Goal: Transaction & Acquisition: Purchase product/service

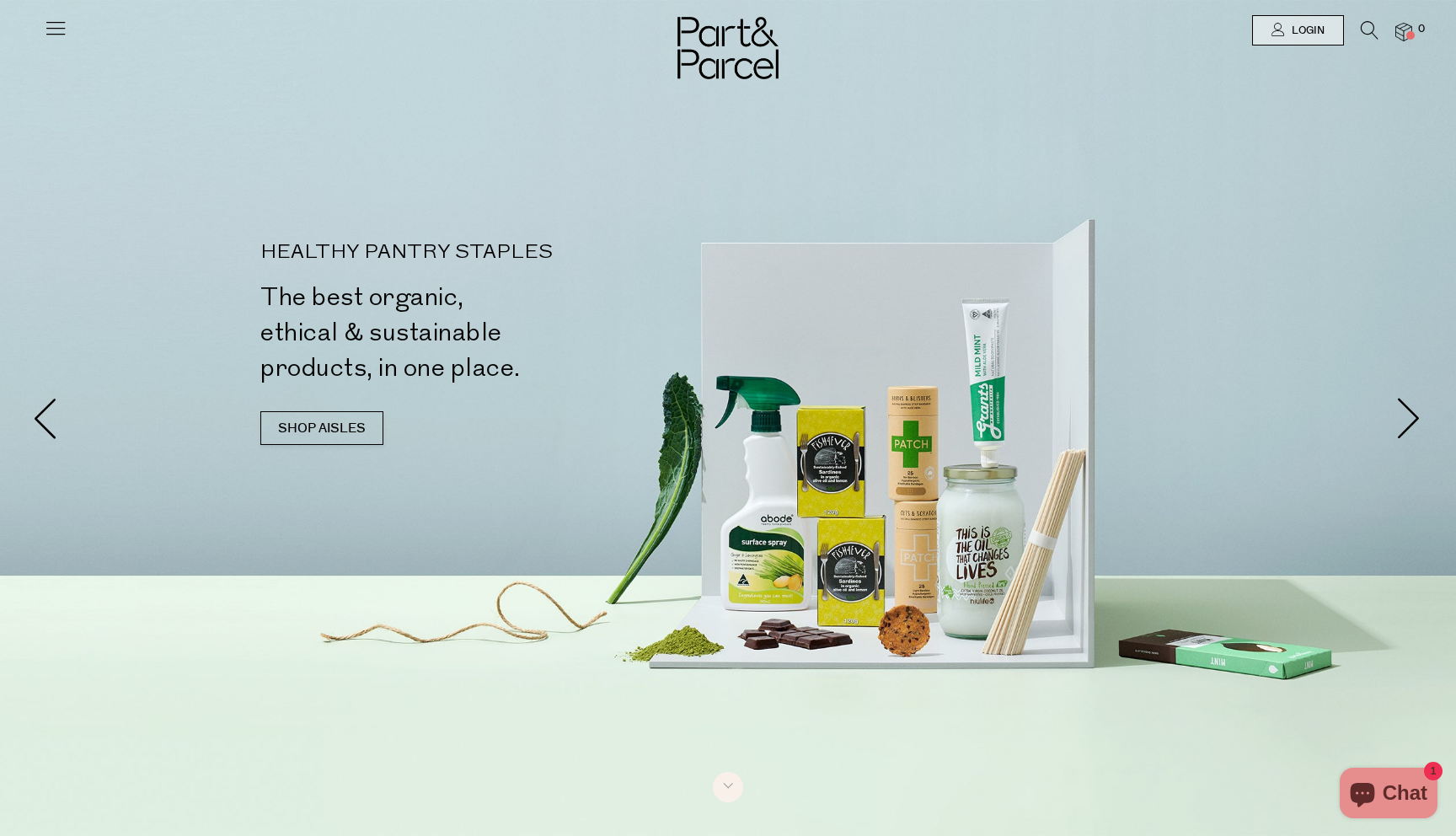
click at [1367, 27] on icon at bounding box center [1370, 30] width 18 height 19
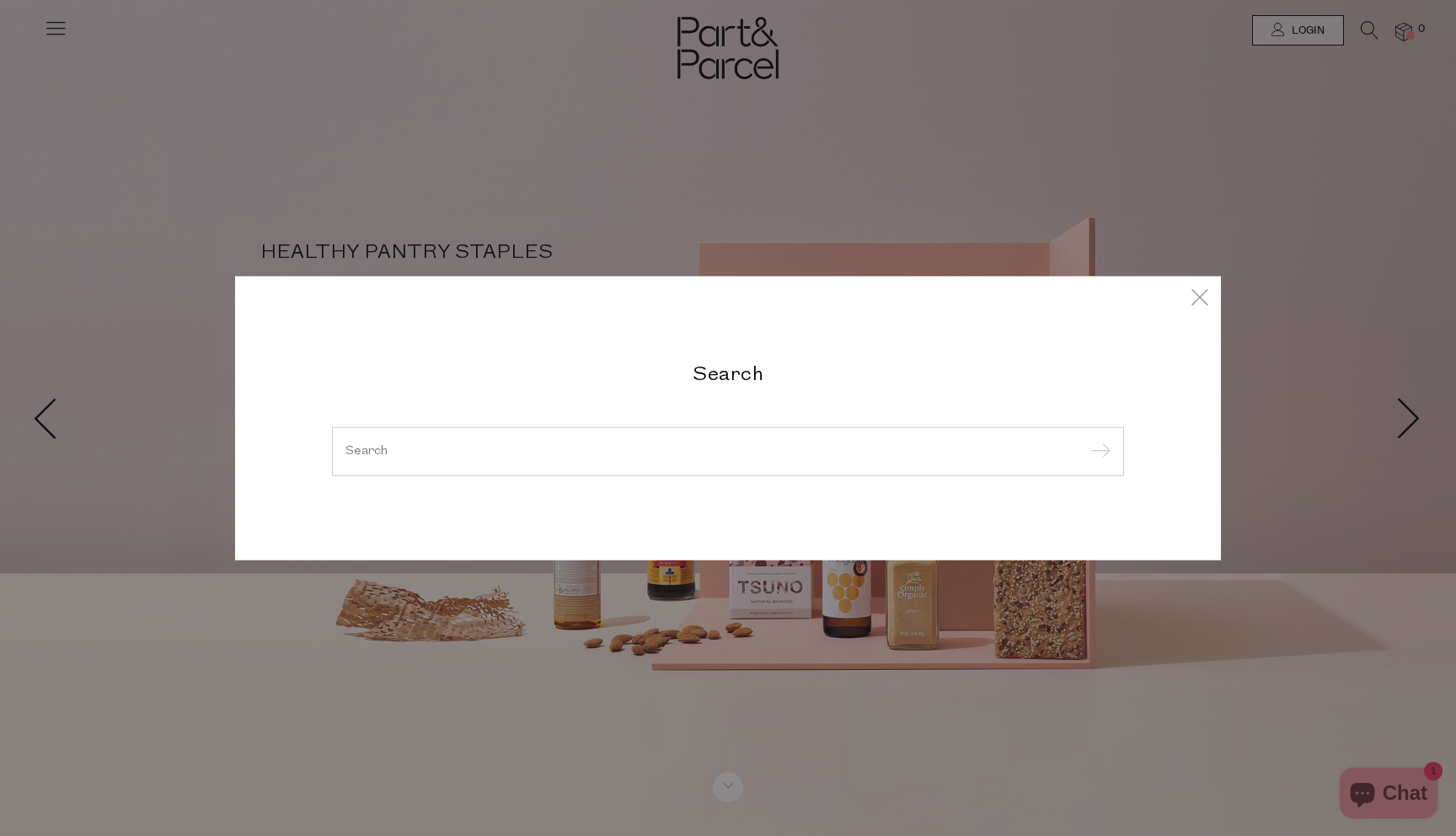
click at [562, 452] on input "search" at bounding box center [728, 451] width 765 height 13
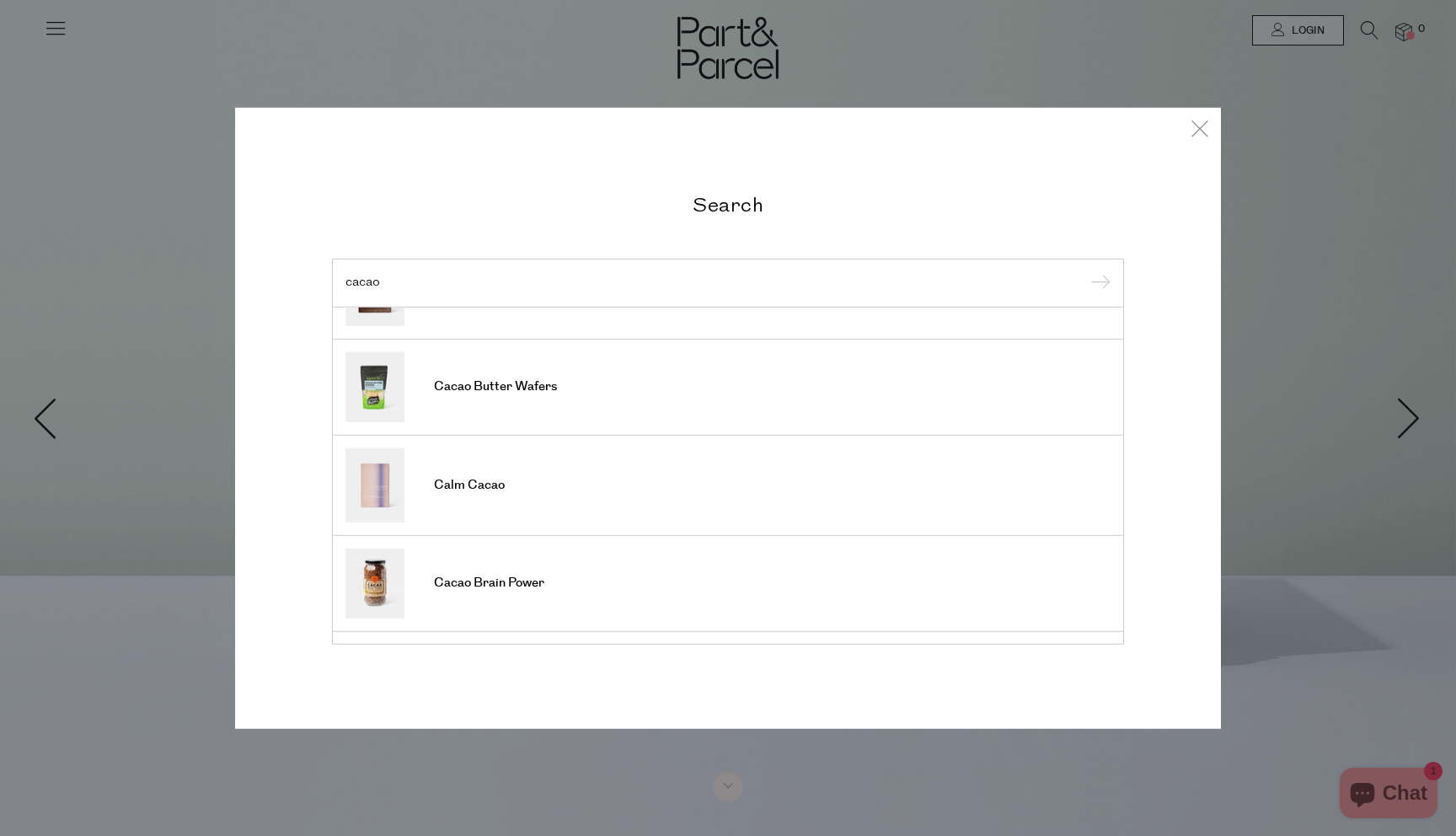
scroll to position [387, 0]
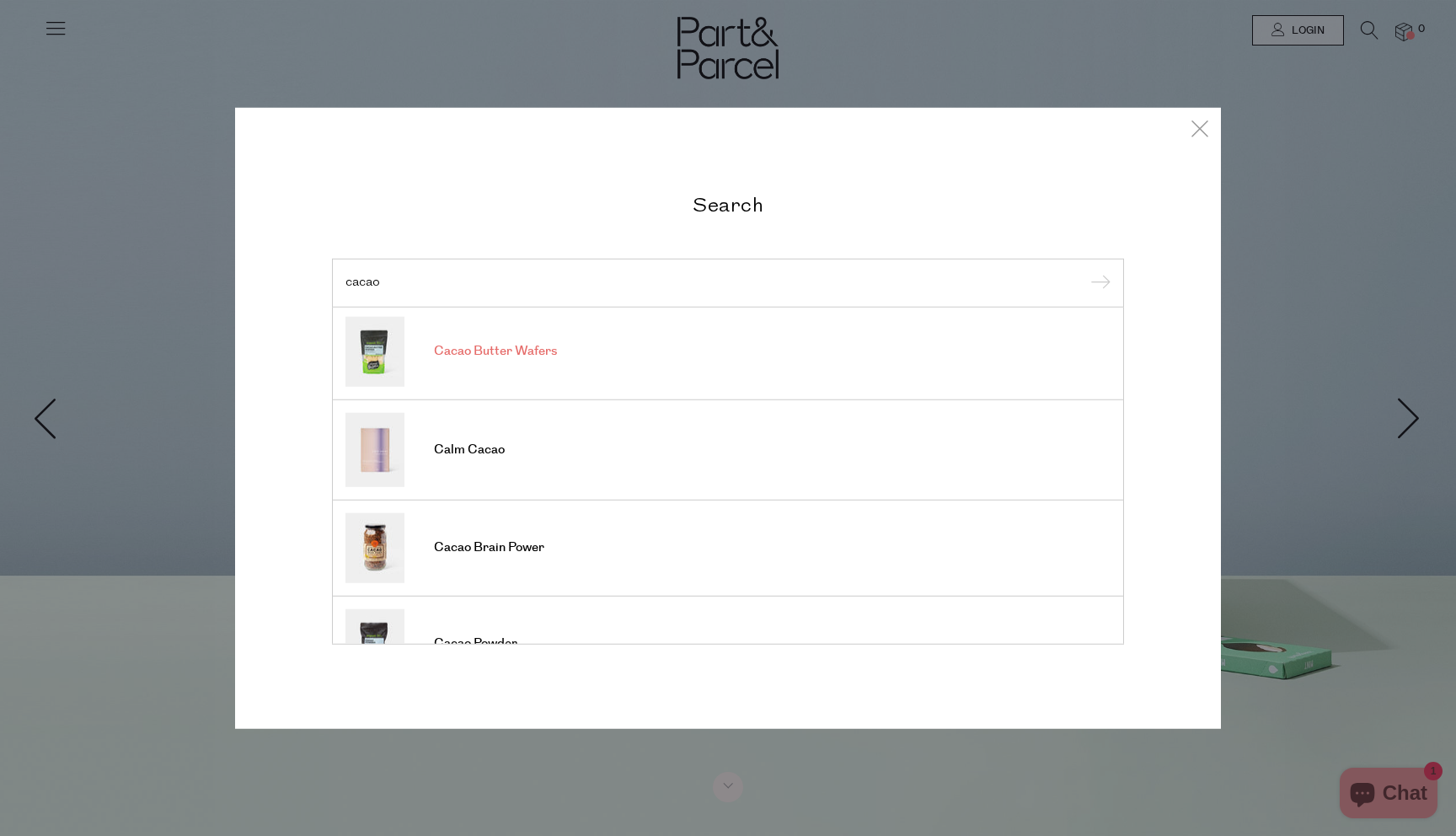
type input "cacao"
click at [492, 354] on span "Cacao Butter Wafers" at bounding box center [496, 350] width 123 height 17
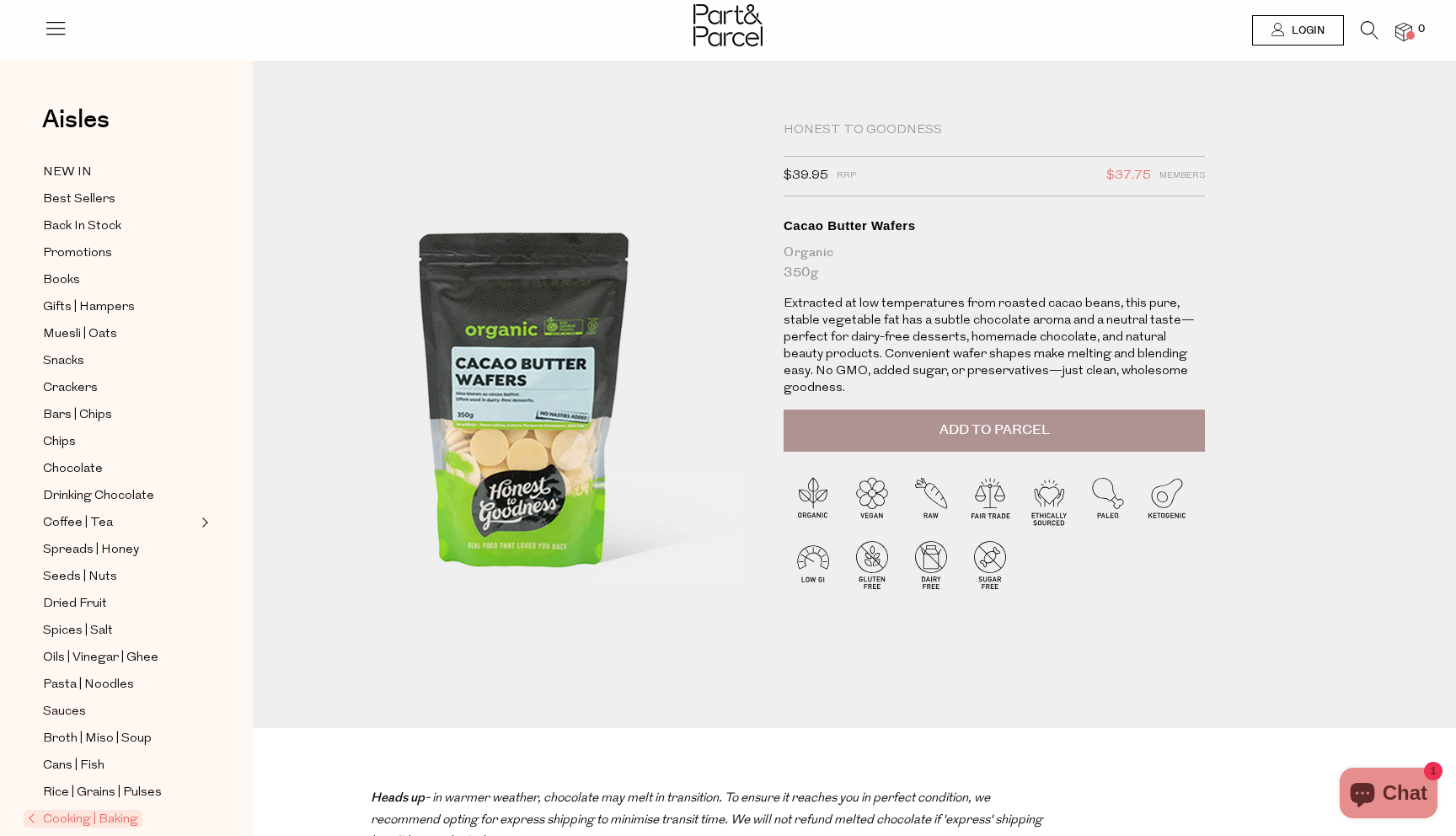
click at [932, 415] on button "Add to Parcel" at bounding box center [994, 430] width 422 height 42
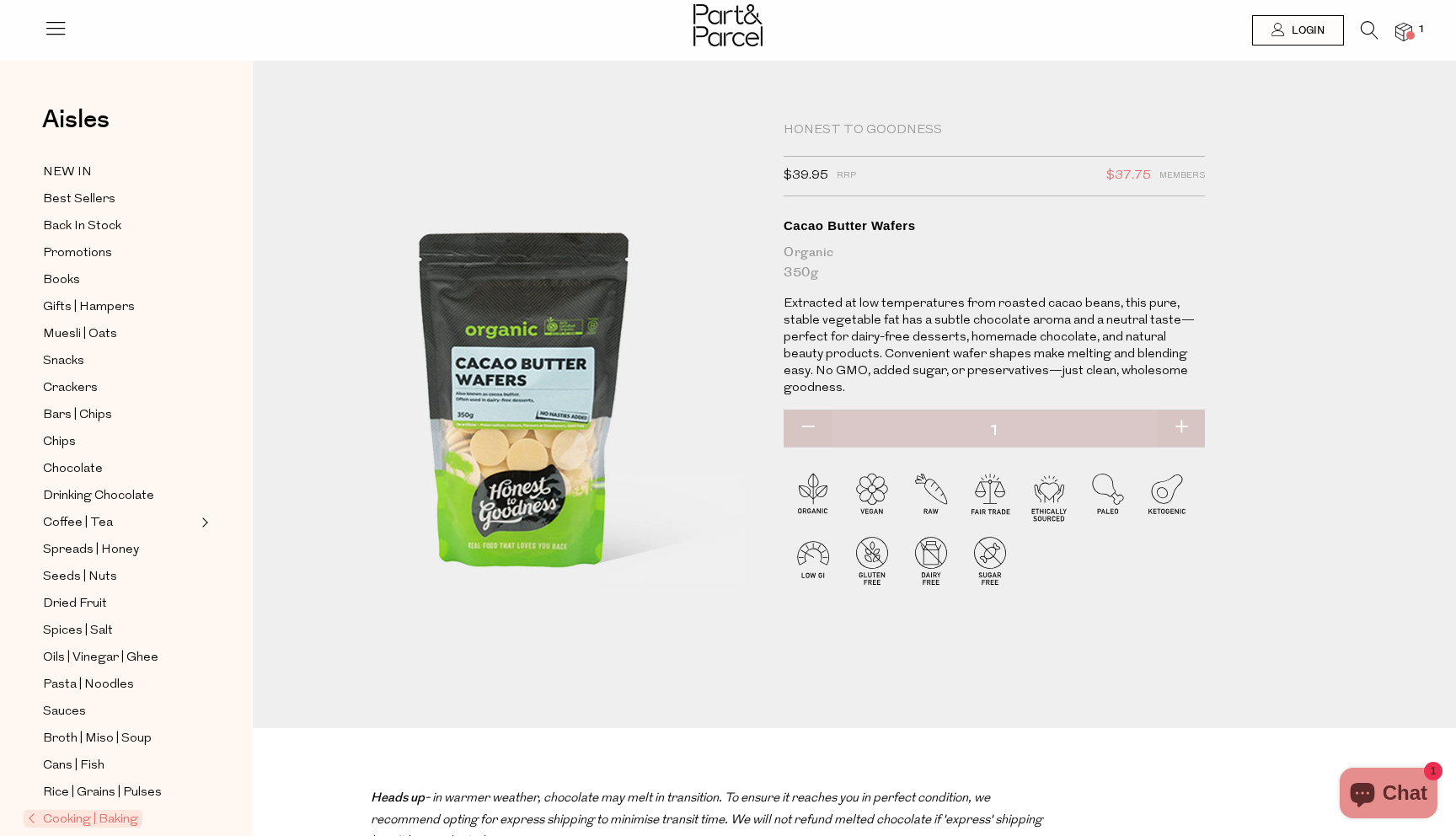
click at [1365, 25] on icon at bounding box center [1370, 30] width 18 height 19
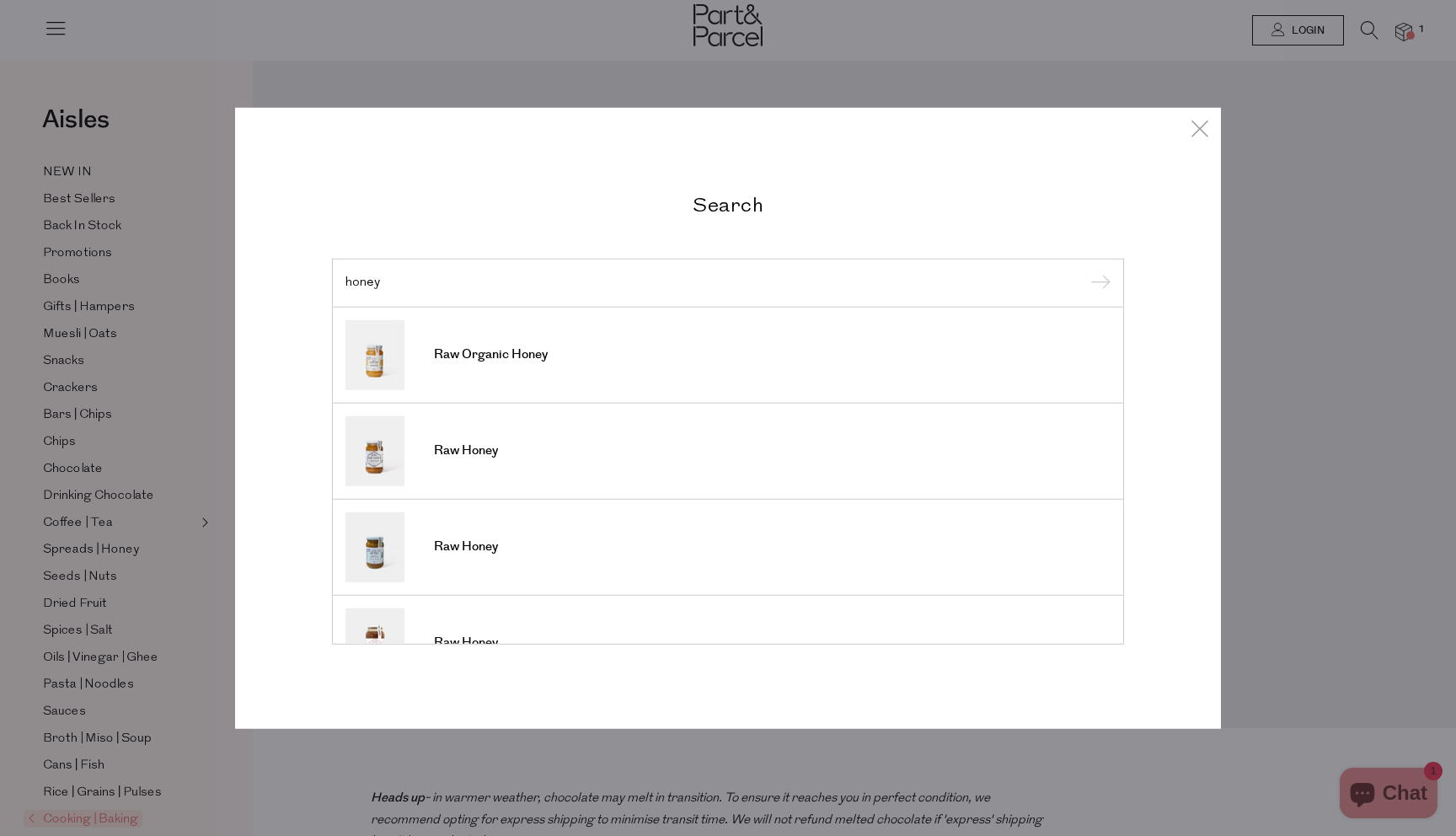
type input "honey"
click at [1085, 271] on input "submit" at bounding box center [1098, 284] width 25 height 25
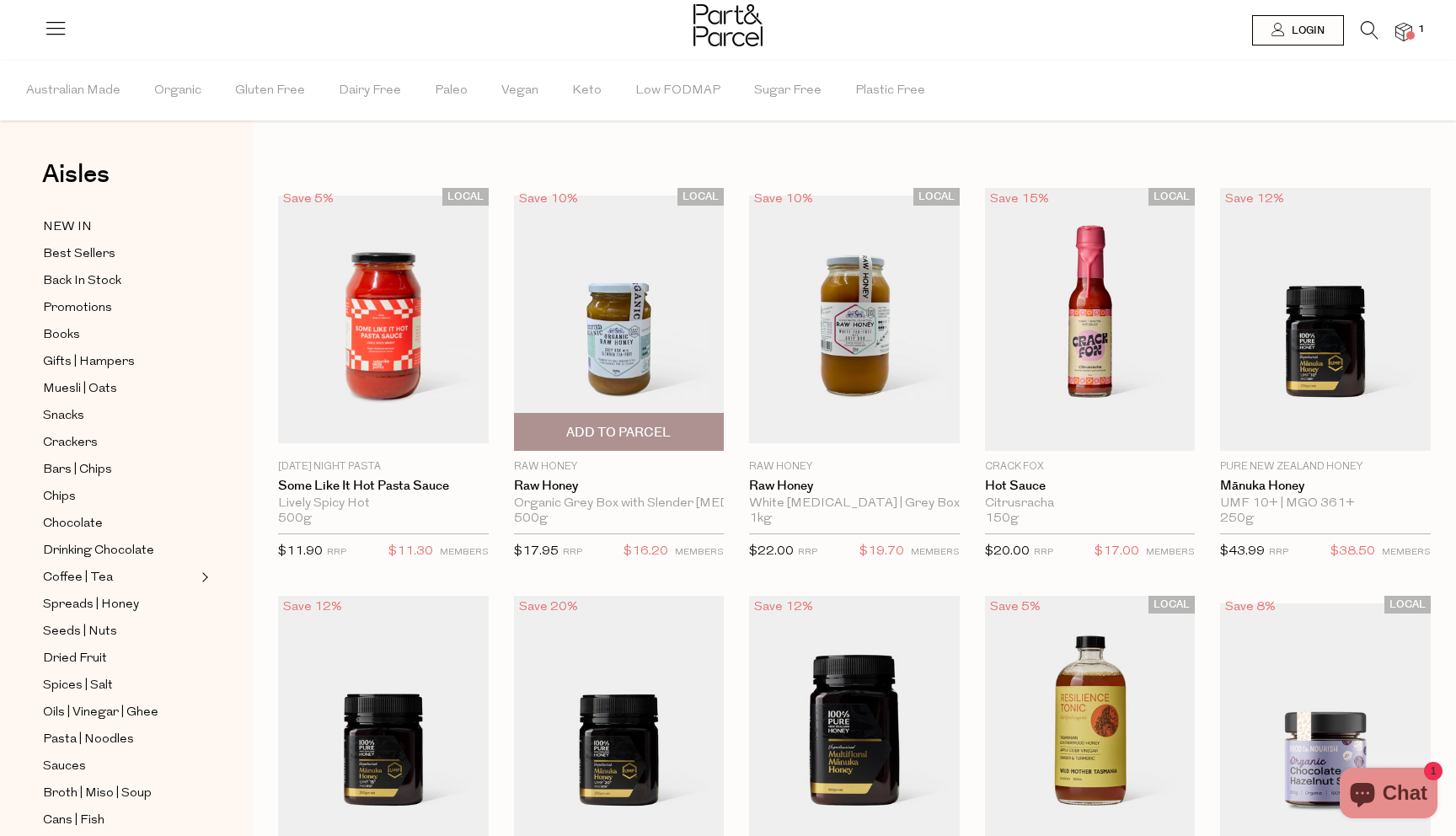
click at [595, 425] on span "Add To Parcel" at bounding box center [618, 432] width 104 height 18
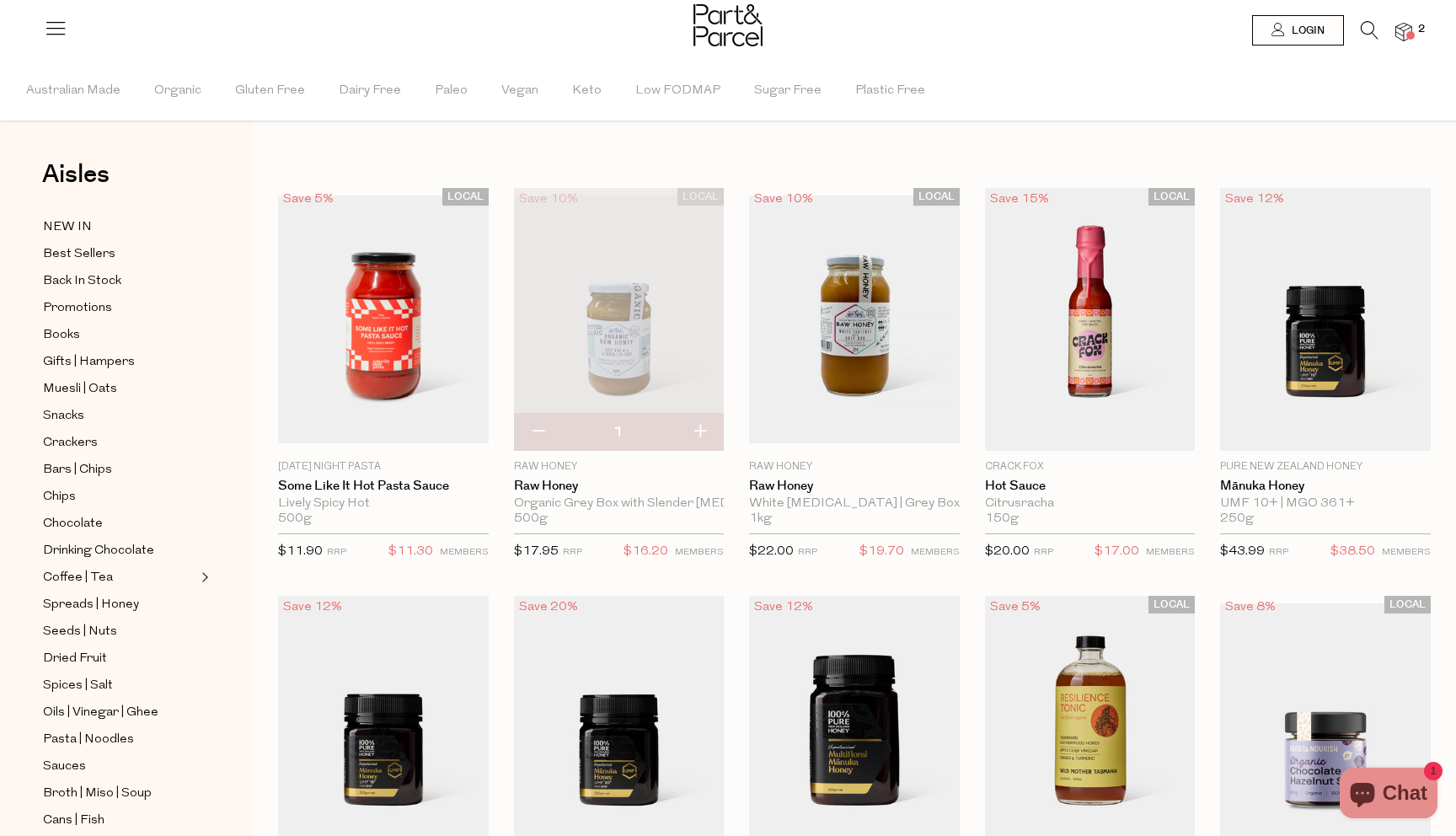
click at [1358, 21] on li at bounding box center [1360, 34] width 34 height 26
click at [1358, 19] on div at bounding box center [728, 27] width 1456 height 55
click at [1369, 42] on link at bounding box center [1370, 35] width 18 height 18
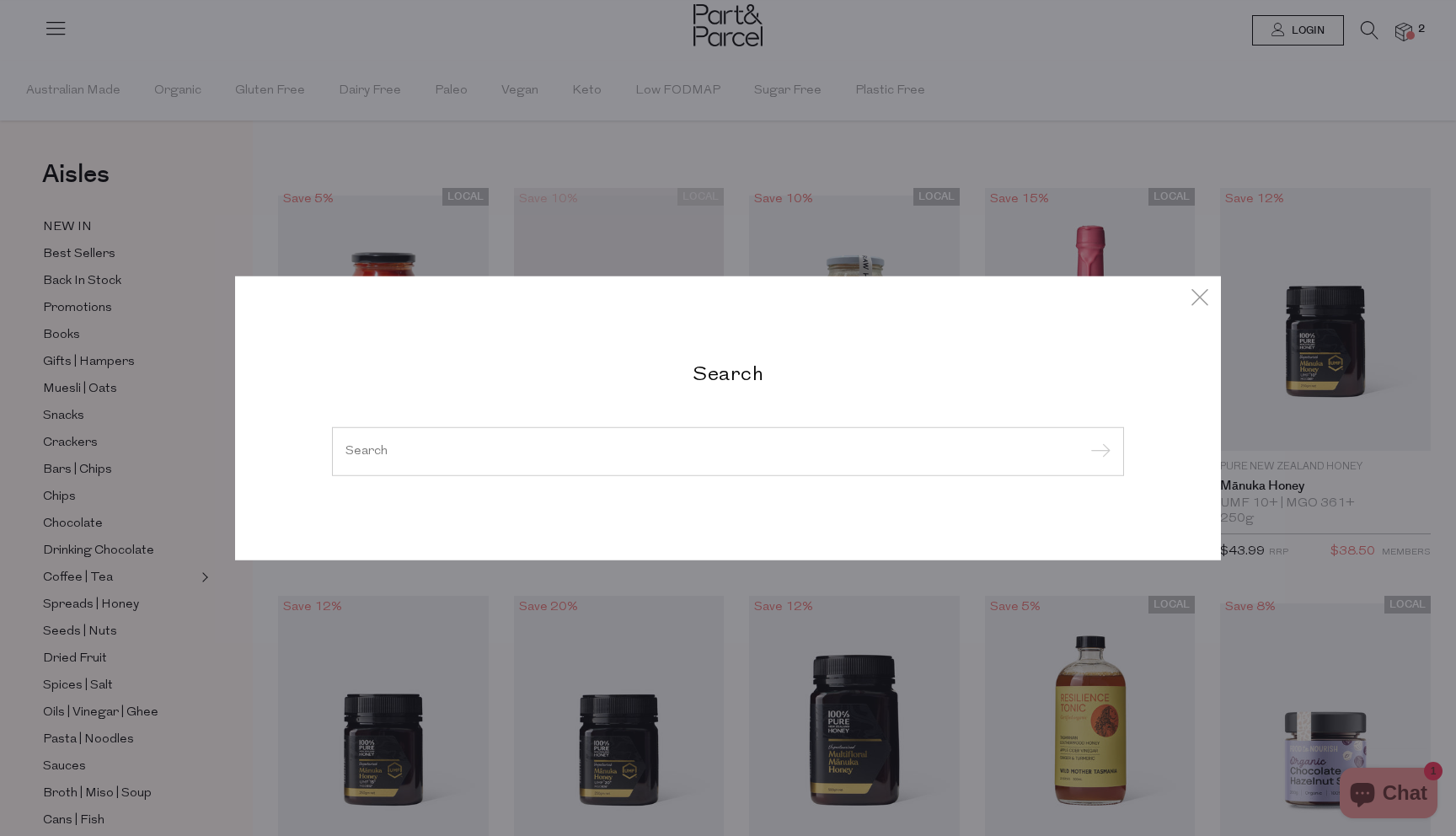
type input "e"
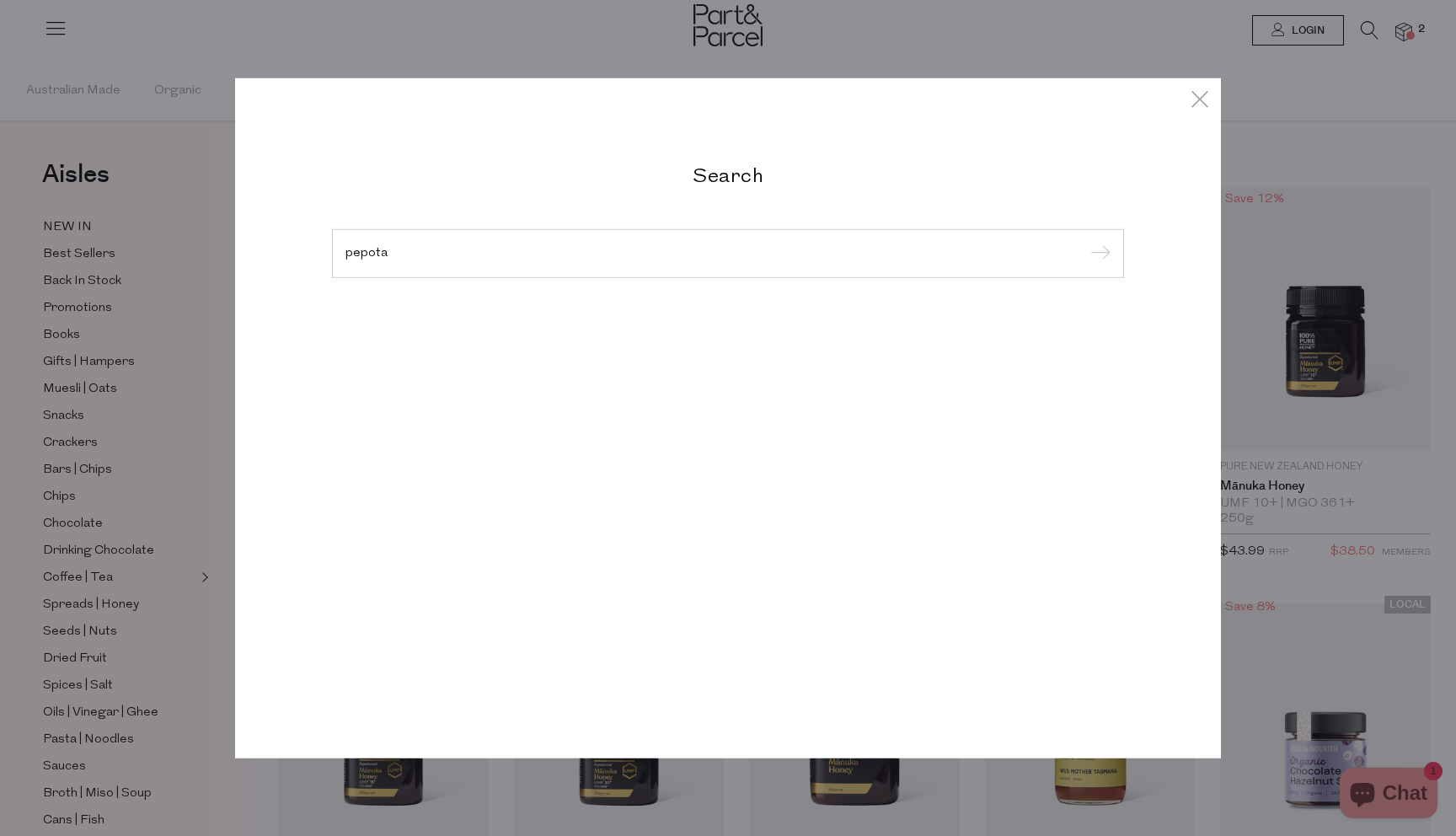
type input "pepota"
click at [1085, 242] on input "submit" at bounding box center [1098, 255] width 25 height 25
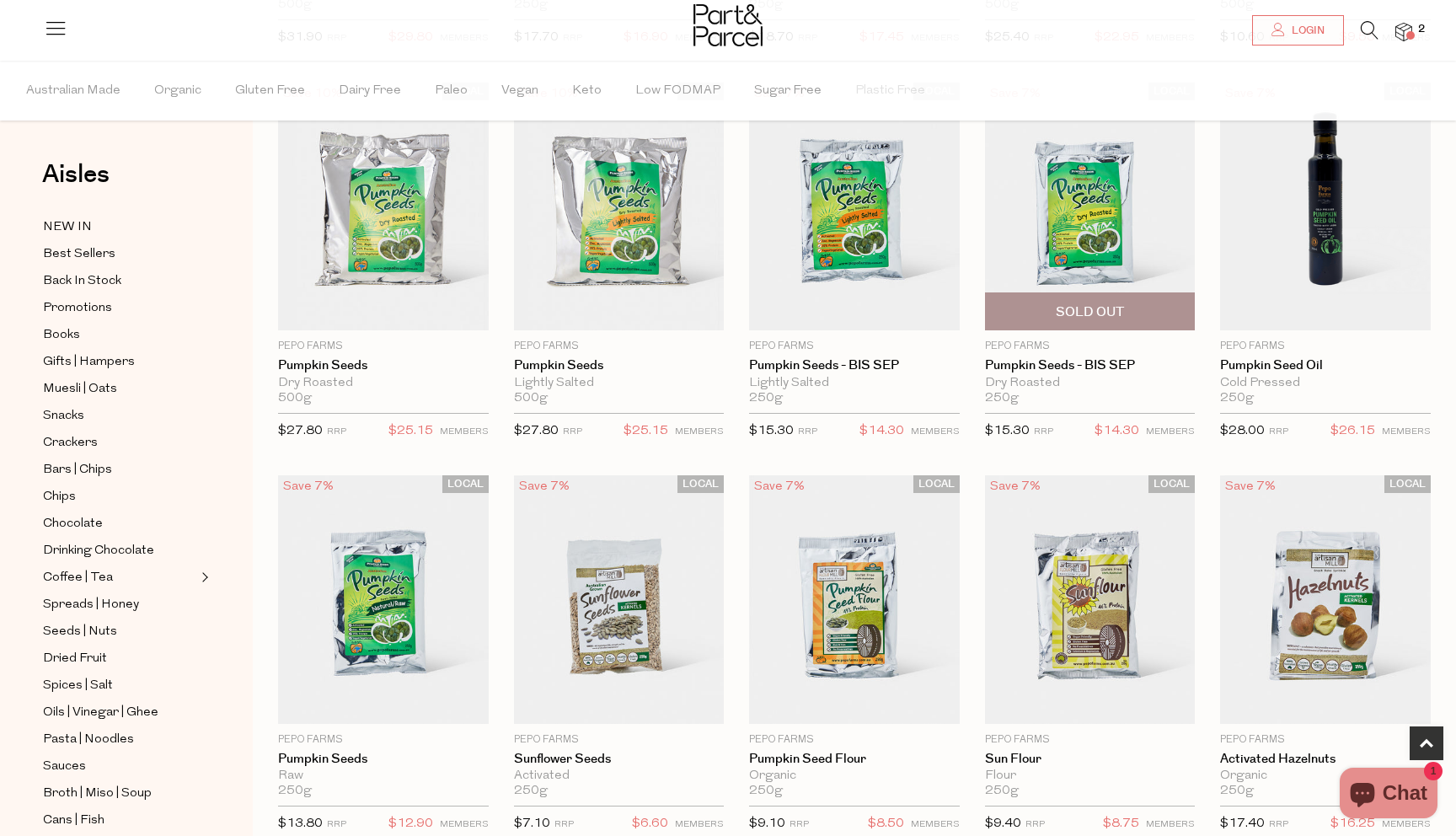
scroll to position [652, 0]
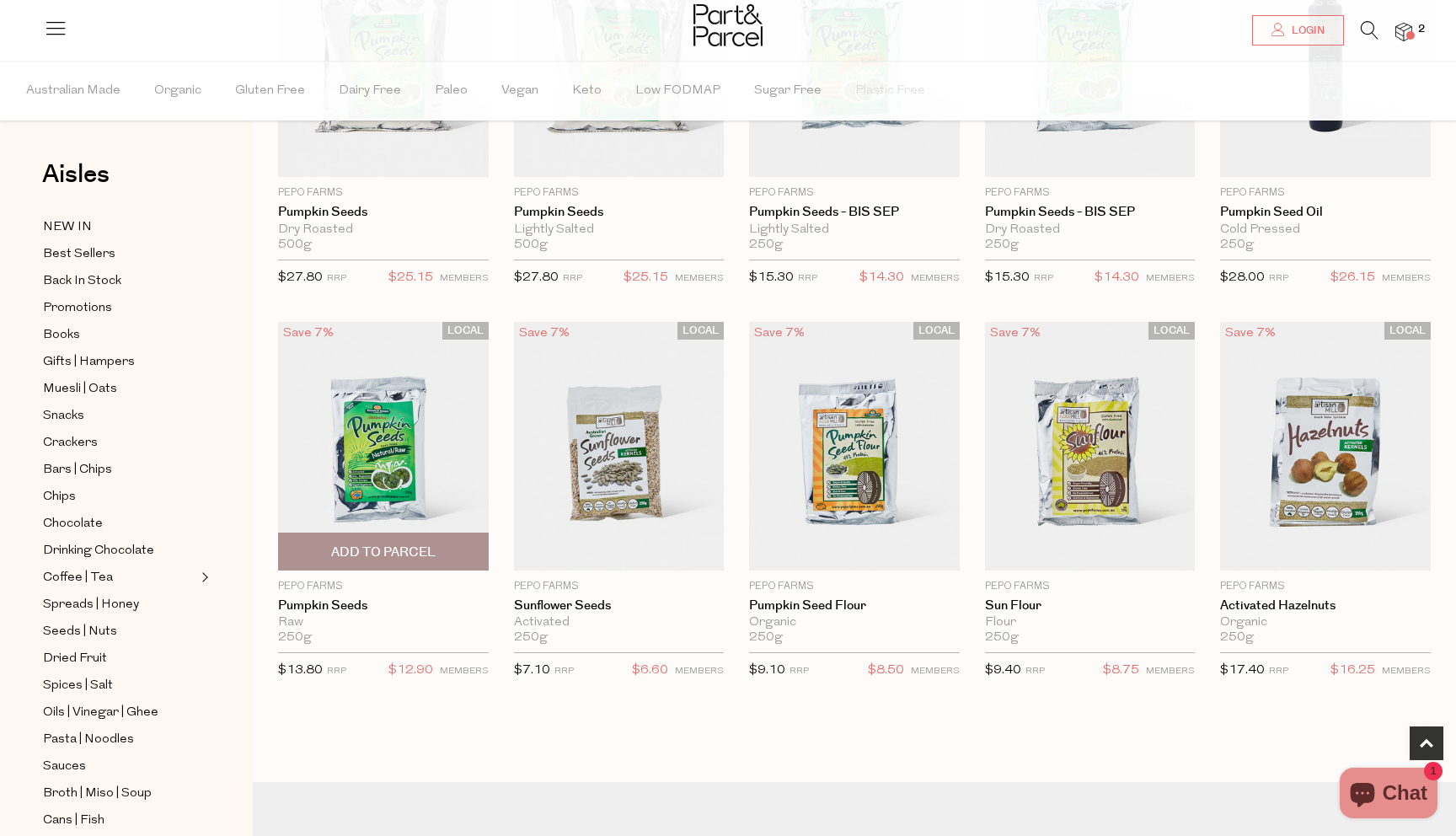
click at [369, 547] on span "Add To Parcel" at bounding box center [383, 552] width 104 height 18
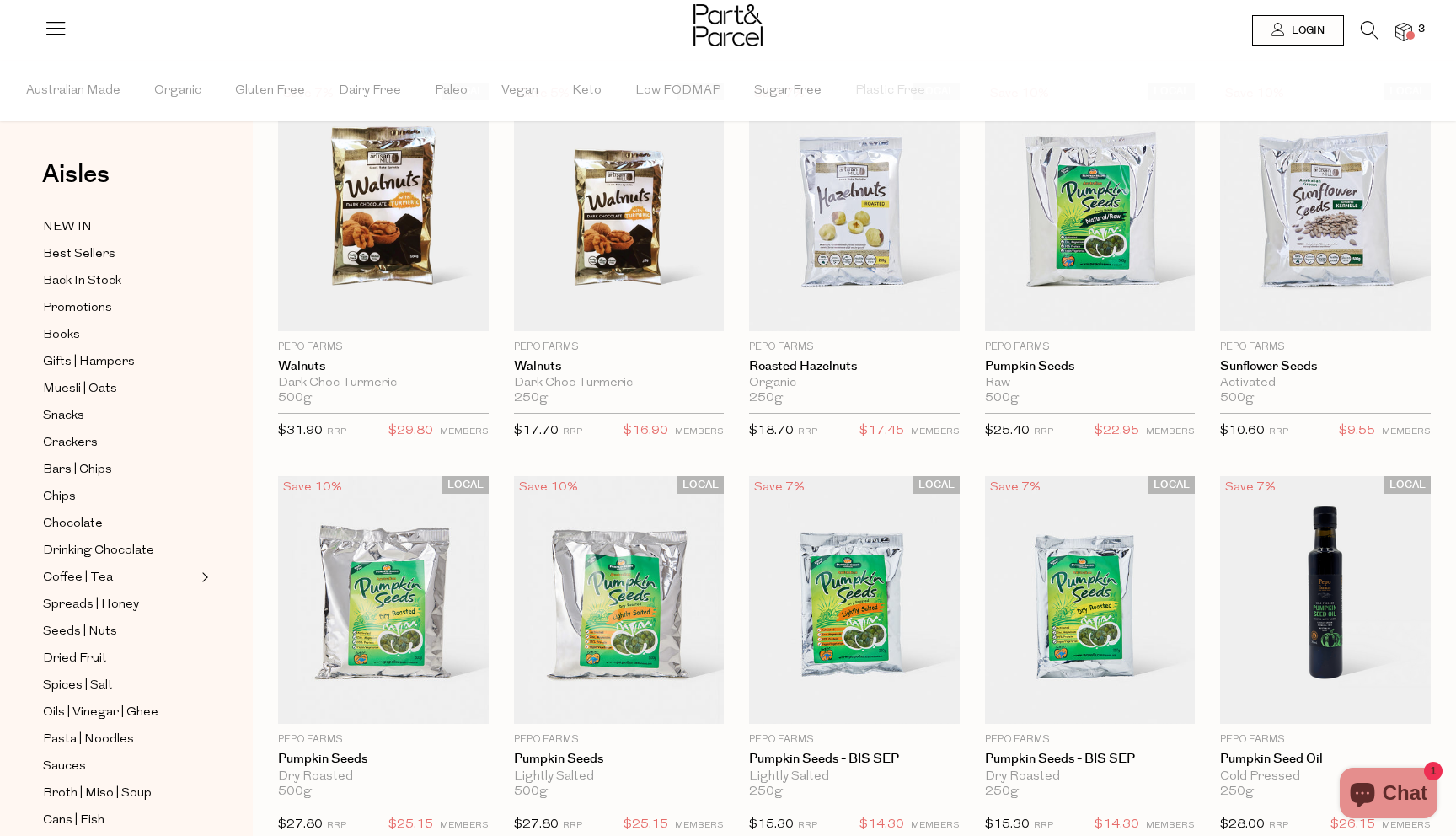
scroll to position [0, 0]
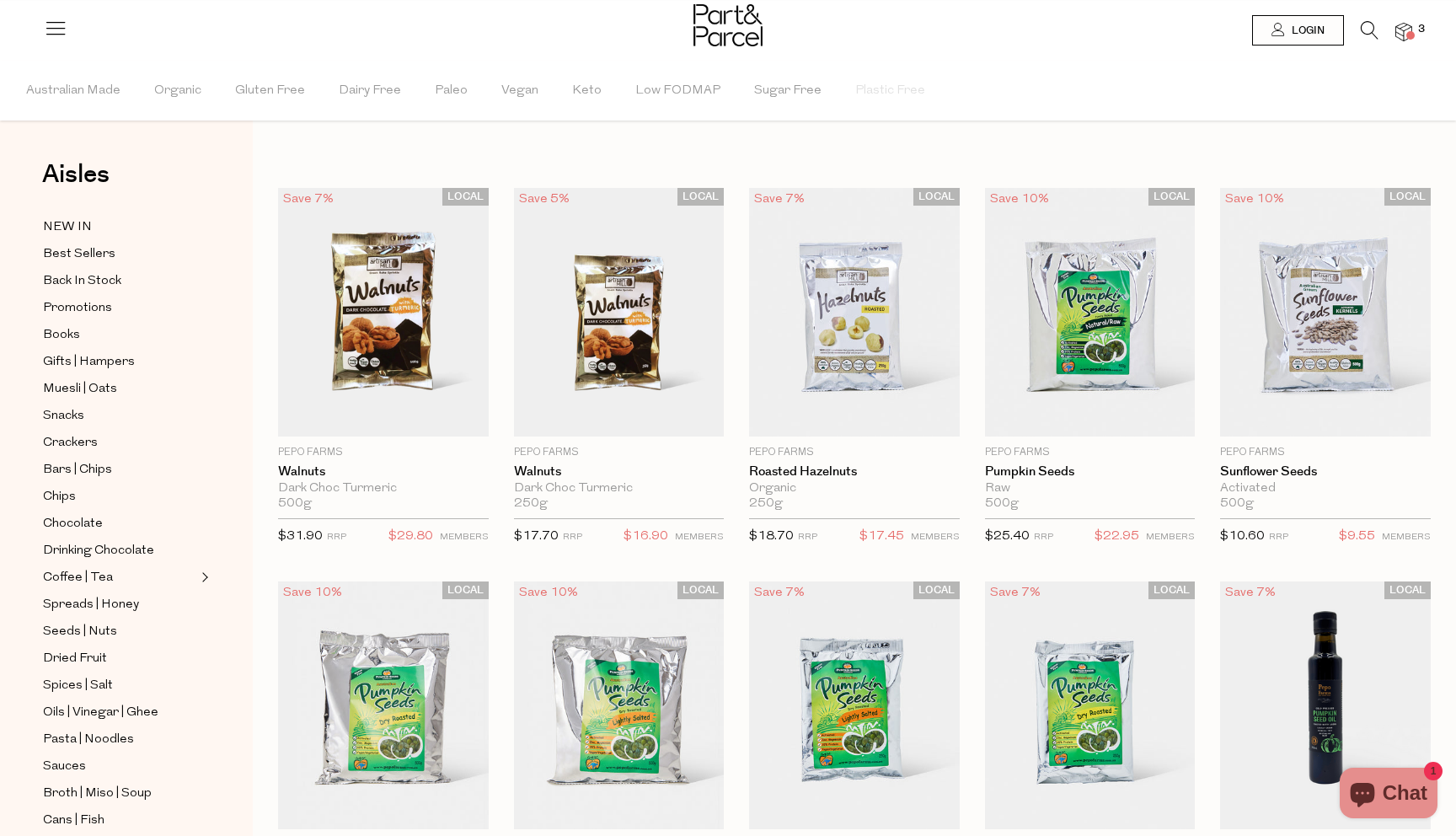
click at [1365, 27] on icon at bounding box center [1370, 30] width 18 height 19
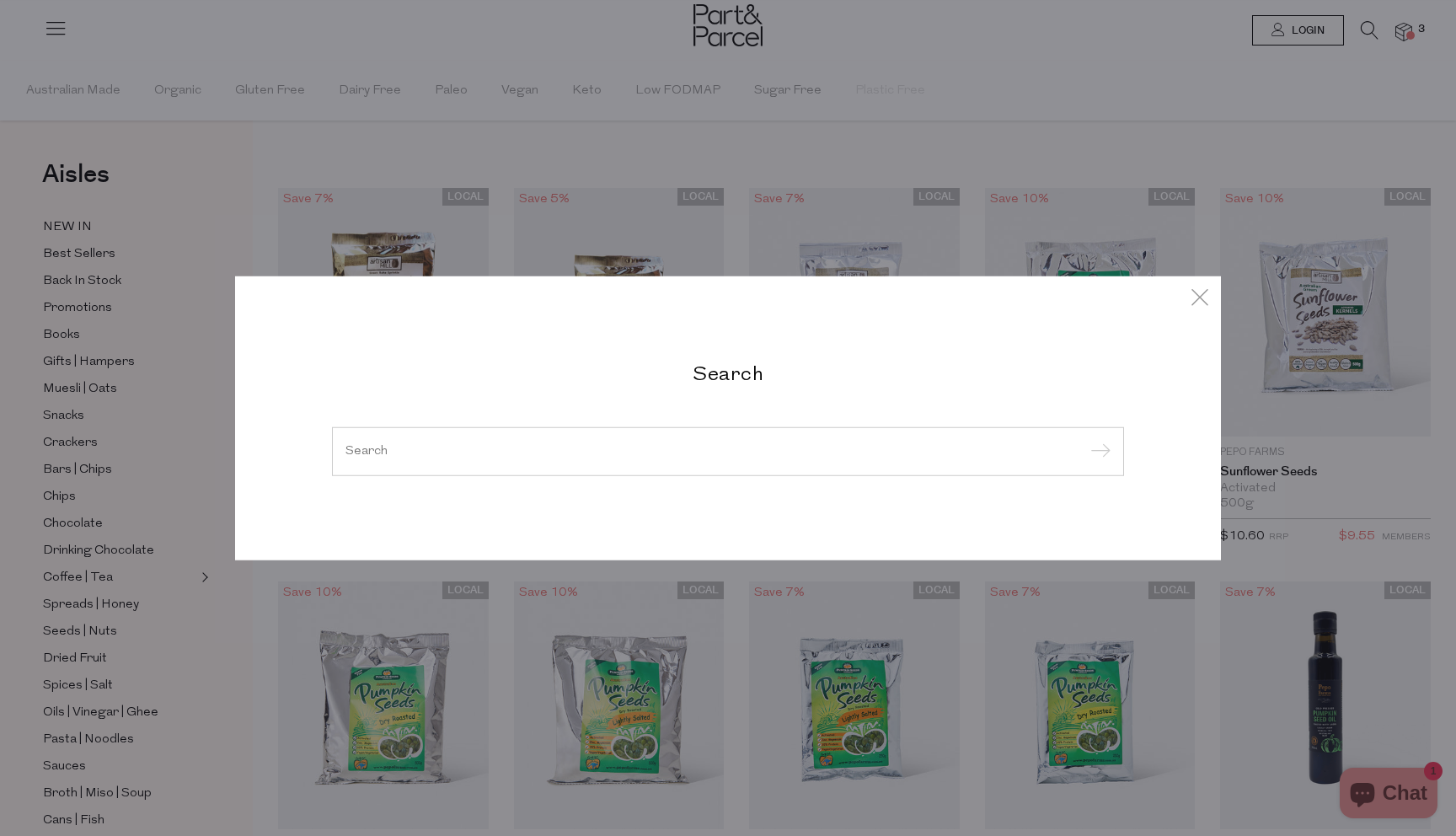
click at [842, 451] on input "search" at bounding box center [728, 451] width 765 height 13
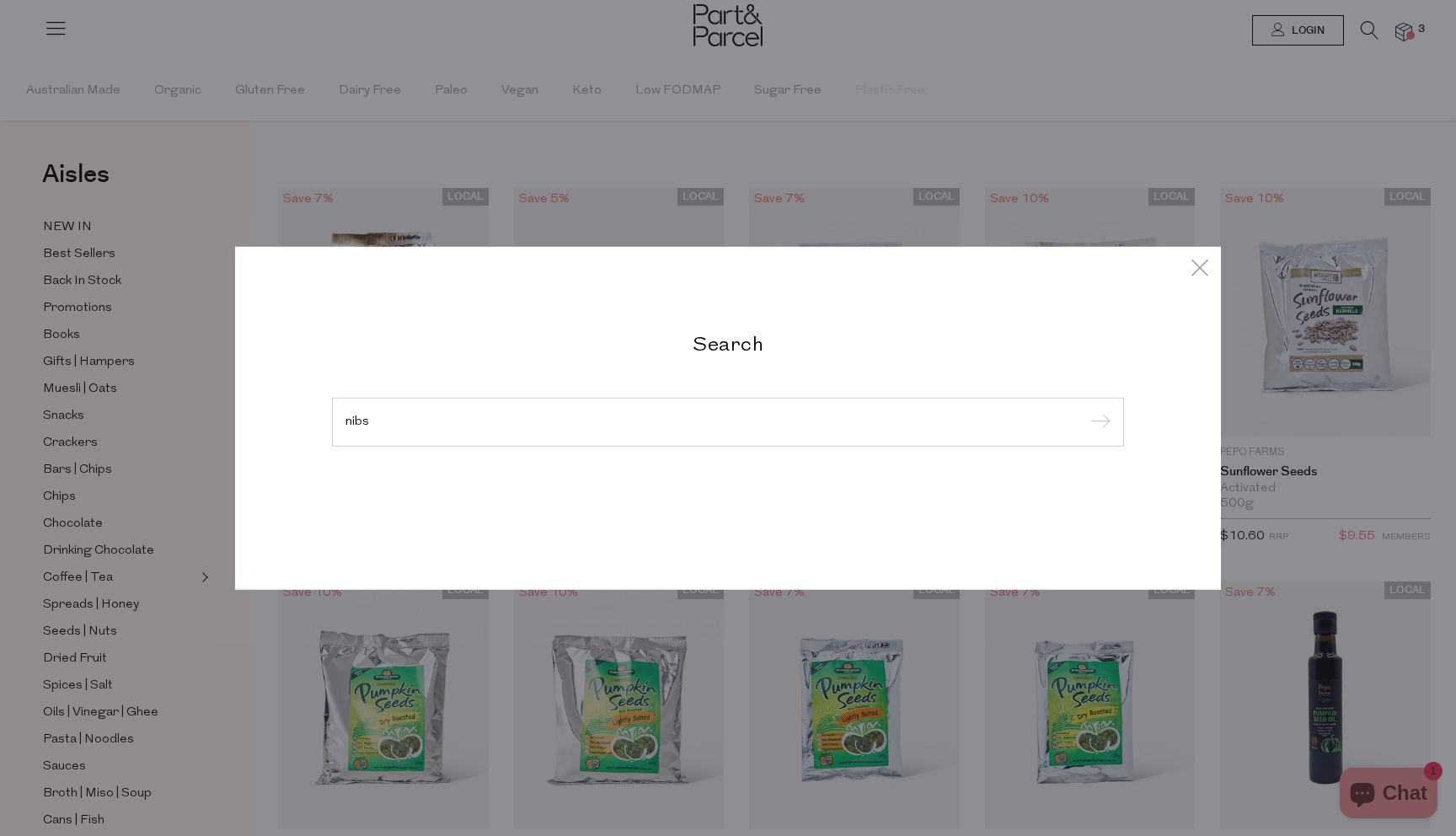
type input "nibs"
click at [1085, 411] on input "submit" at bounding box center [1098, 423] width 25 height 25
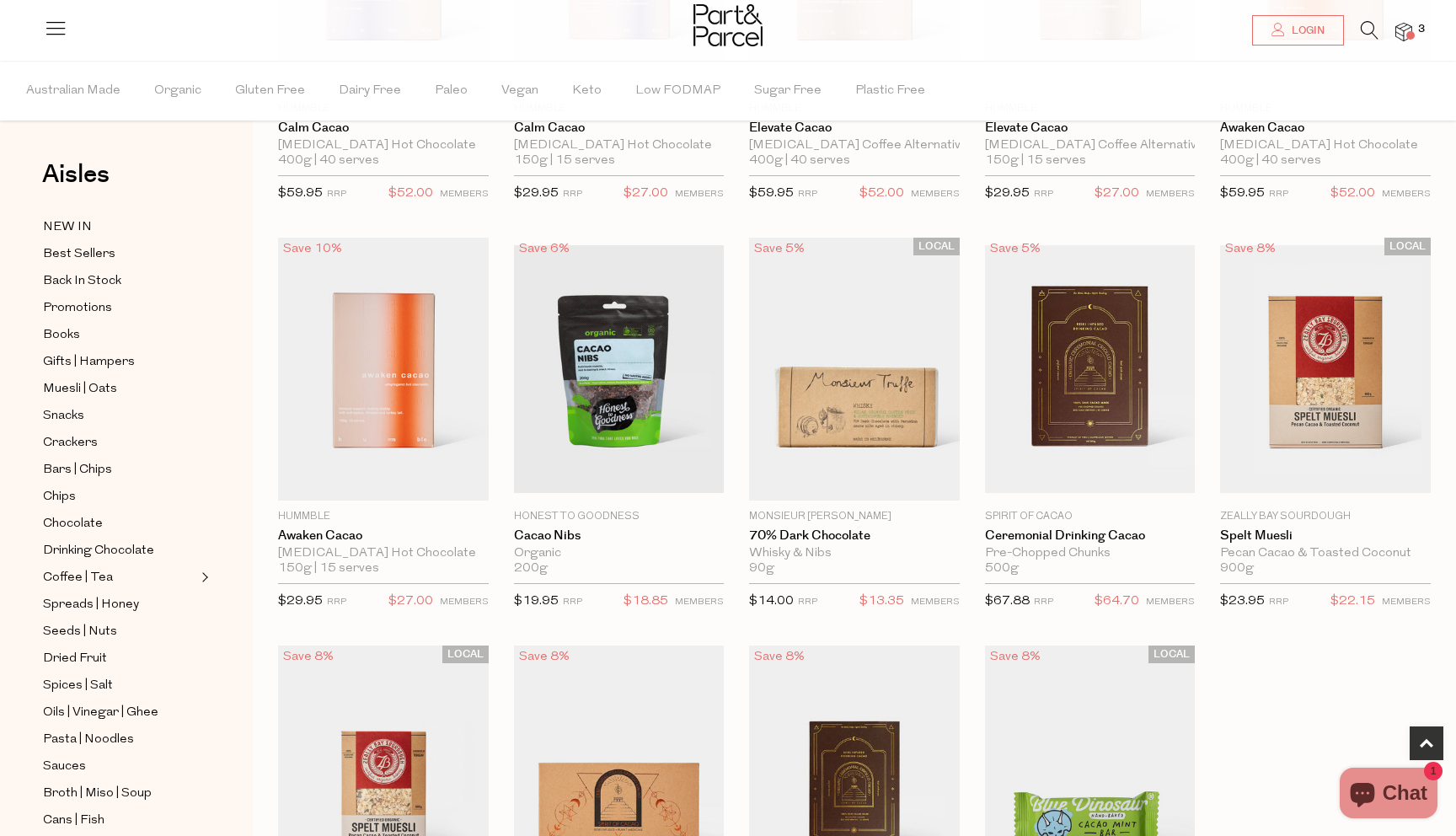
scroll to position [359, 0]
click at [593, 494] on span "Add To Parcel" at bounding box center [620, 480] width 201 height 36
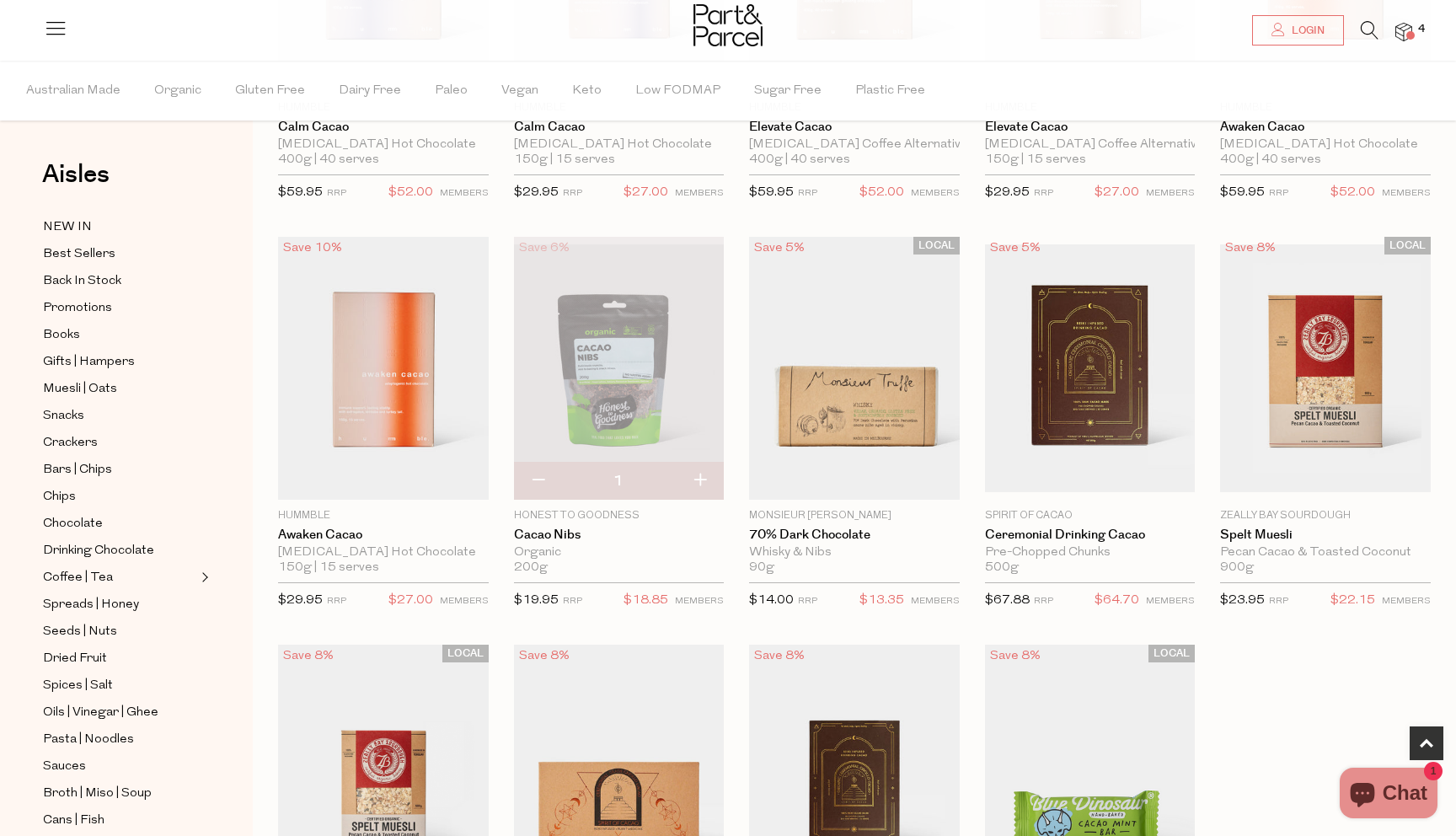
click at [1368, 29] on icon at bounding box center [1370, 30] width 18 height 19
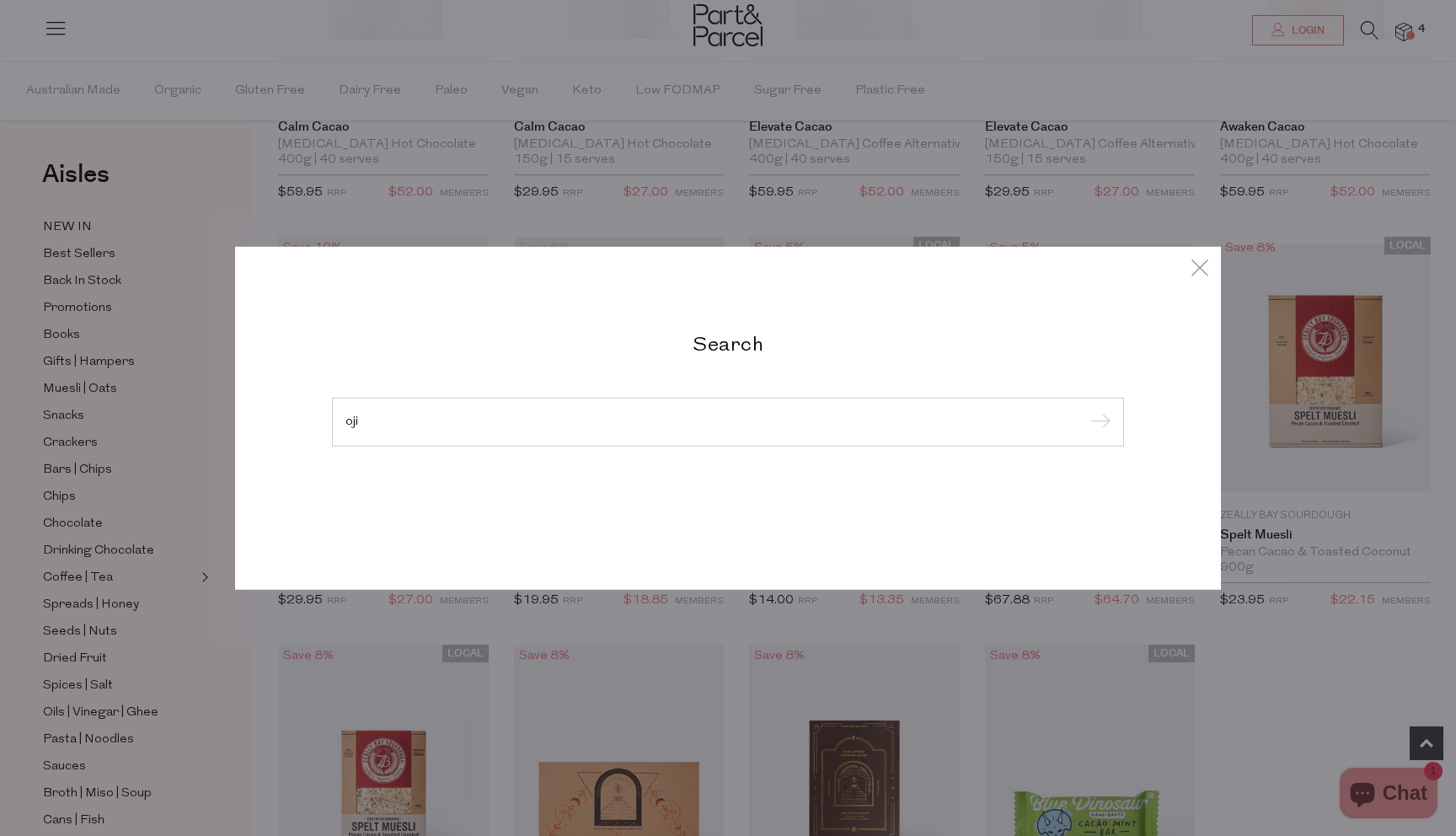
type input "oji"
click at [1085, 411] on input "submit" at bounding box center [1098, 423] width 25 height 25
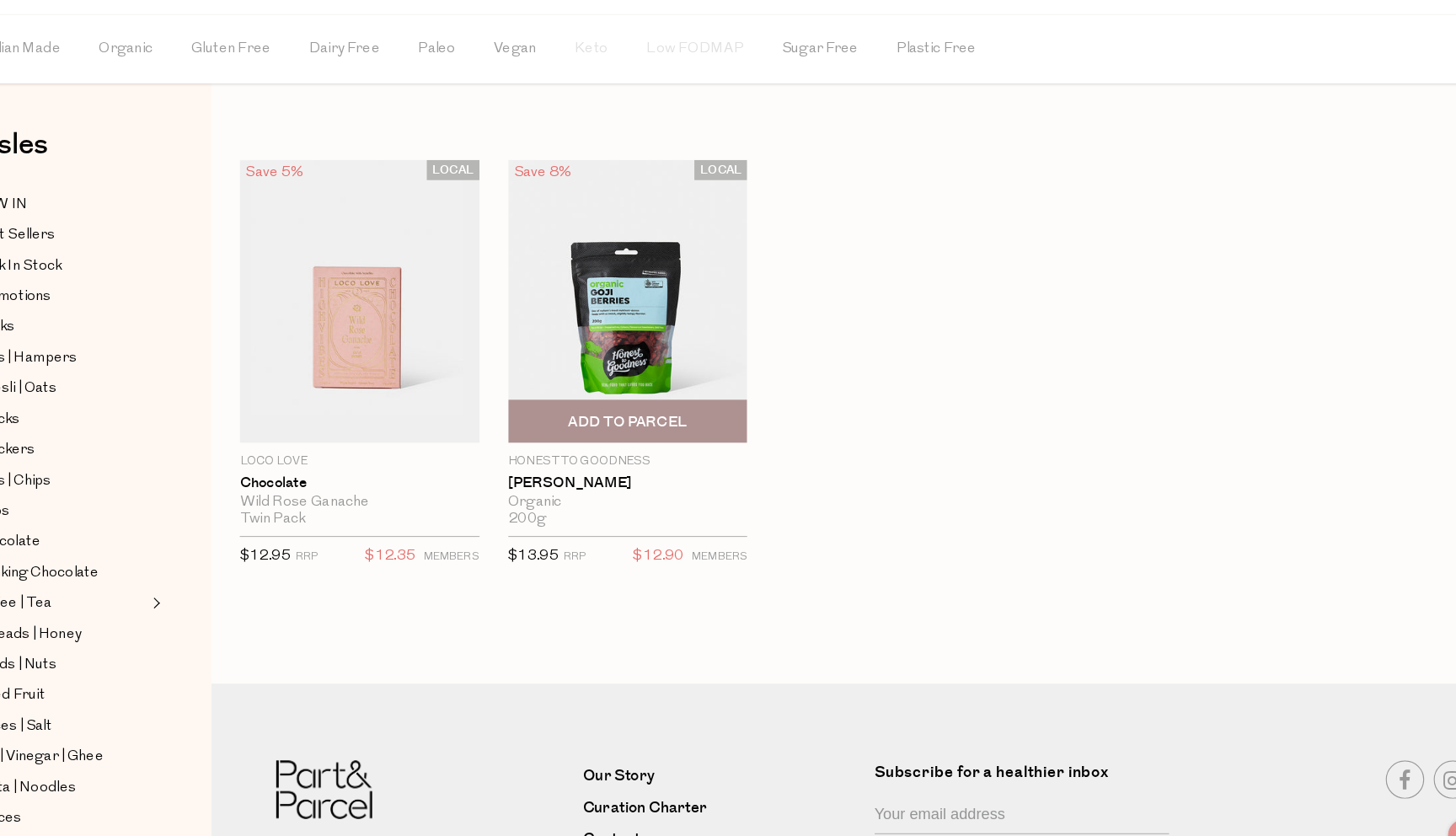
click at [593, 420] on span "Add To Parcel" at bounding box center [618, 418] width 104 height 18
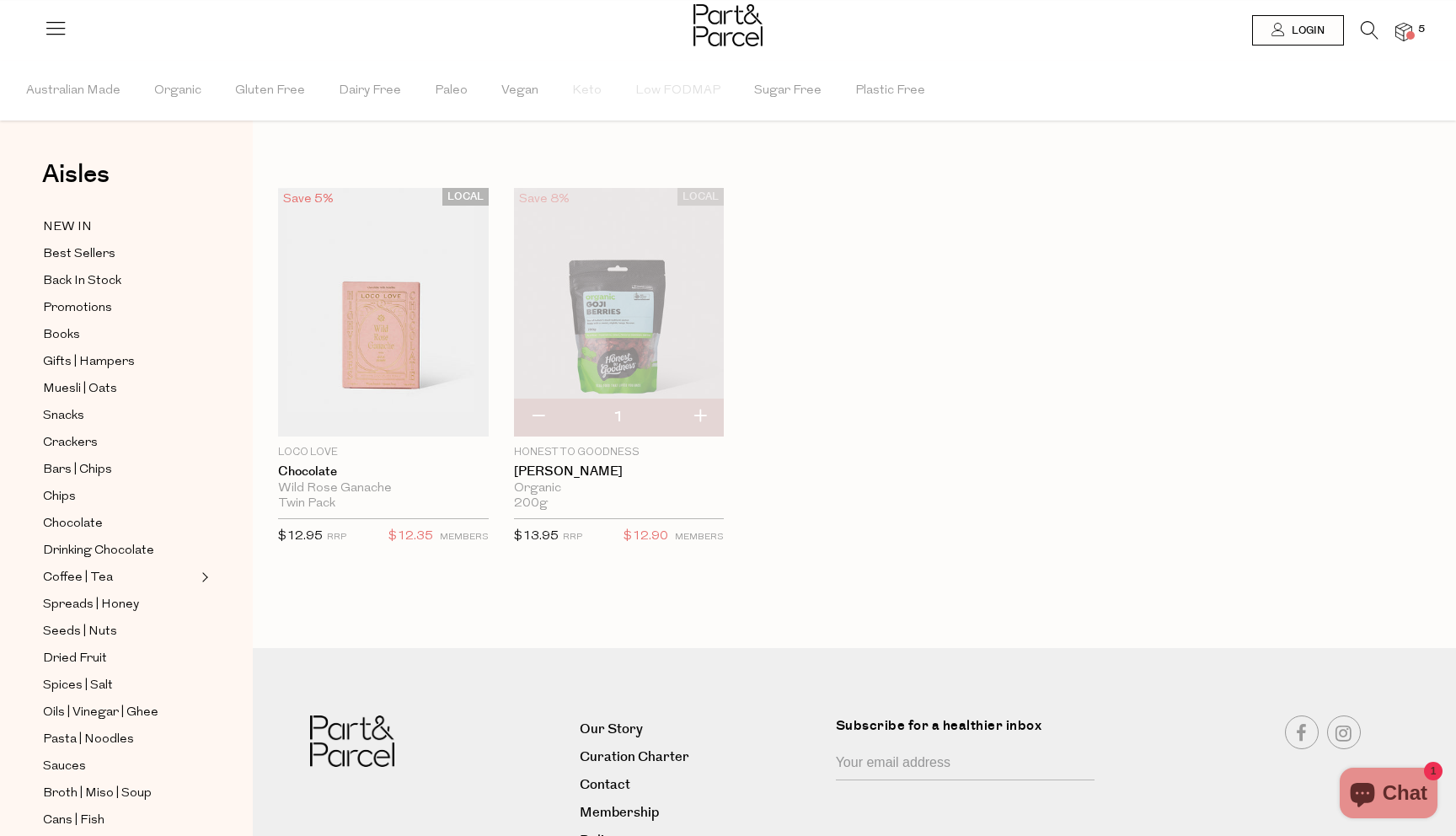
click at [1369, 35] on icon at bounding box center [1370, 30] width 18 height 19
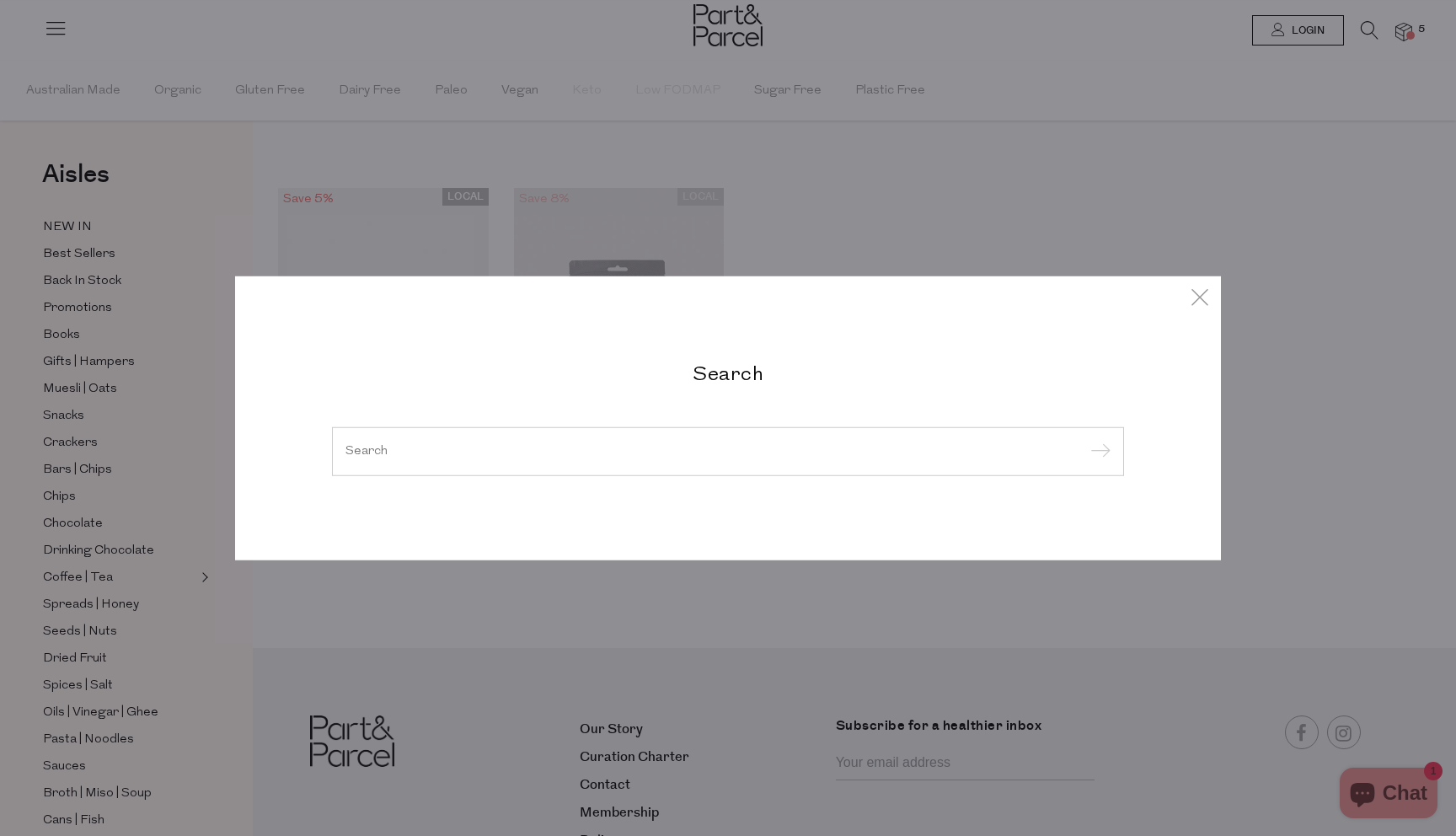
click at [778, 459] on div at bounding box center [728, 452] width 792 height 49
click at [740, 450] on input "search" at bounding box center [728, 451] width 765 height 13
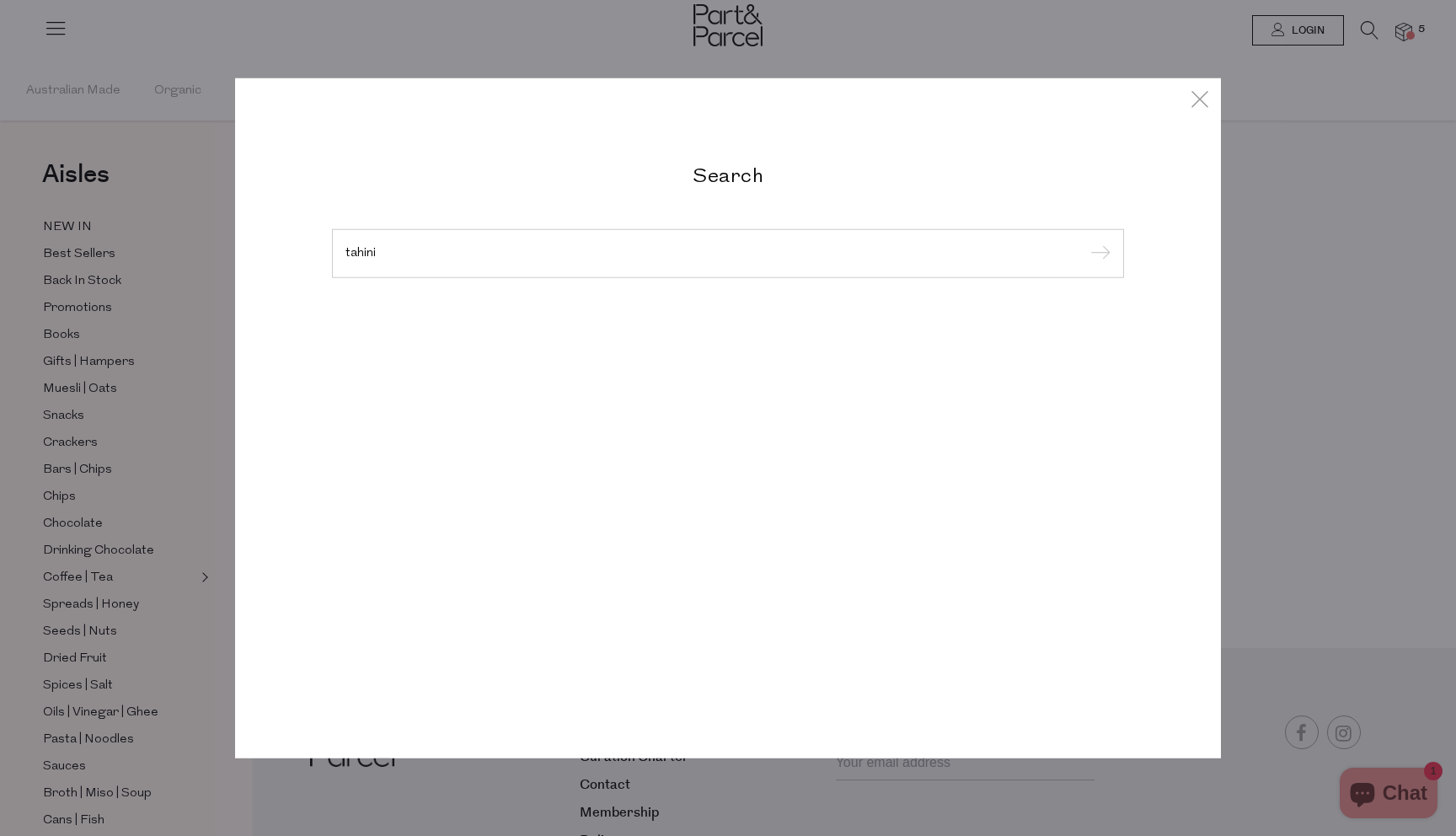
type input "tahini"
click at [1085, 242] on input "submit" at bounding box center [1098, 255] width 25 height 25
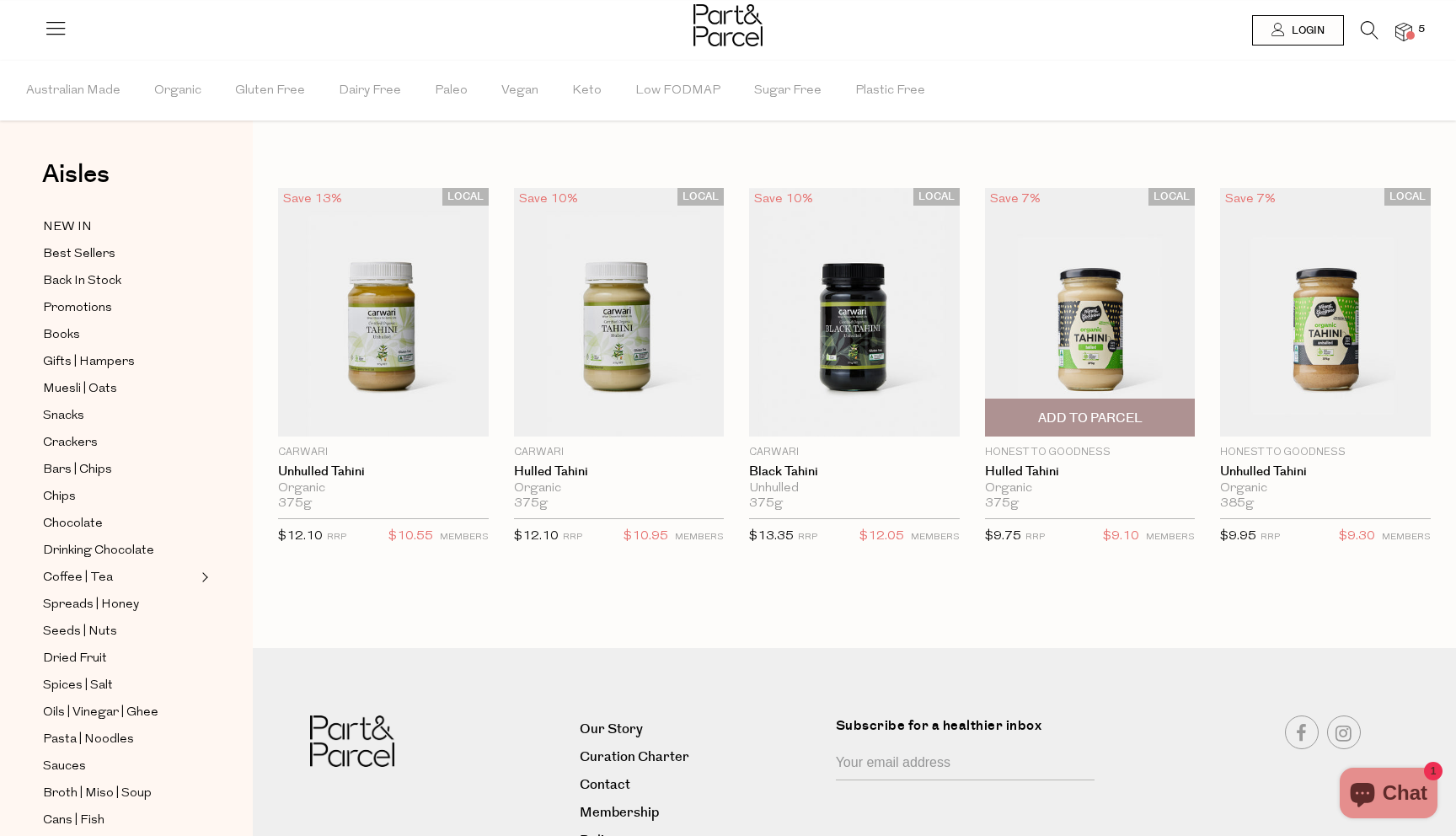
click at [1097, 416] on span "Add To Parcel" at bounding box center [1090, 418] width 104 height 18
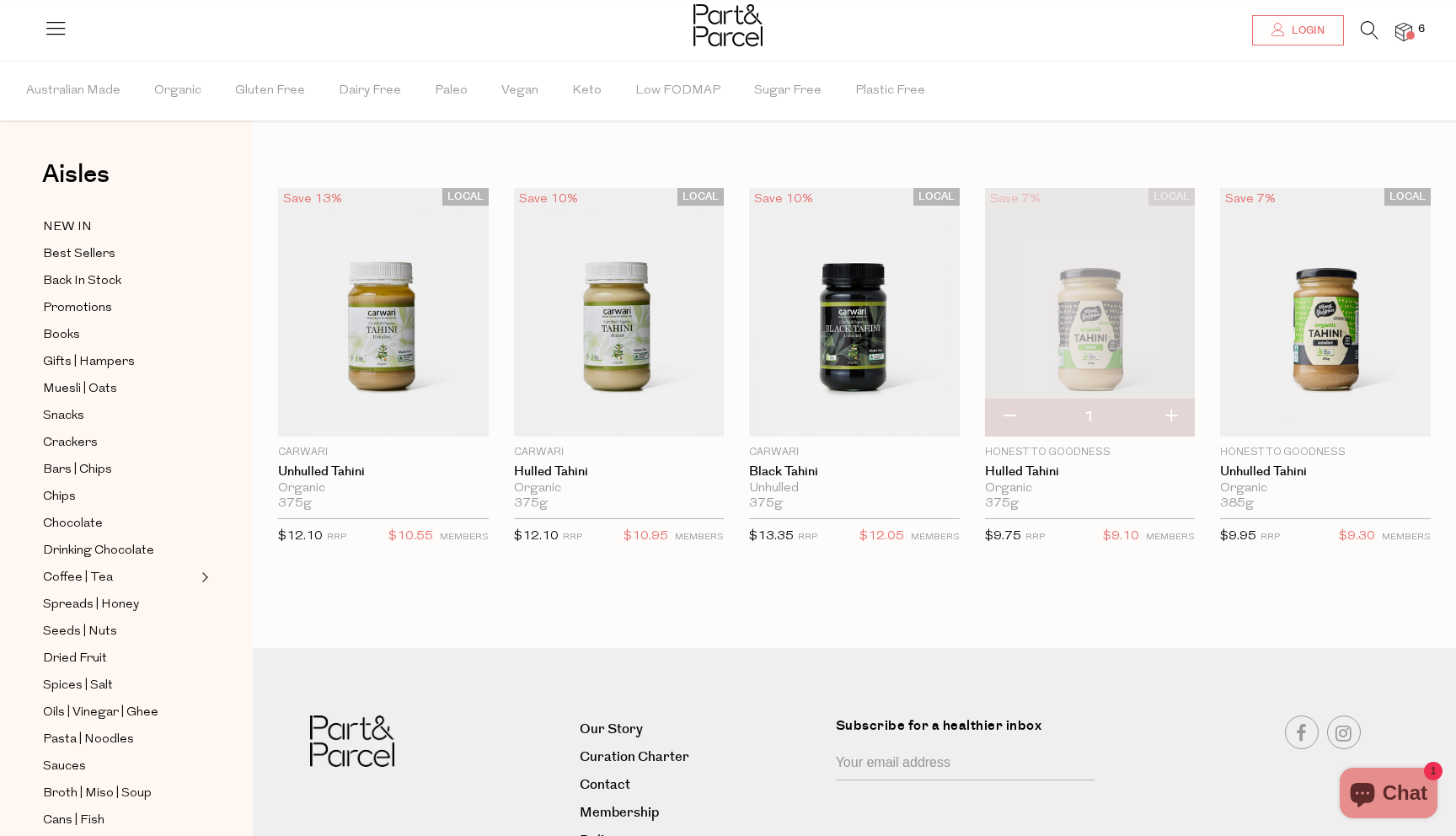
scroll to position [120, 0]
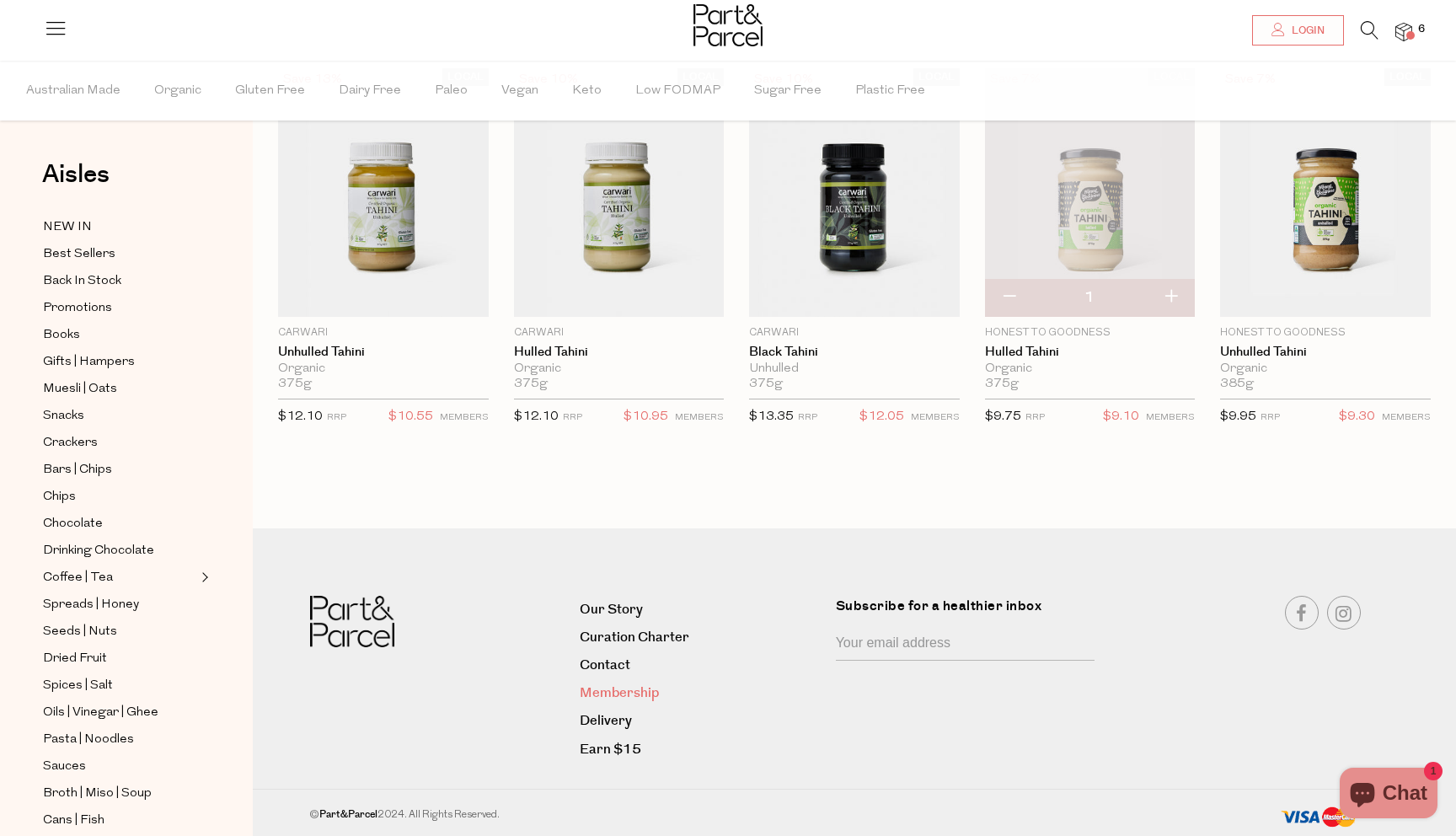
click at [633, 695] on link "Membership" at bounding box center [702, 693] width 244 height 22
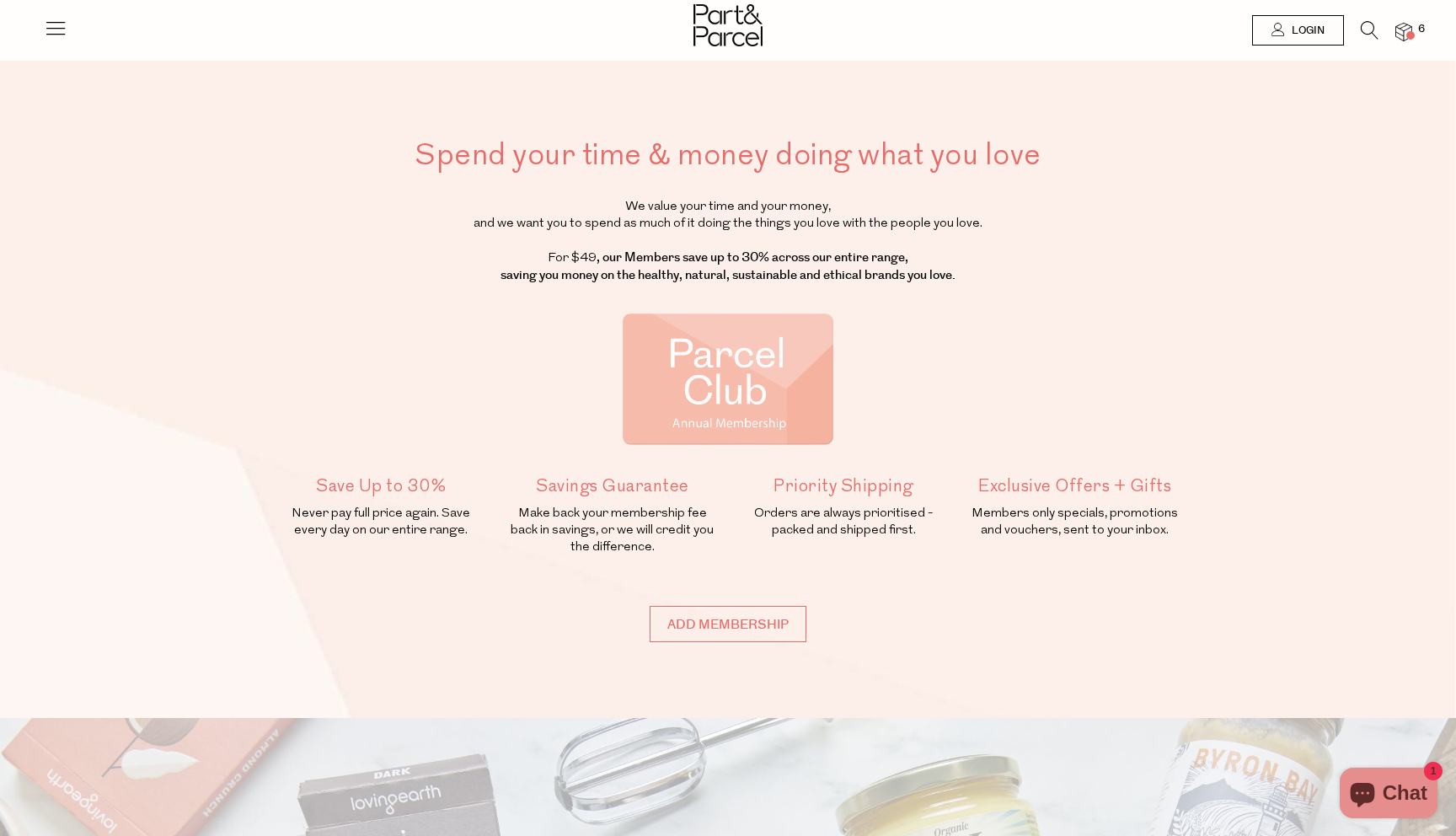
click at [711, 41] on img at bounding box center [728, 24] width 69 height 42
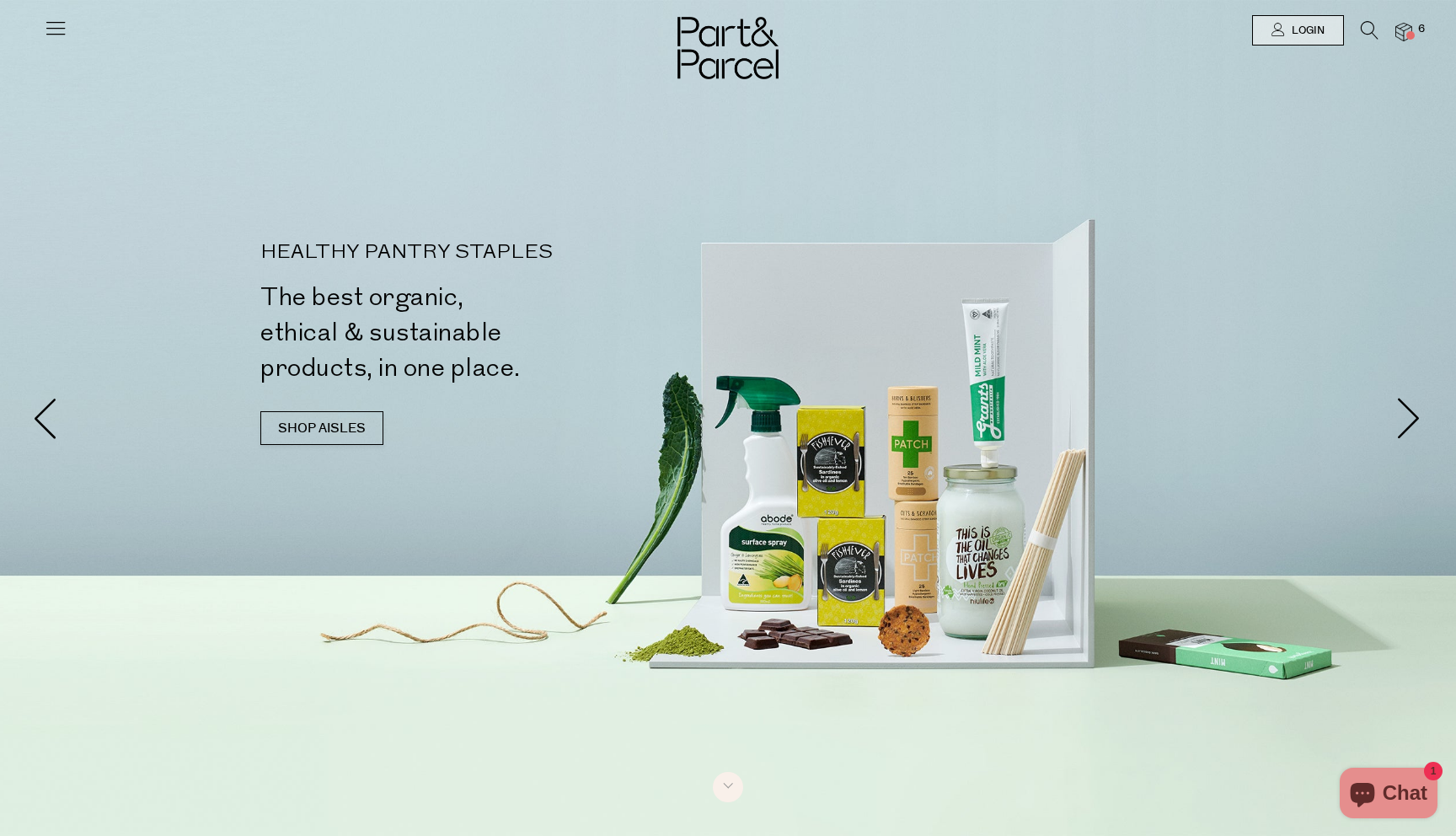
click at [1361, 24] on icon at bounding box center [1370, 30] width 18 height 19
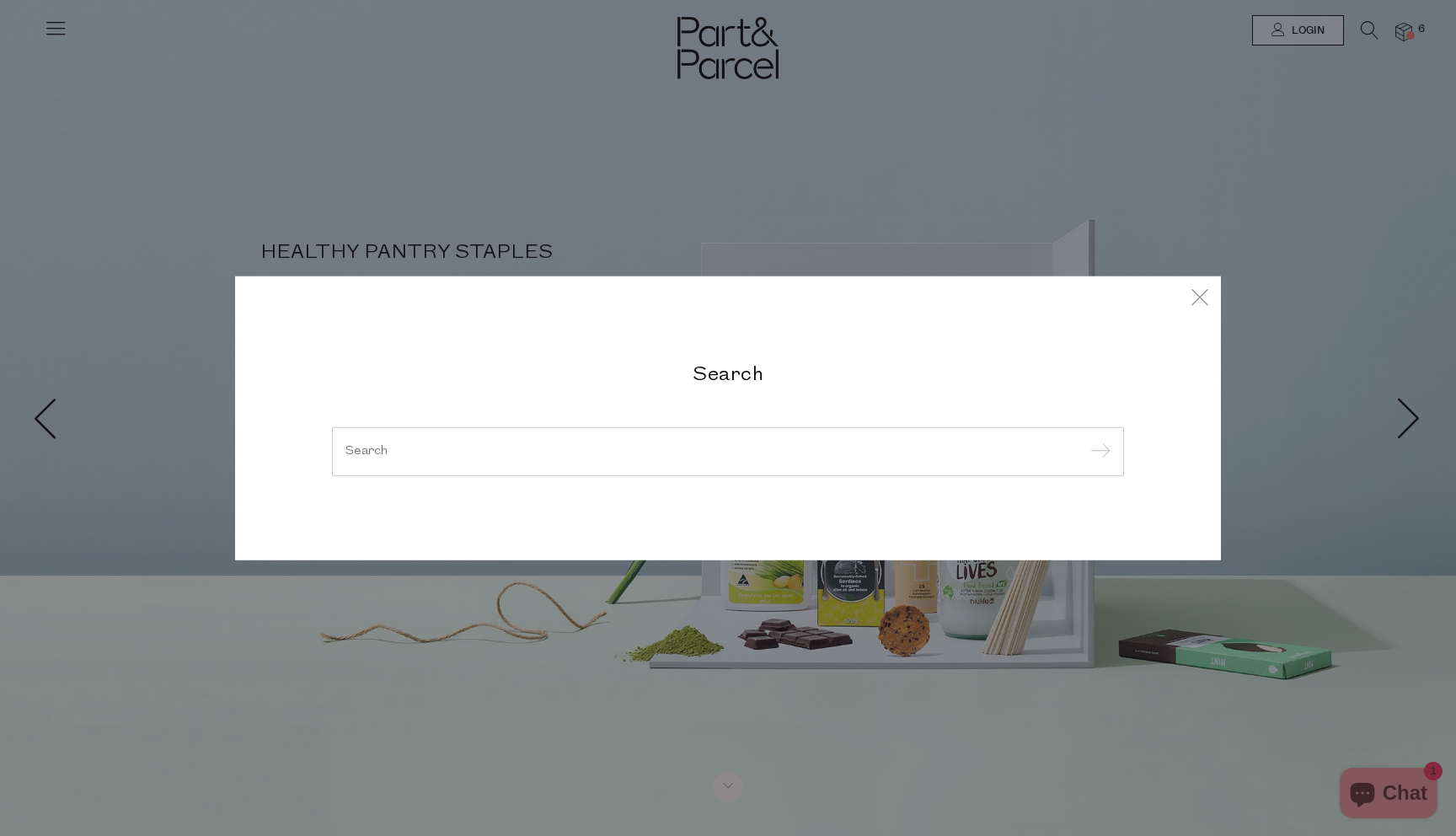
click at [744, 449] on input "search" at bounding box center [728, 451] width 765 height 13
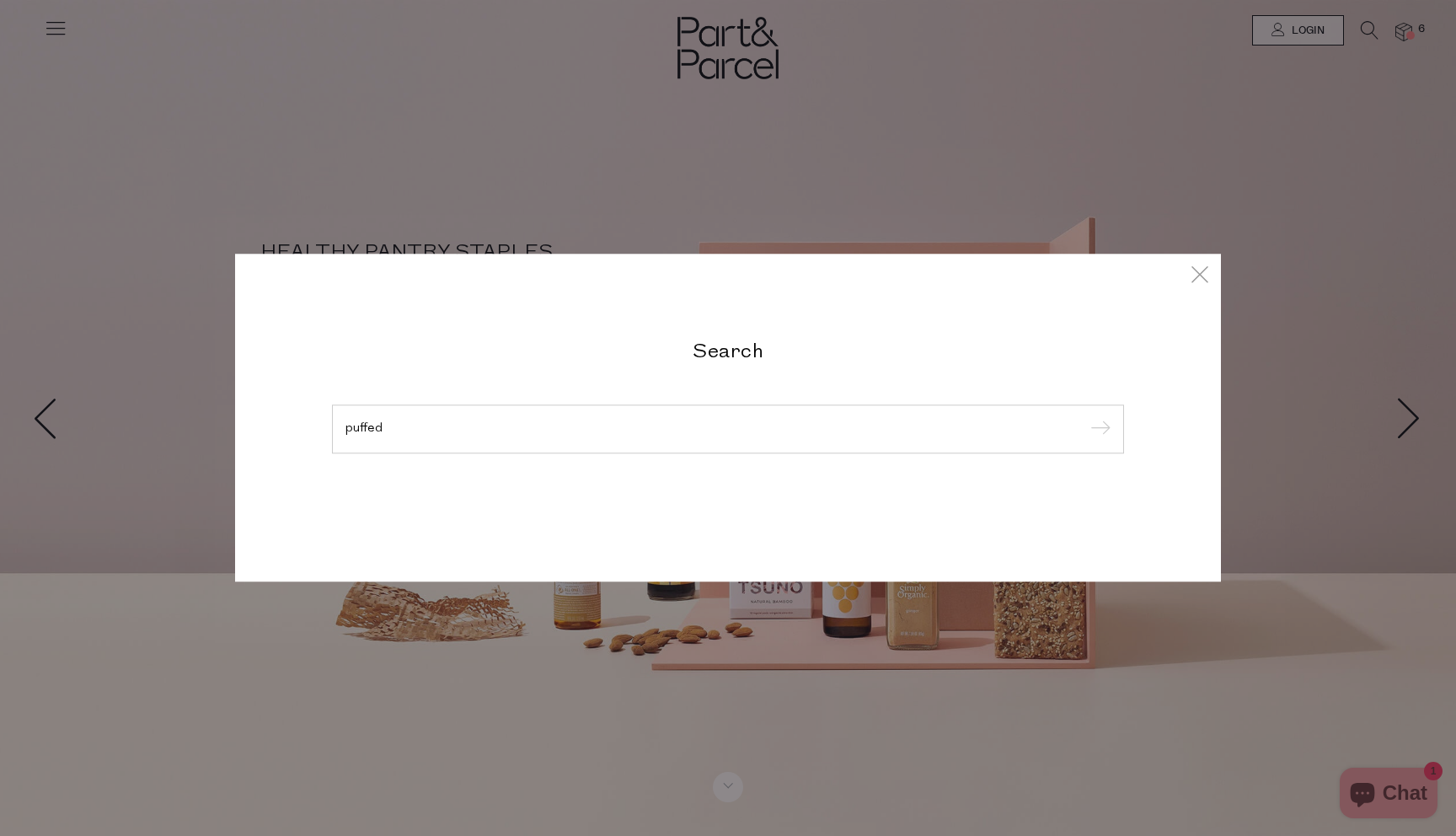
type input "puffed"
click at [1085, 417] on input "submit" at bounding box center [1098, 429] width 25 height 25
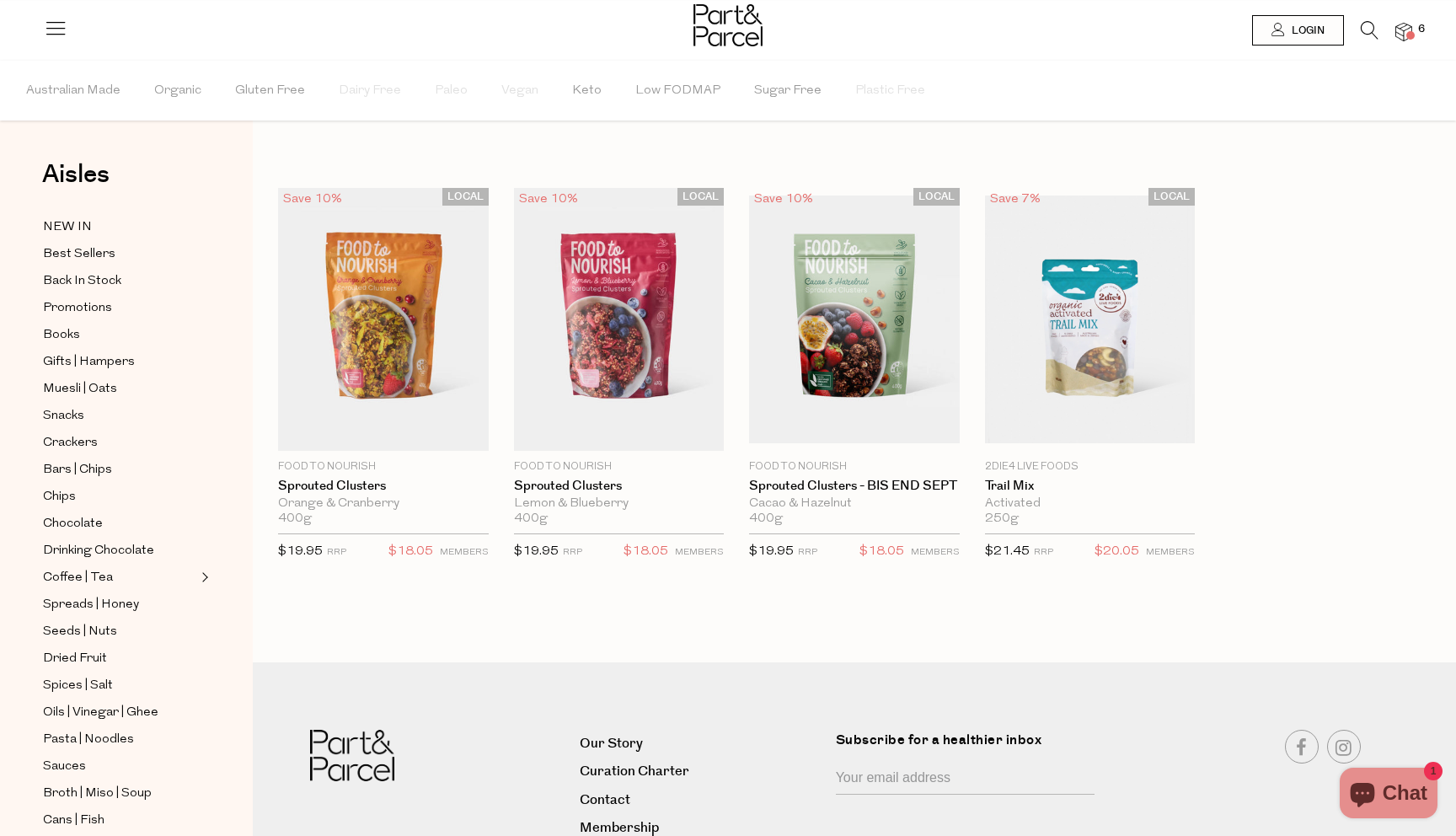
click at [1367, 33] on icon at bounding box center [1370, 30] width 18 height 19
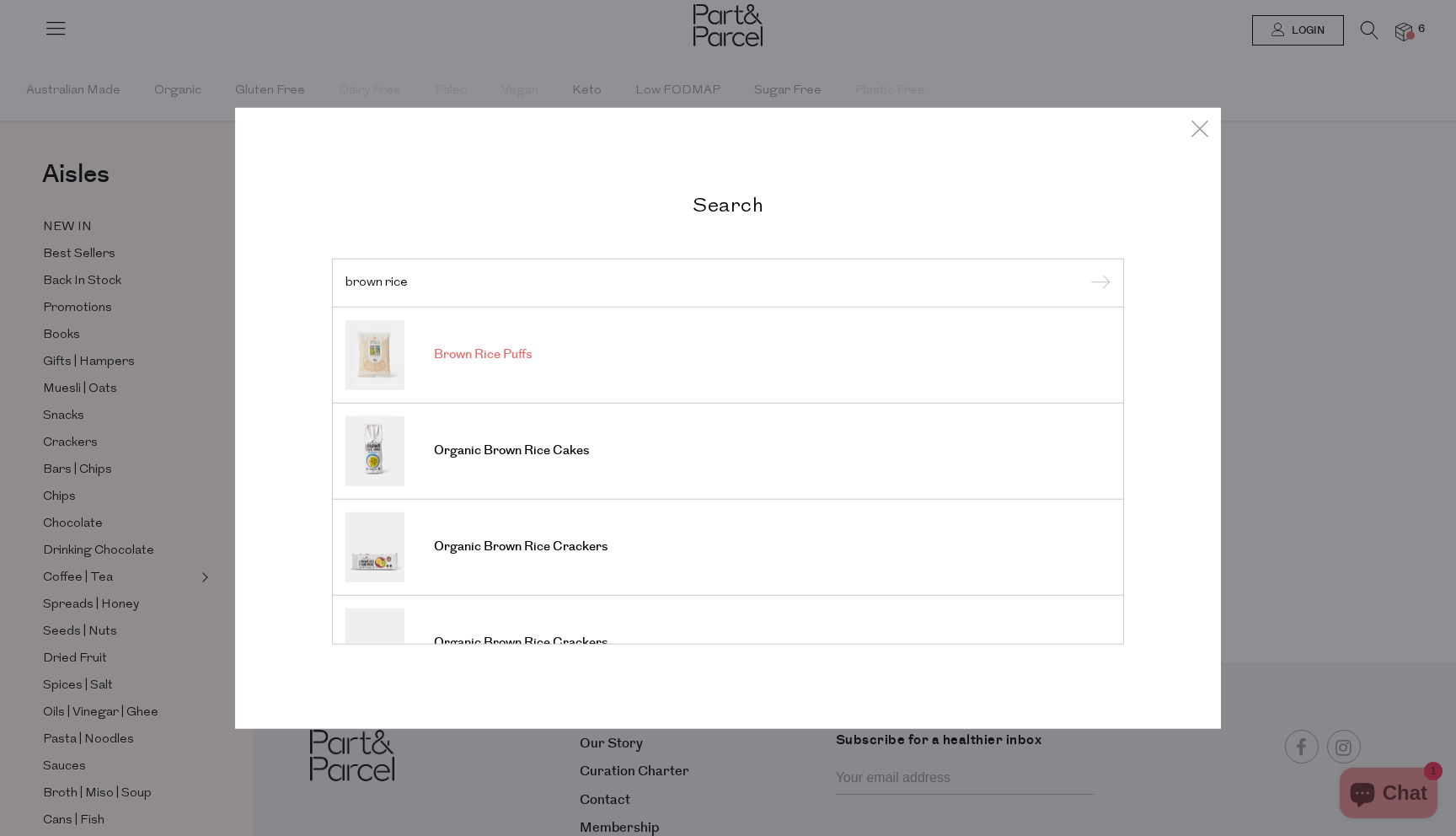
type input "brown rice"
click at [468, 347] on span "Brown Rice Puffs" at bounding box center [483, 354] width 98 height 17
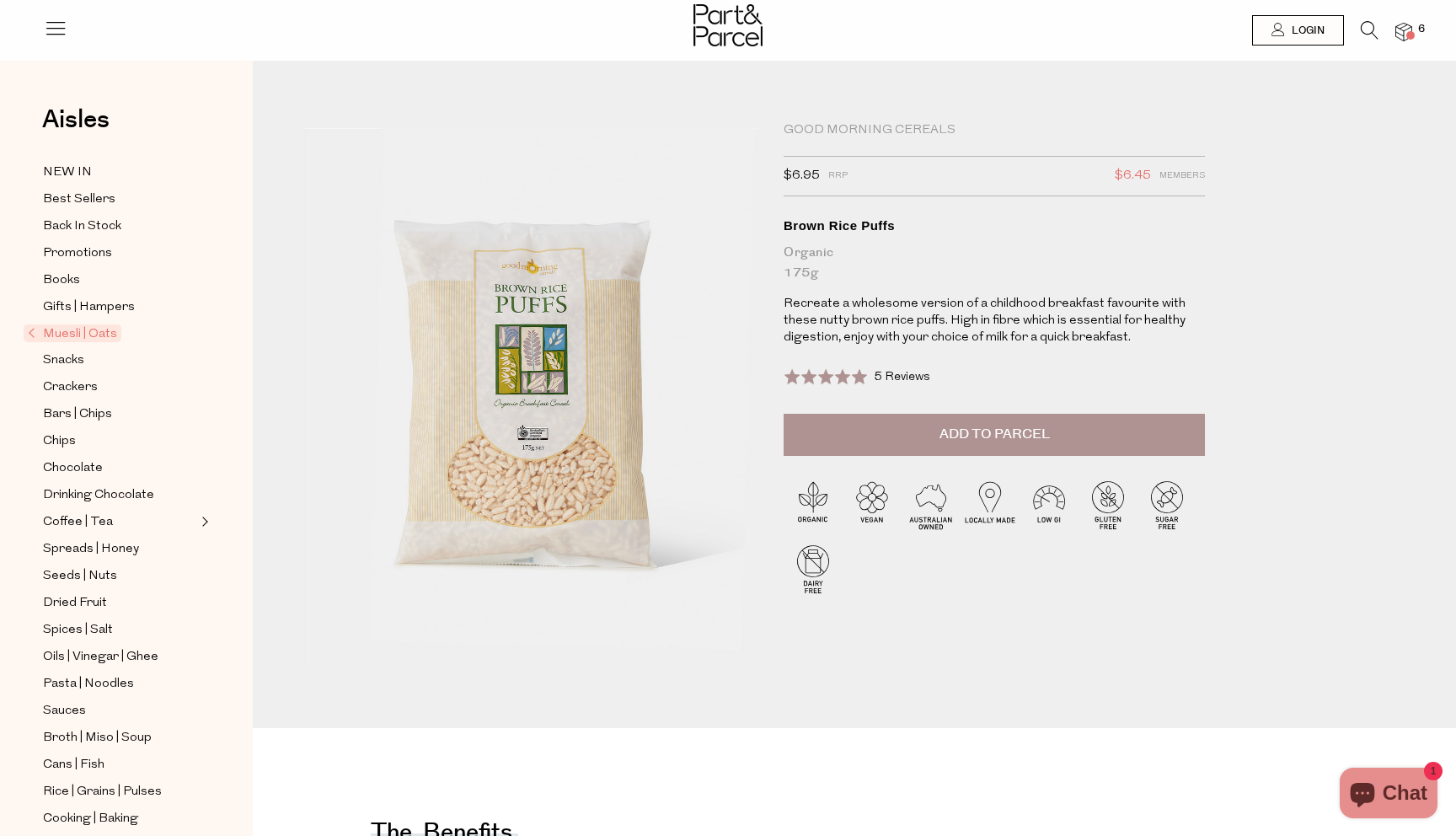
click at [945, 433] on span "Add to Parcel" at bounding box center [994, 434] width 110 height 20
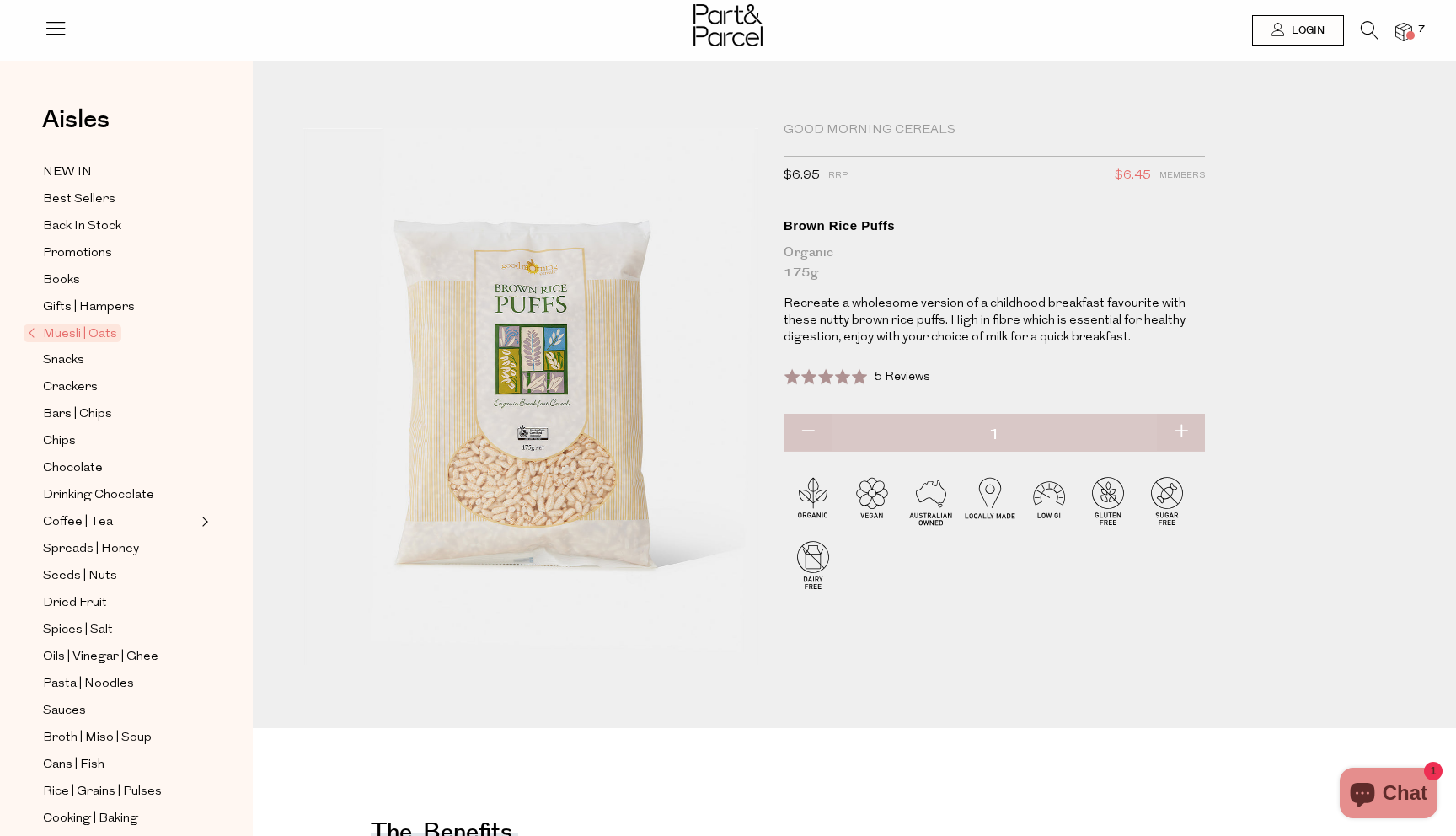
click at [1369, 28] on icon at bounding box center [1370, 30] width 18 height 19
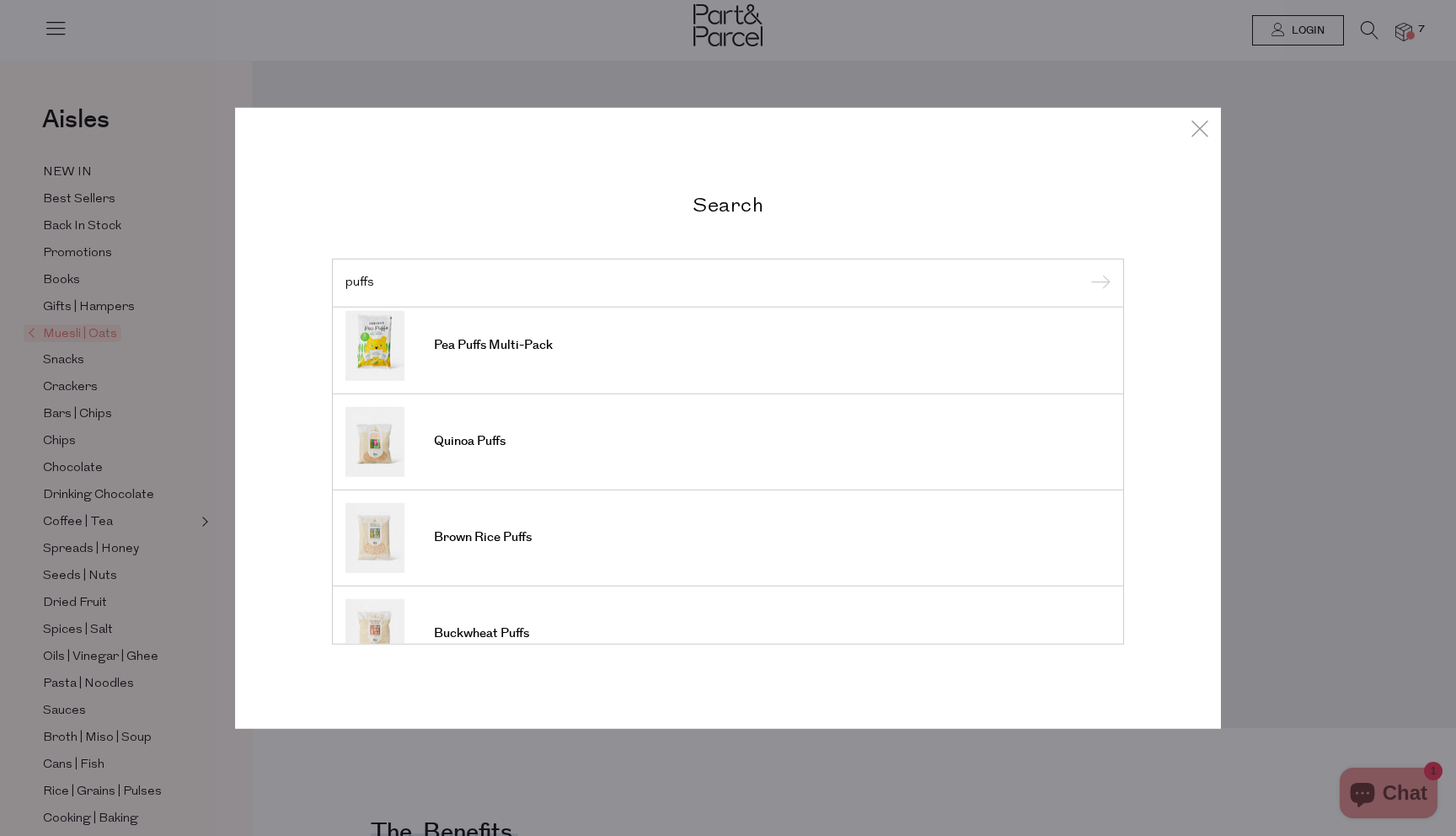
scroll to position [299, 0]
type input "puffs"
click at [473, 442] on span "Quinoa Puffs" at bounding box center [469, 438] width 71 height 17
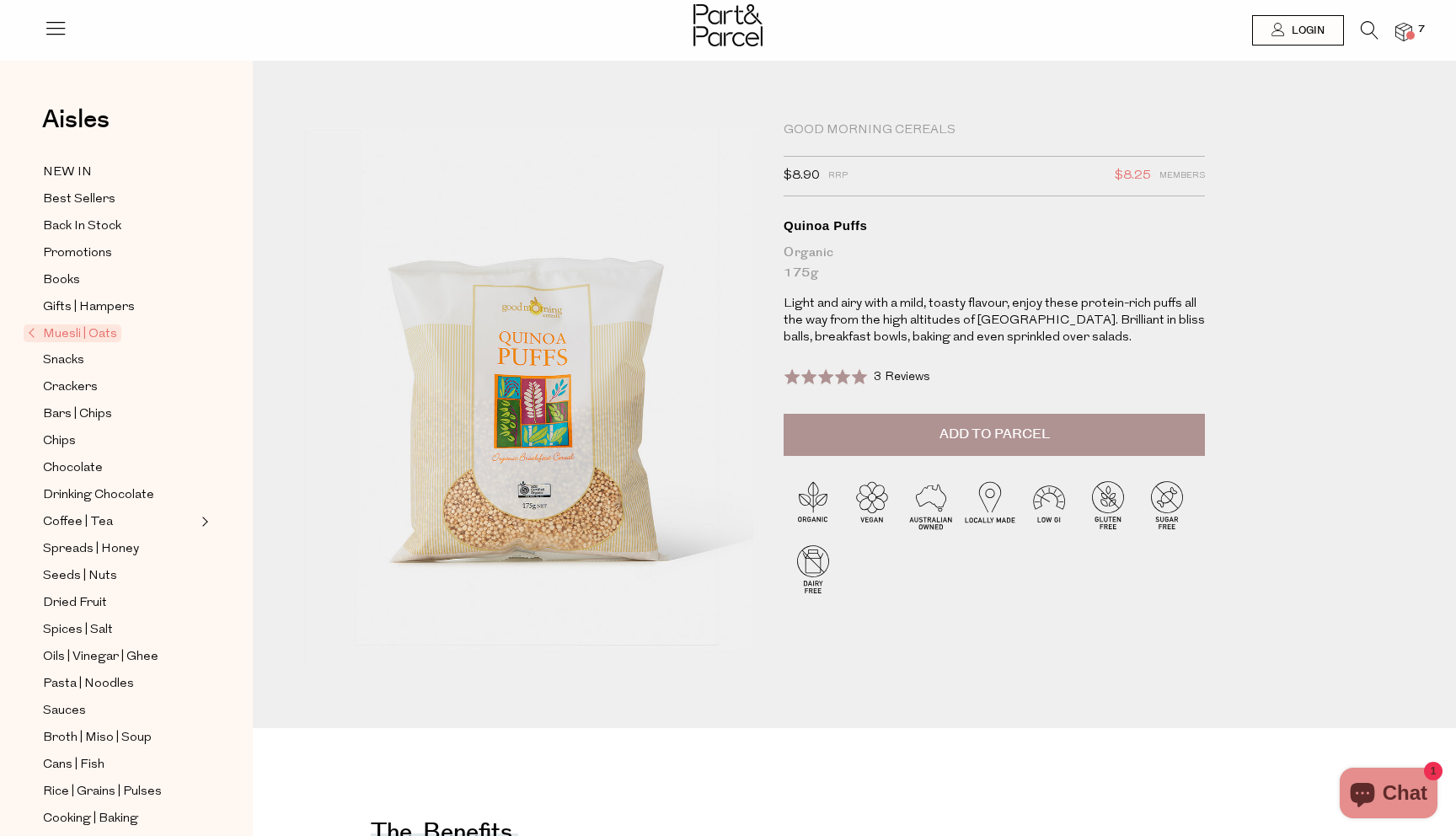
click at [925, 431] on button "Add to Parcel" at bounding box center [994, 434] width 422 height 42
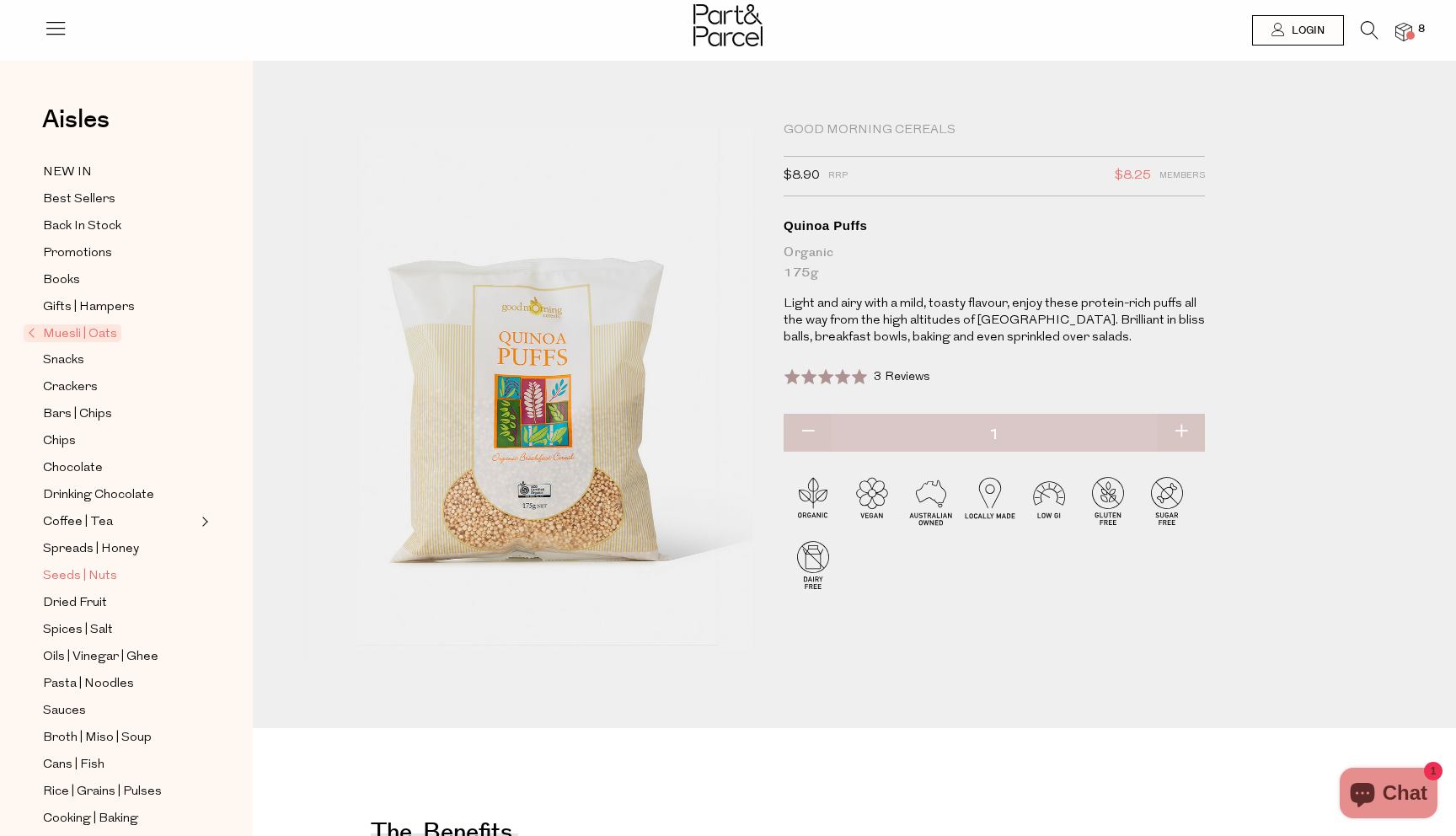
click at [100, 579] on span "Seeds | Nuts" at bounding box center [80, 576] width 74 height 20
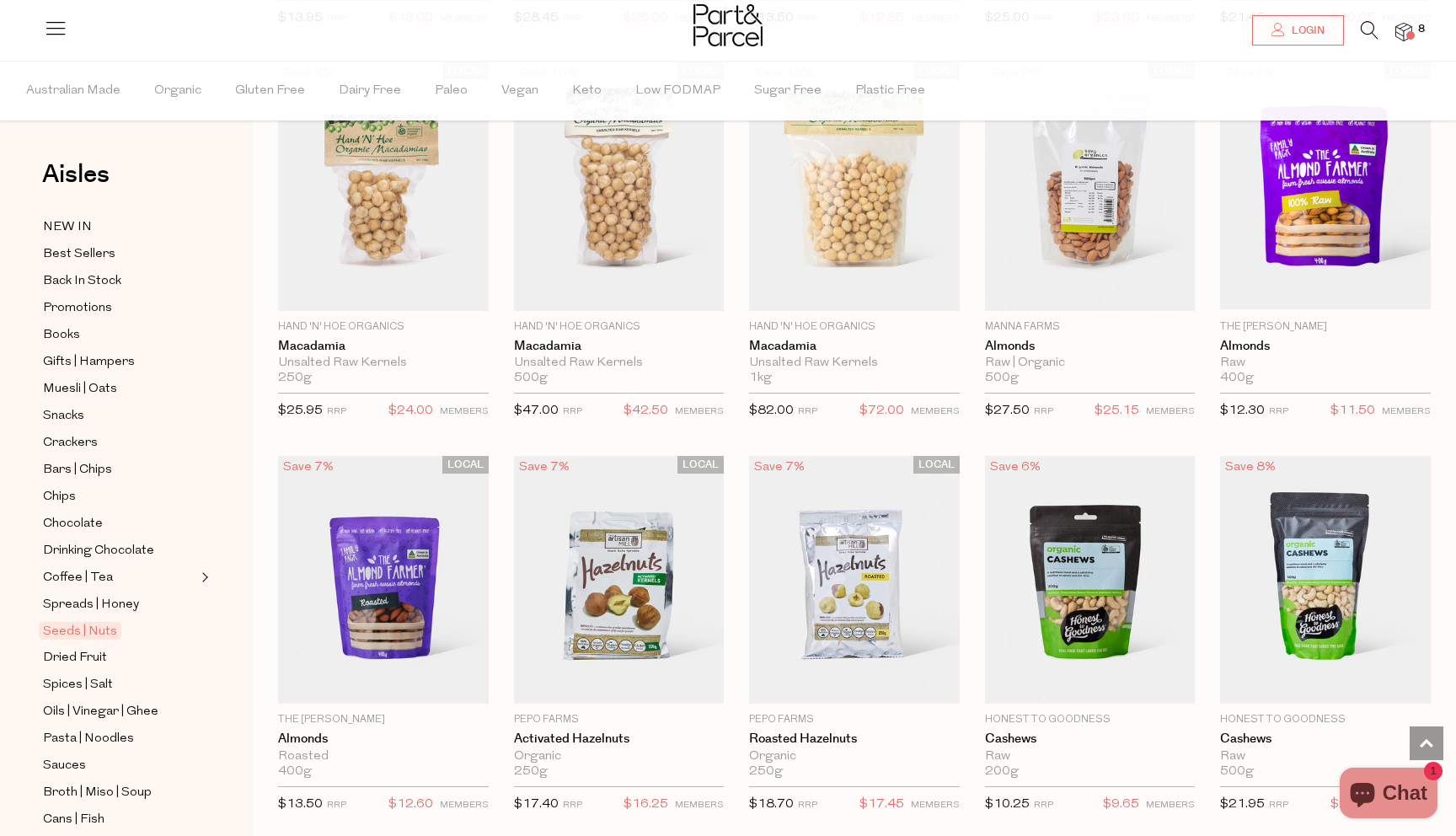
scroll to position [1386, 0]
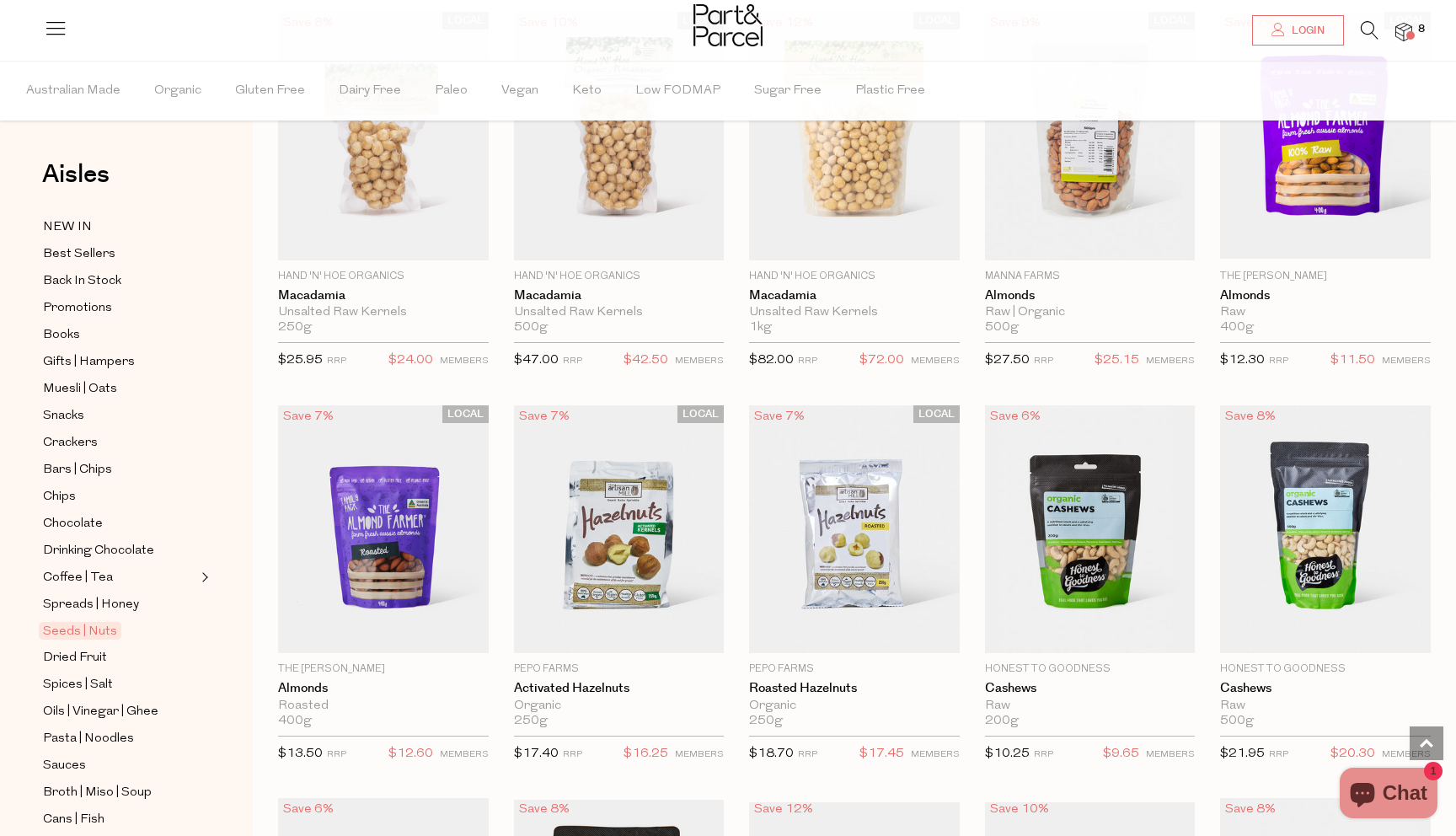
click at [1365, 26] on icon at bounding box center [1370, 30] width 18 height 19
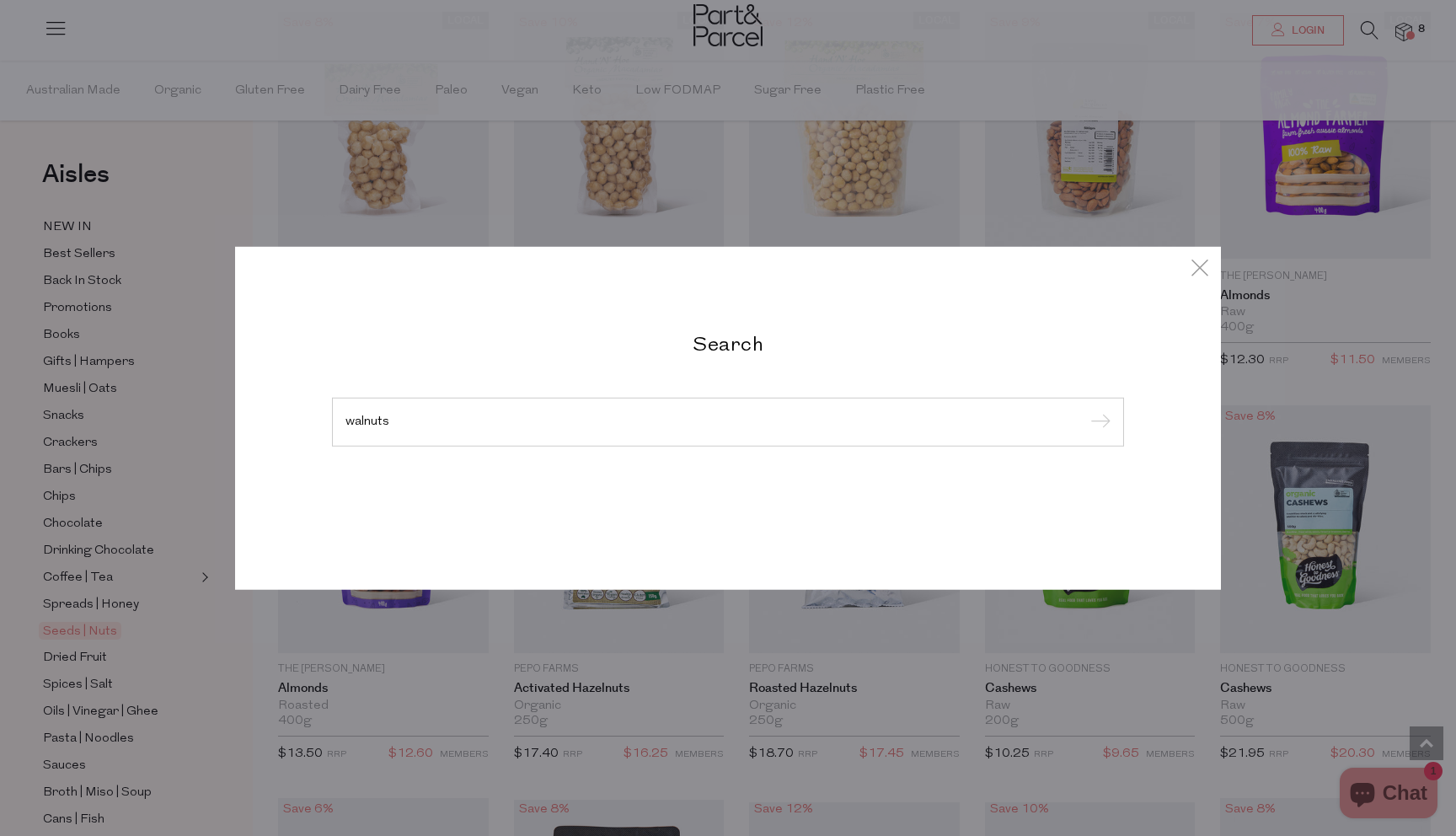
type input "walnuts"
click at [1085, 411] on input "submit" at bounding box center [1098, 423] width 25 height 25
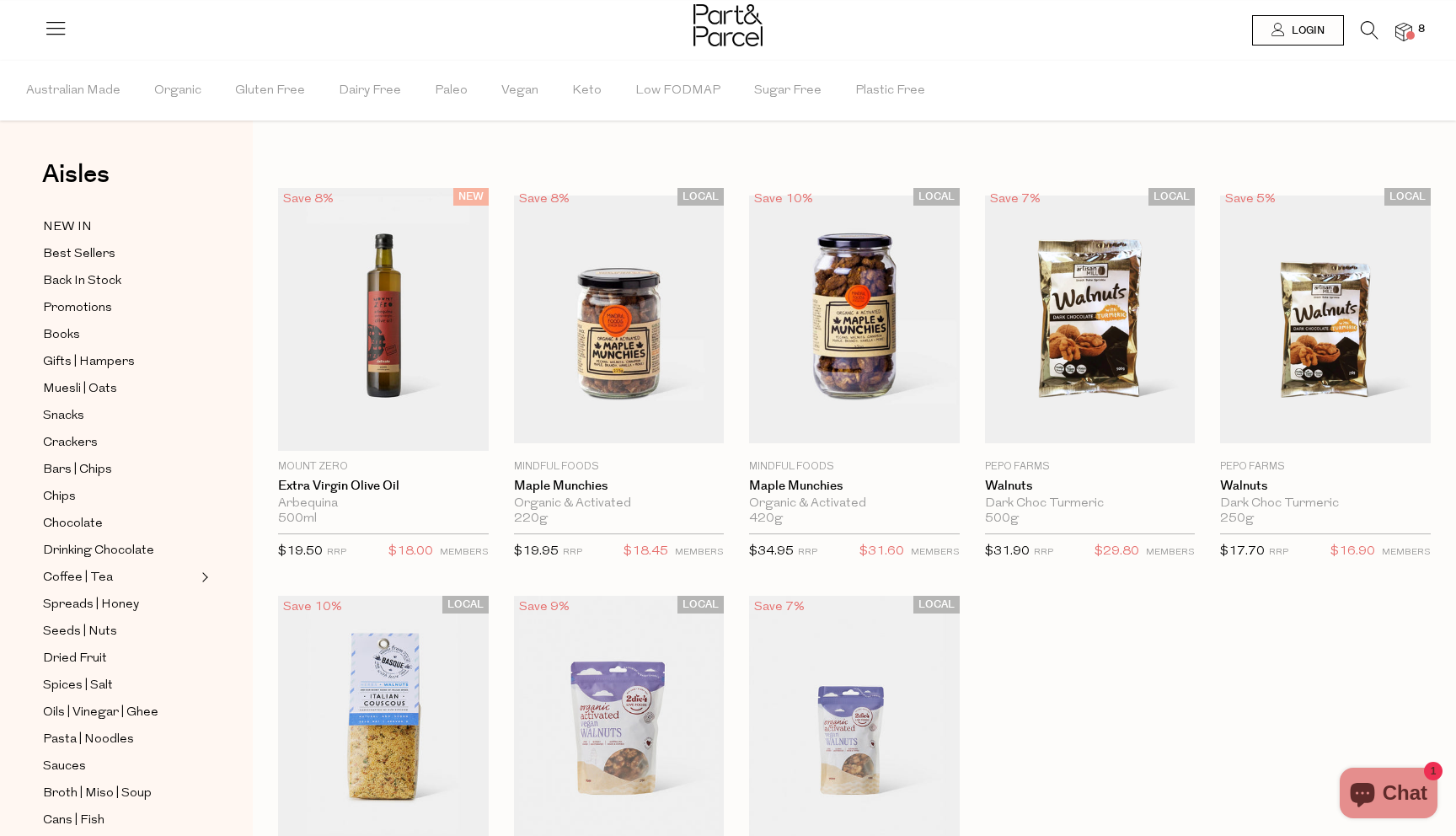
click at [1363, 26] on icon at bounding box center [1370, 30] width 18 height 19
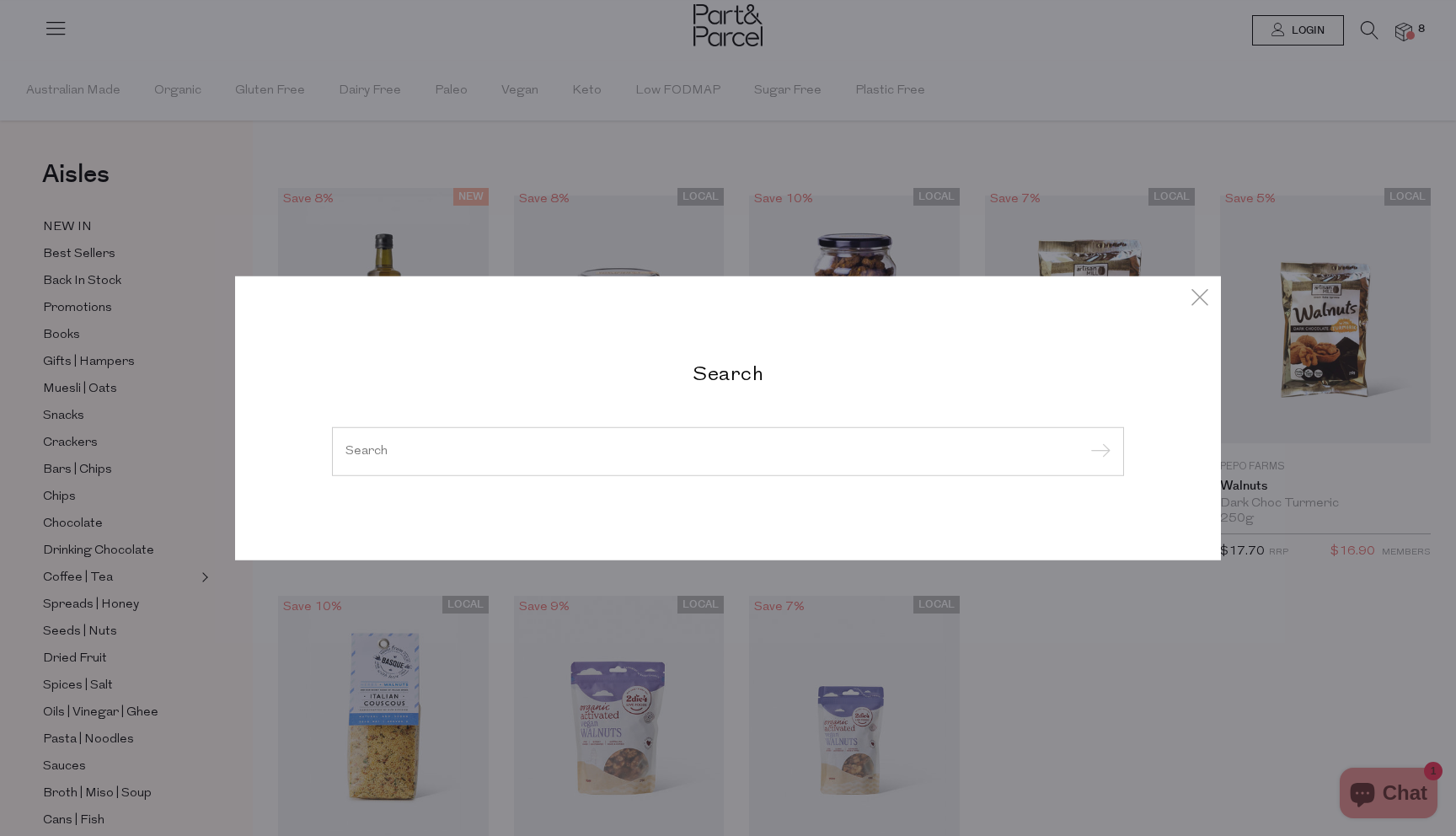
click at [763, 452] on input "search" at bounding box center [728, 451] width 765 height 13
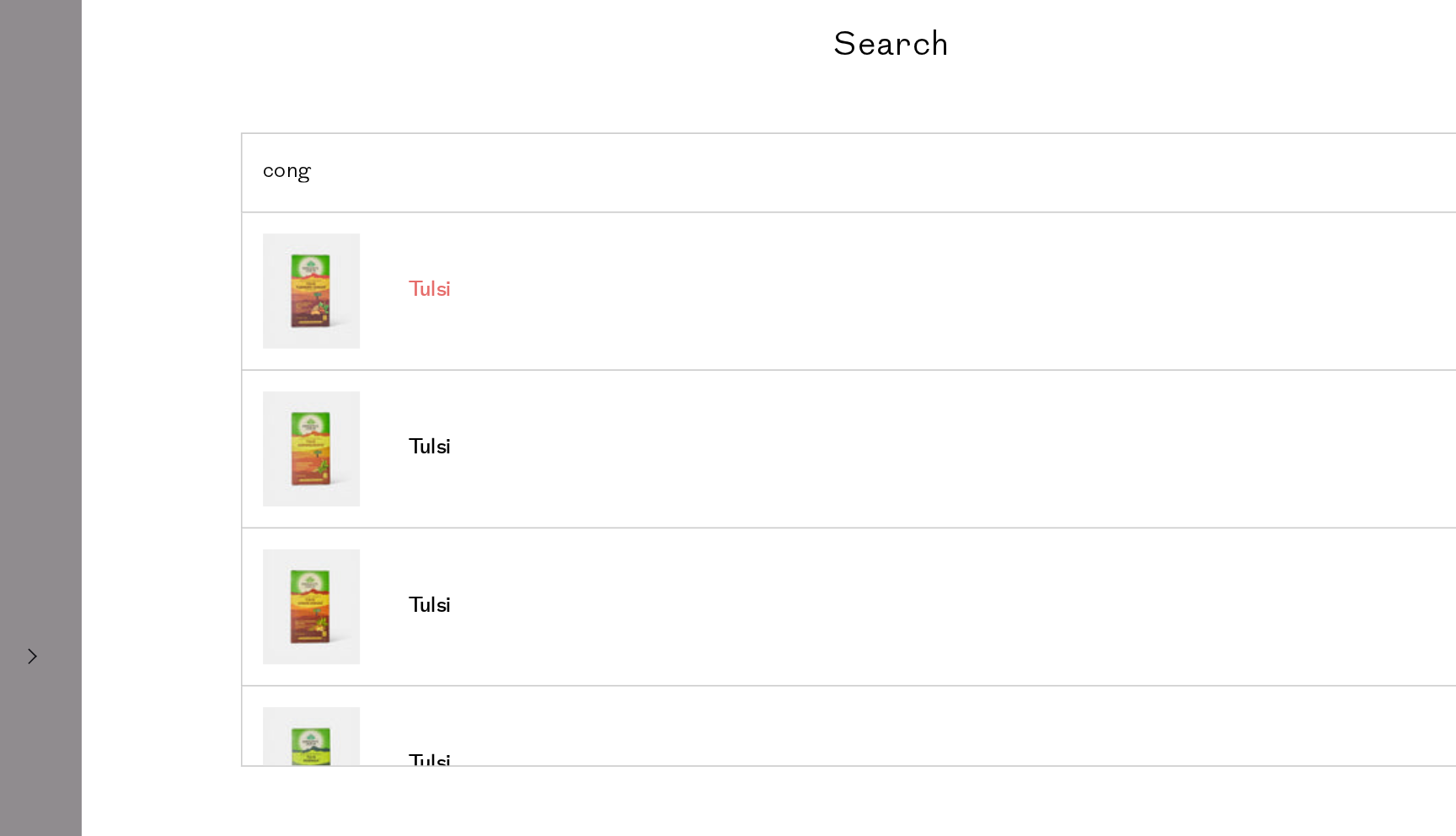
type input "cong"
click at [446, 352] on span "Tulsi" at bounding box center [447, 354] width 26 height 17
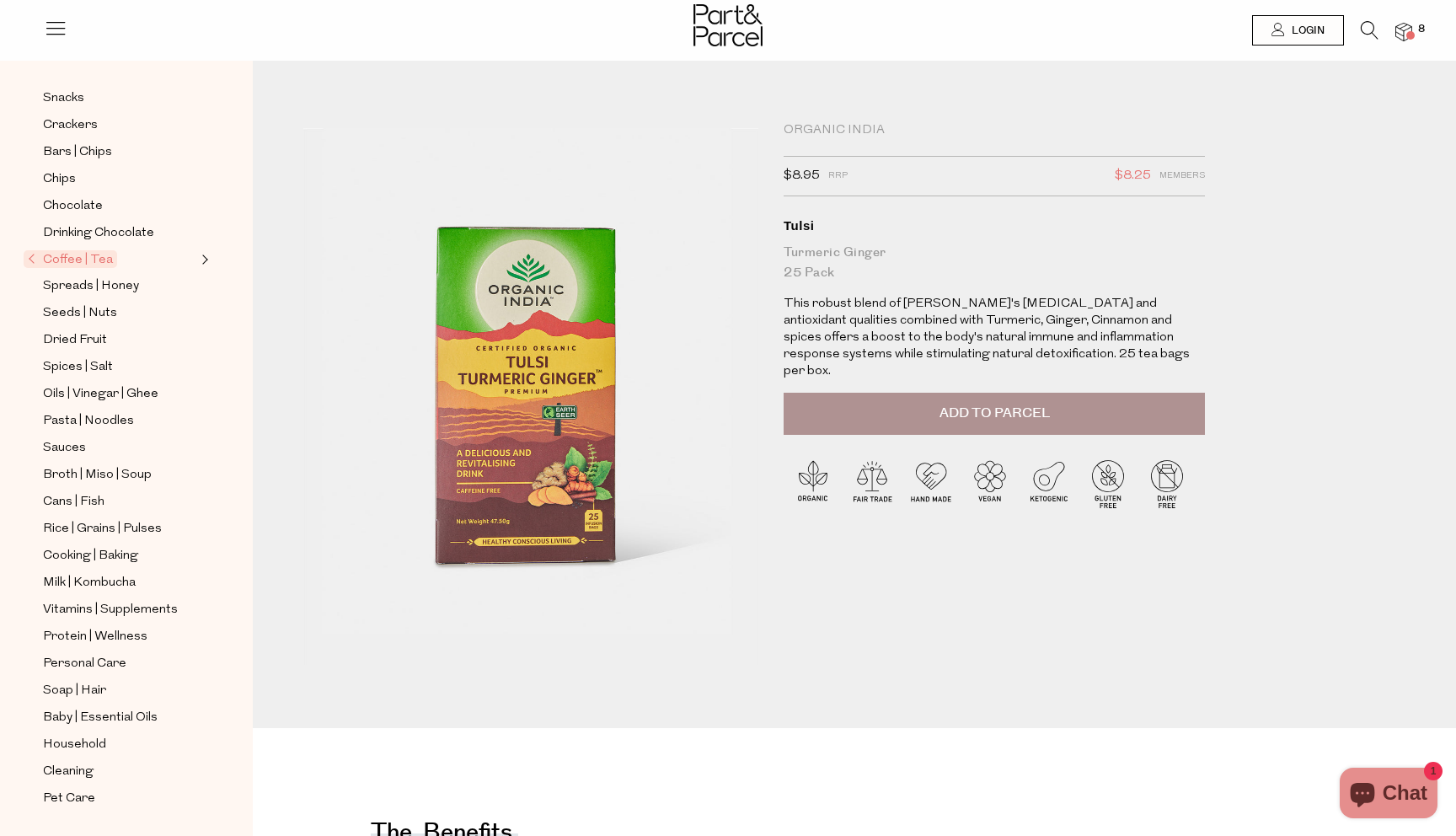
click at [1400, 35] on img at bounding box center [1403, 32] width 17 height 20
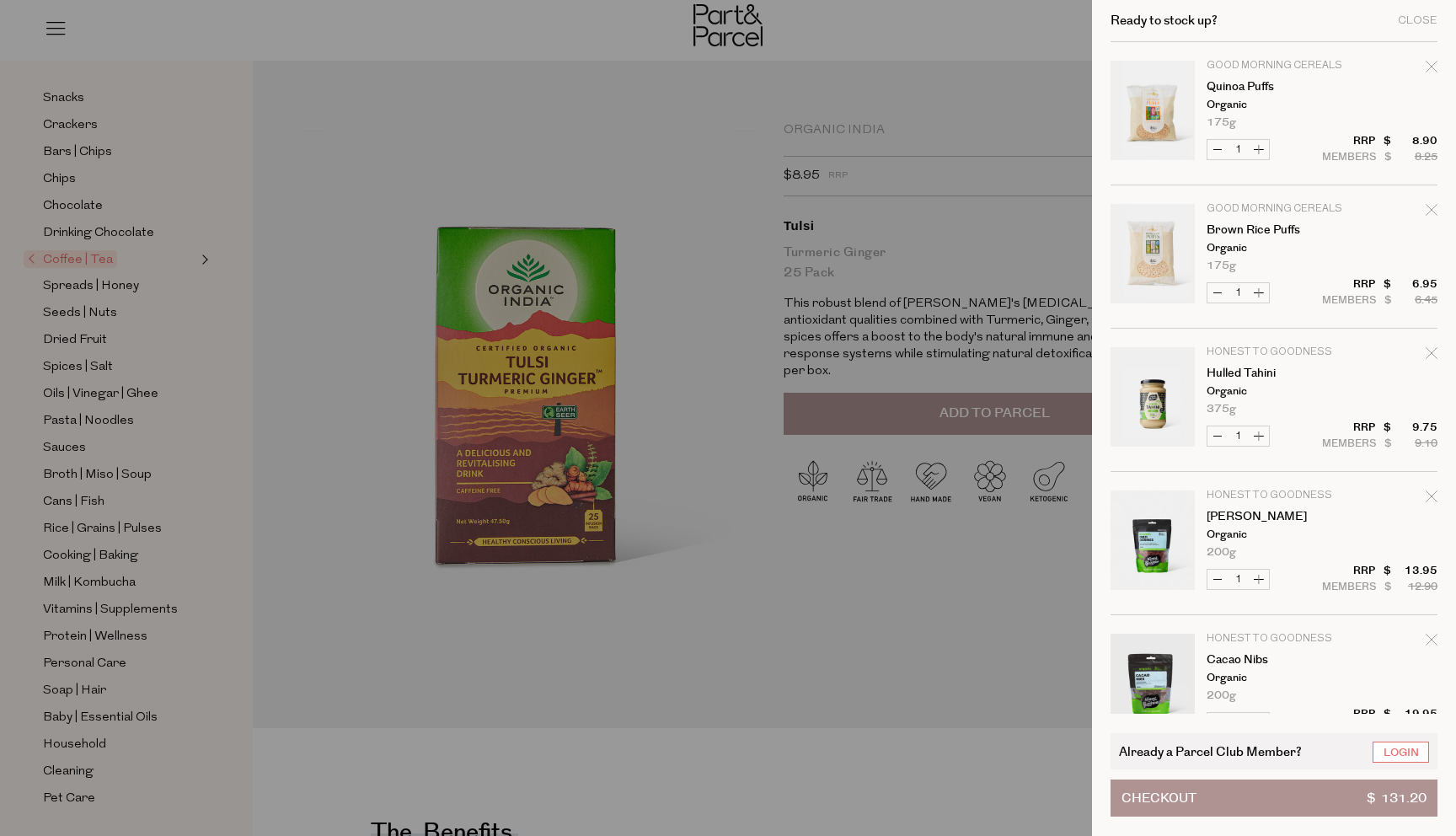
click at [1320, 799] on button "Checkout $ 131.20" at bounding box center [1274, 798] width 327 height 37
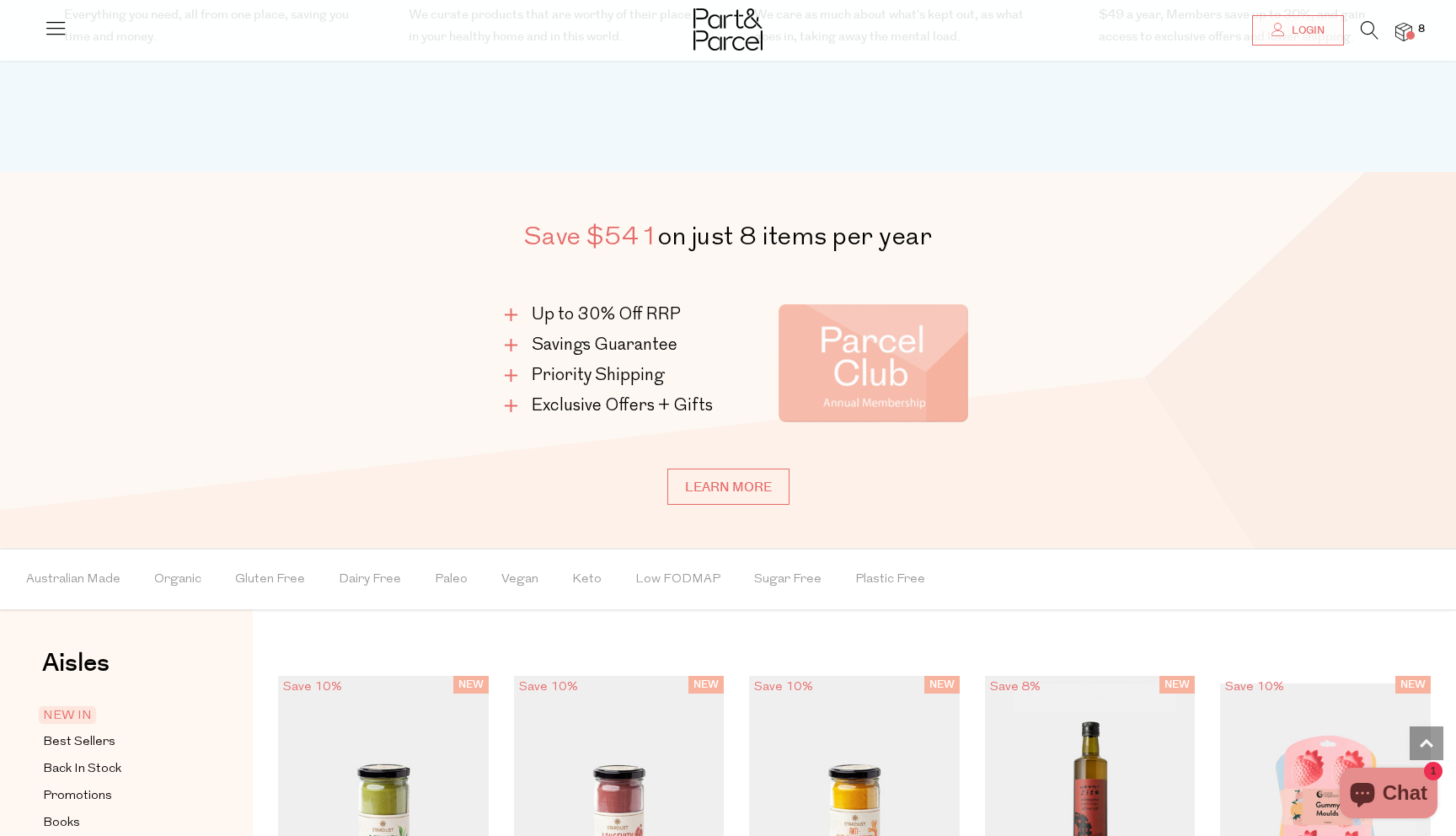
scroll to position [683, 0]
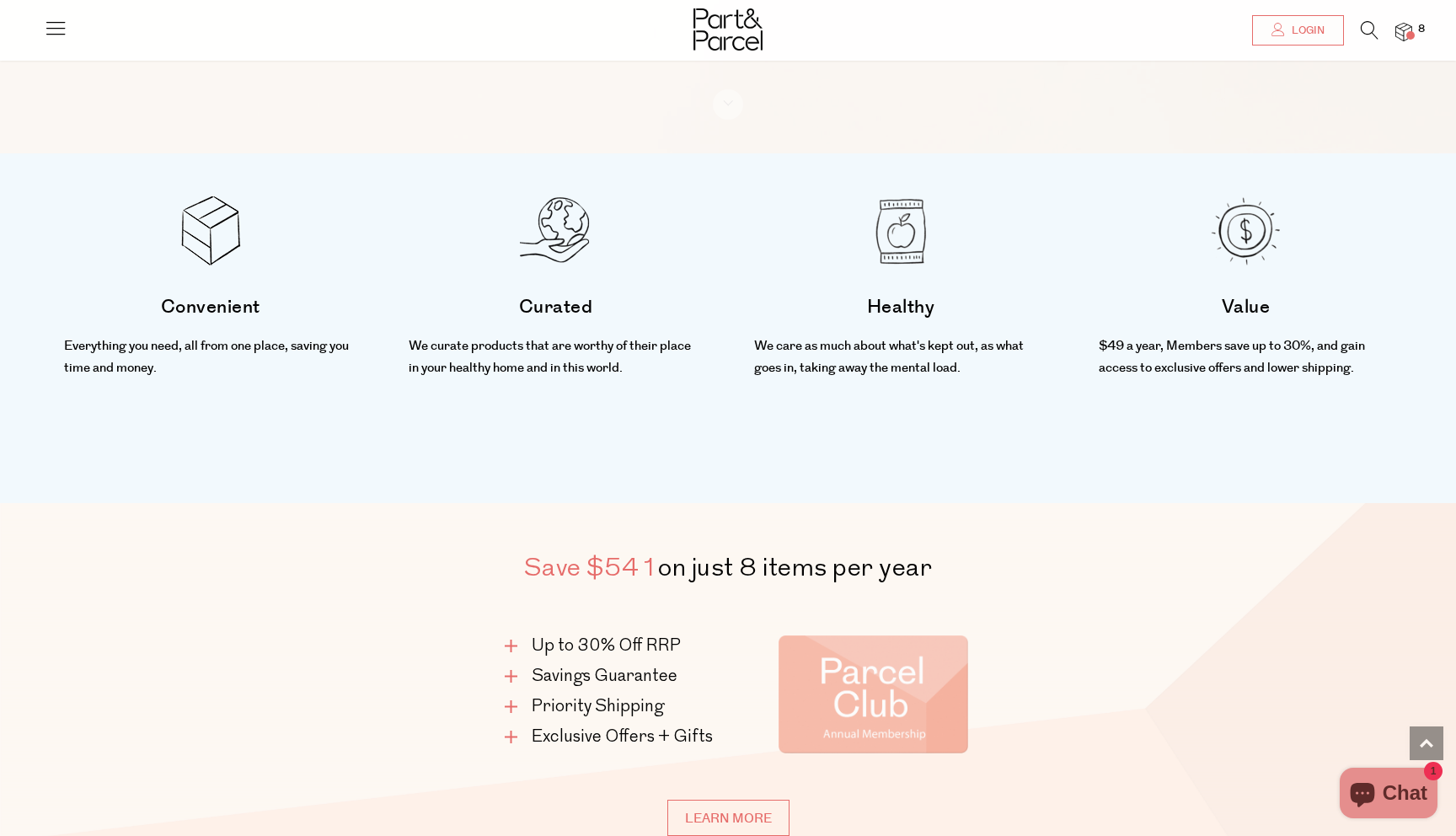
click at [1368, 21] on icon at bounding box center [1370, 30] width 18 height 19
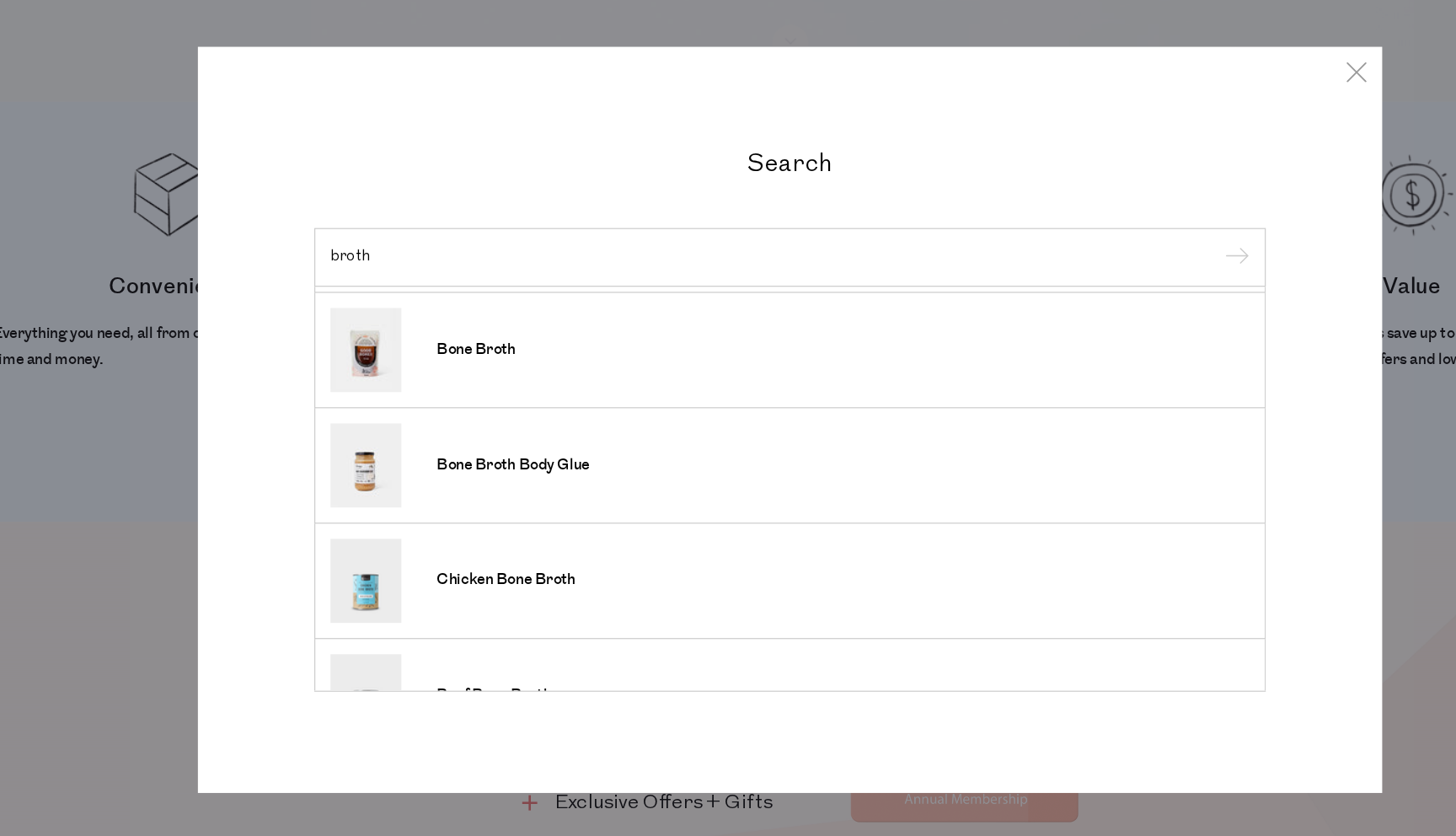
scroll to position [147, 0]
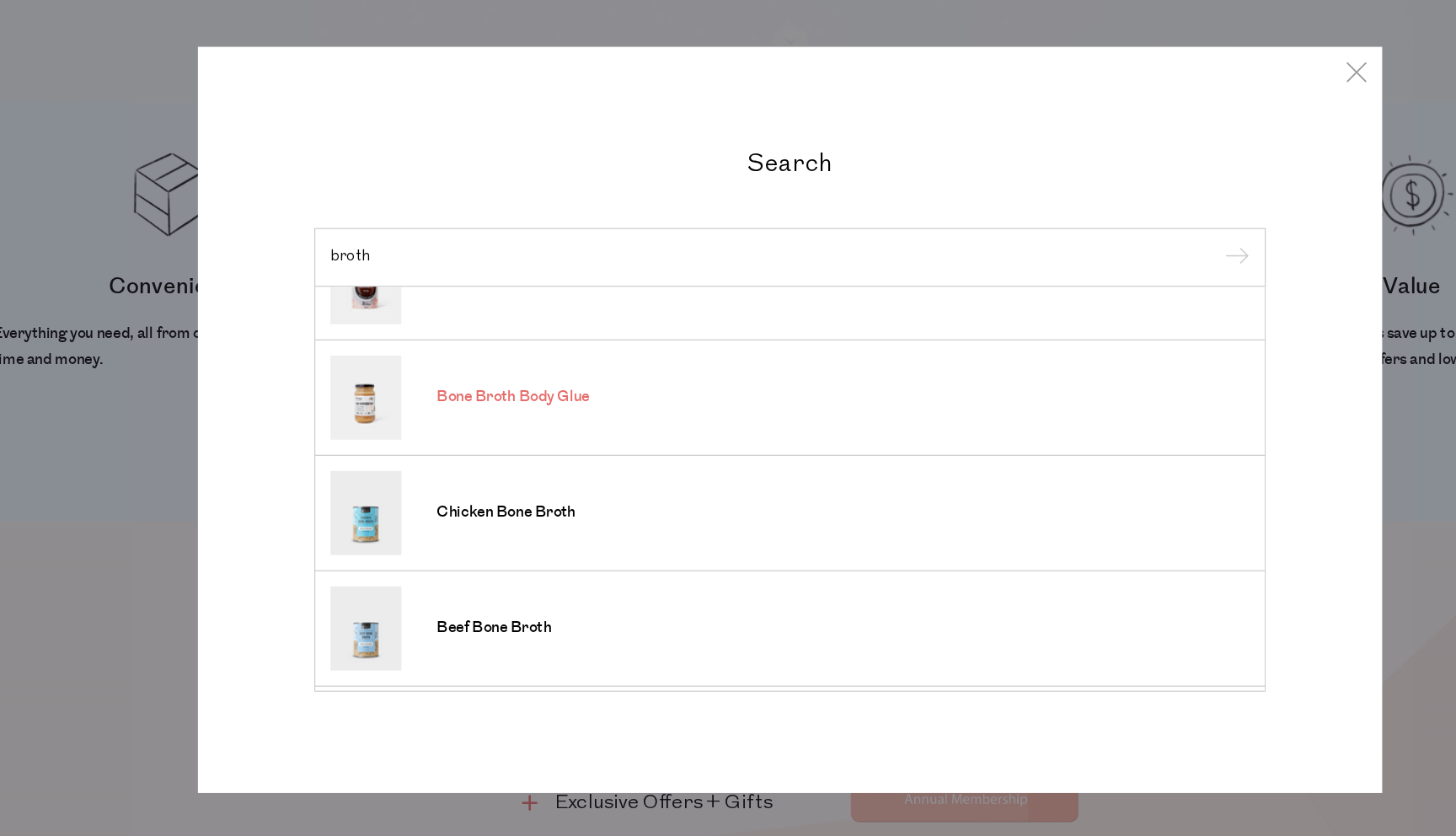
type input "broth"
click at [485, 386] on link "Bone Broth Body Glue" at bounding box center [728, 399] width 765 height 70
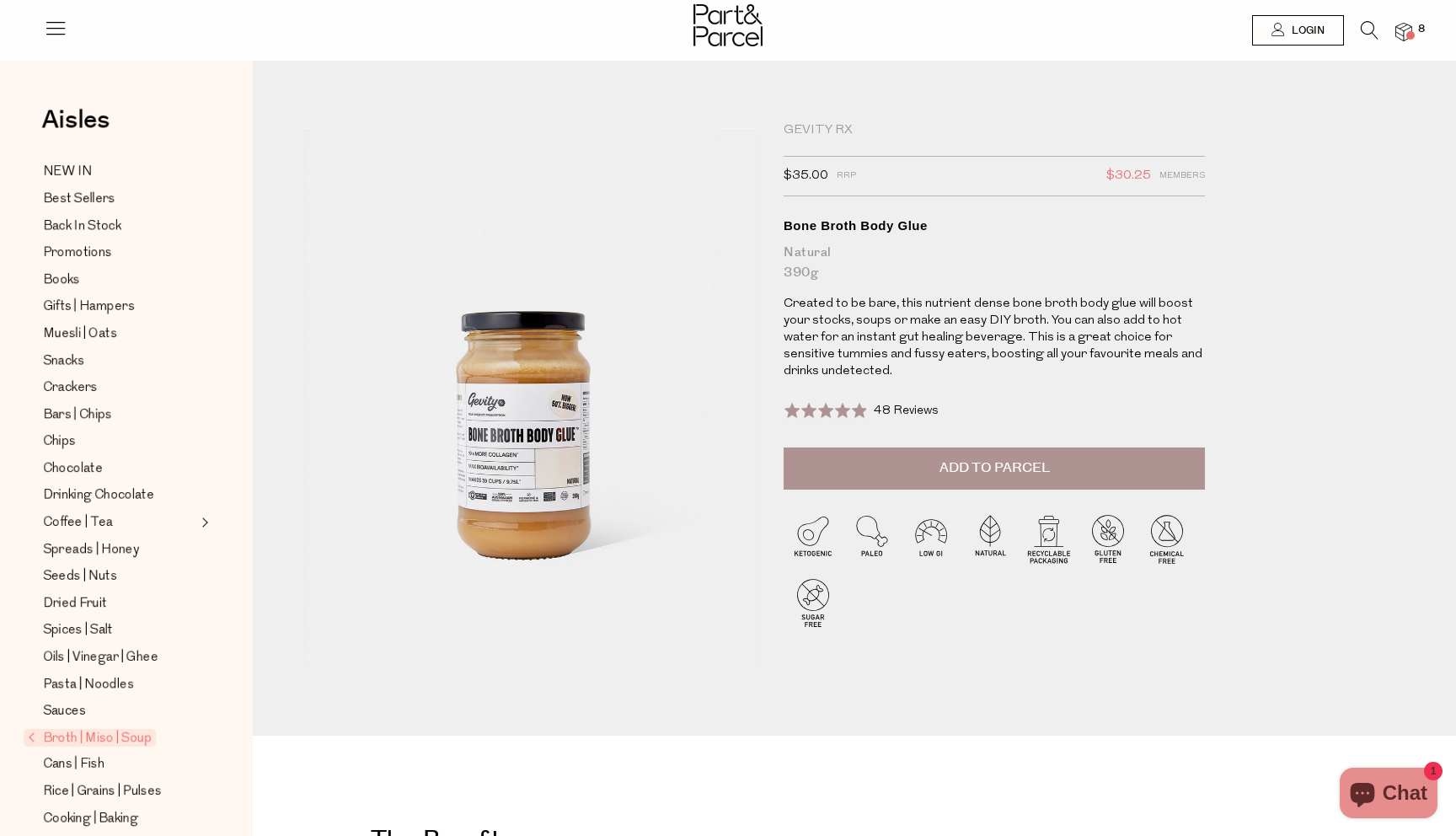
click at [839, 455] on button "Add to Parcel" at bounding box center [994, 468] width 422 height 42
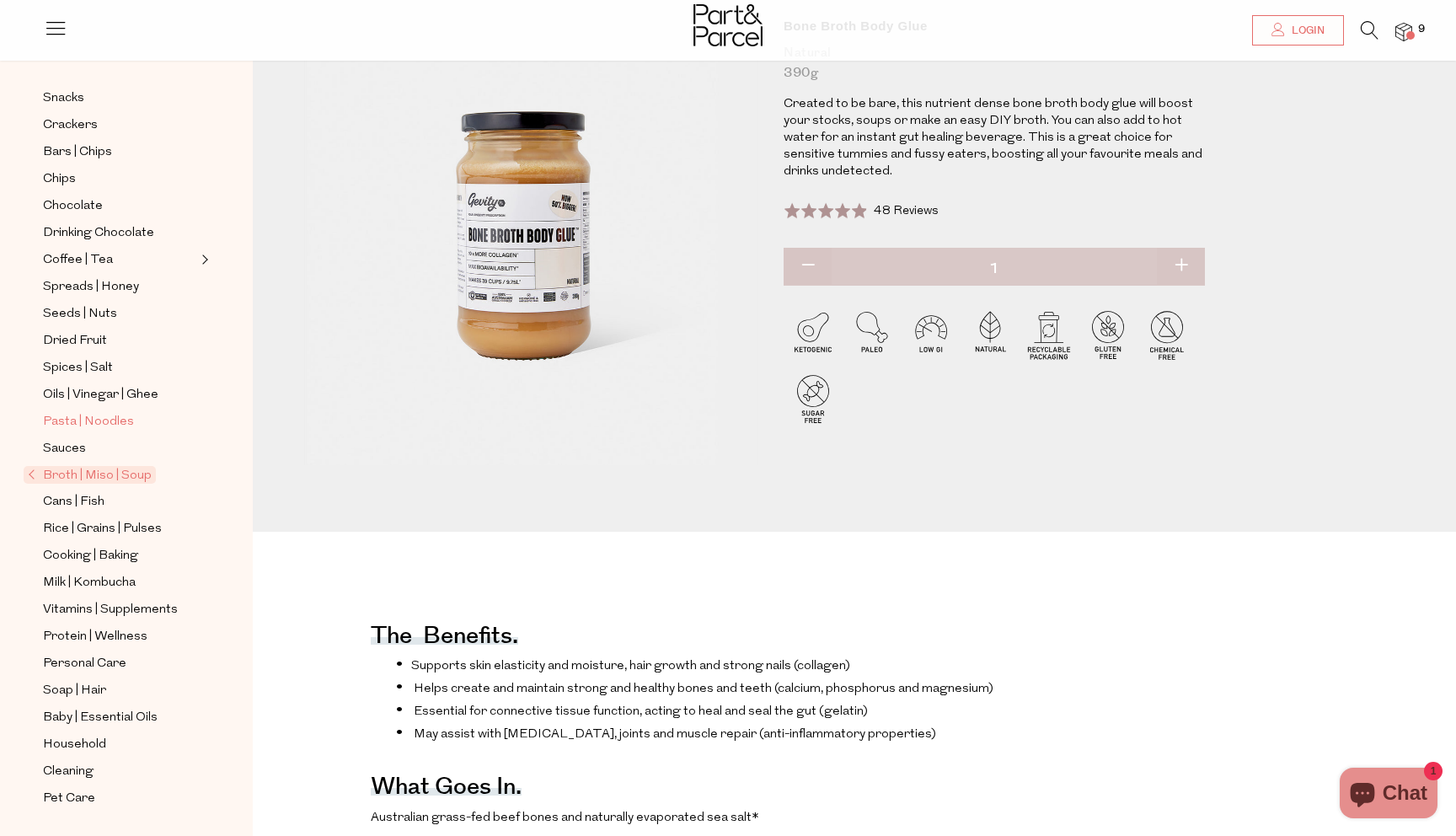
scroll to position [229, 0]
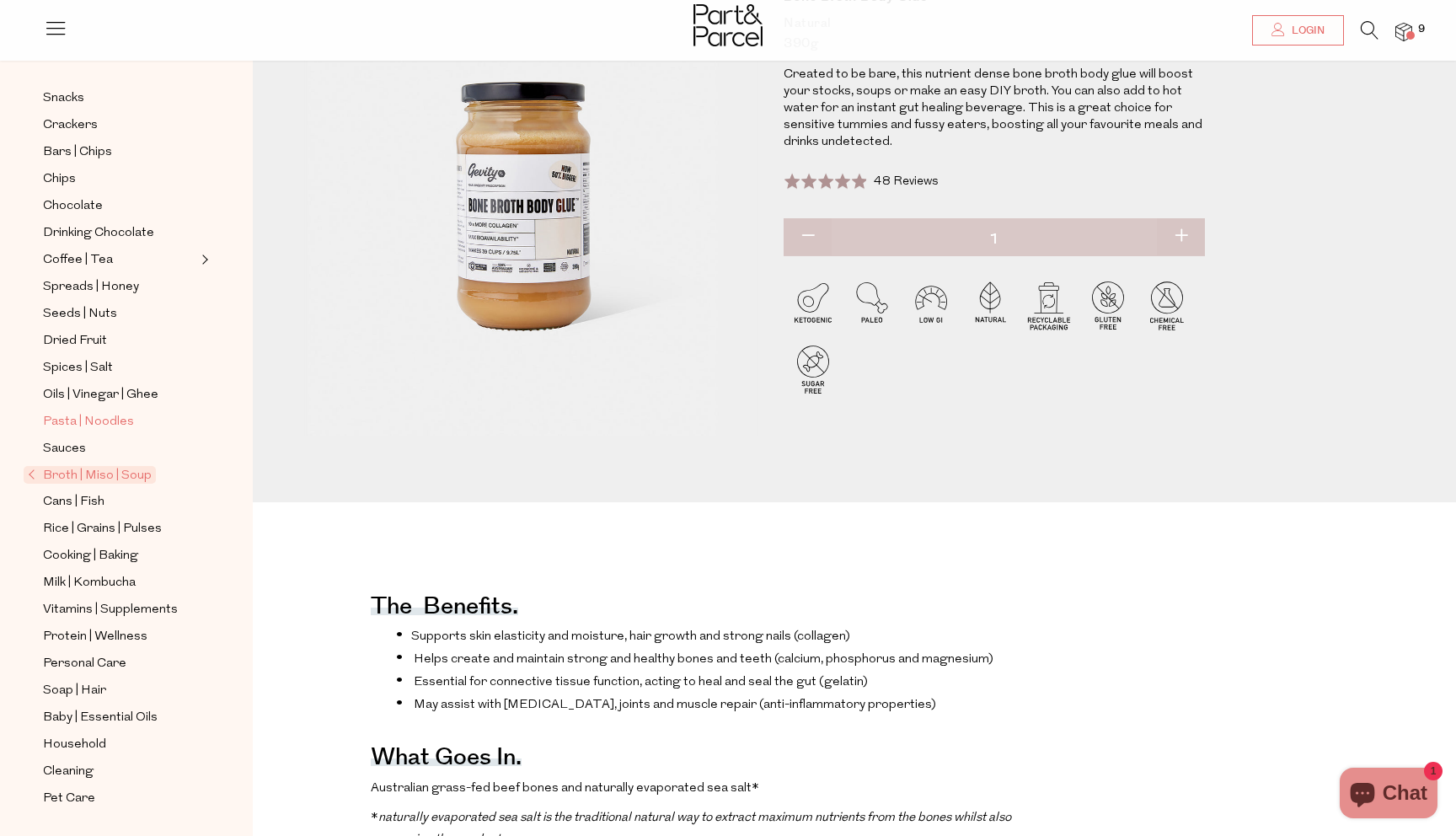
click at [101, 423] on span "Pasta | Noodles" at bounding box center [88, 421] width 91 height 20
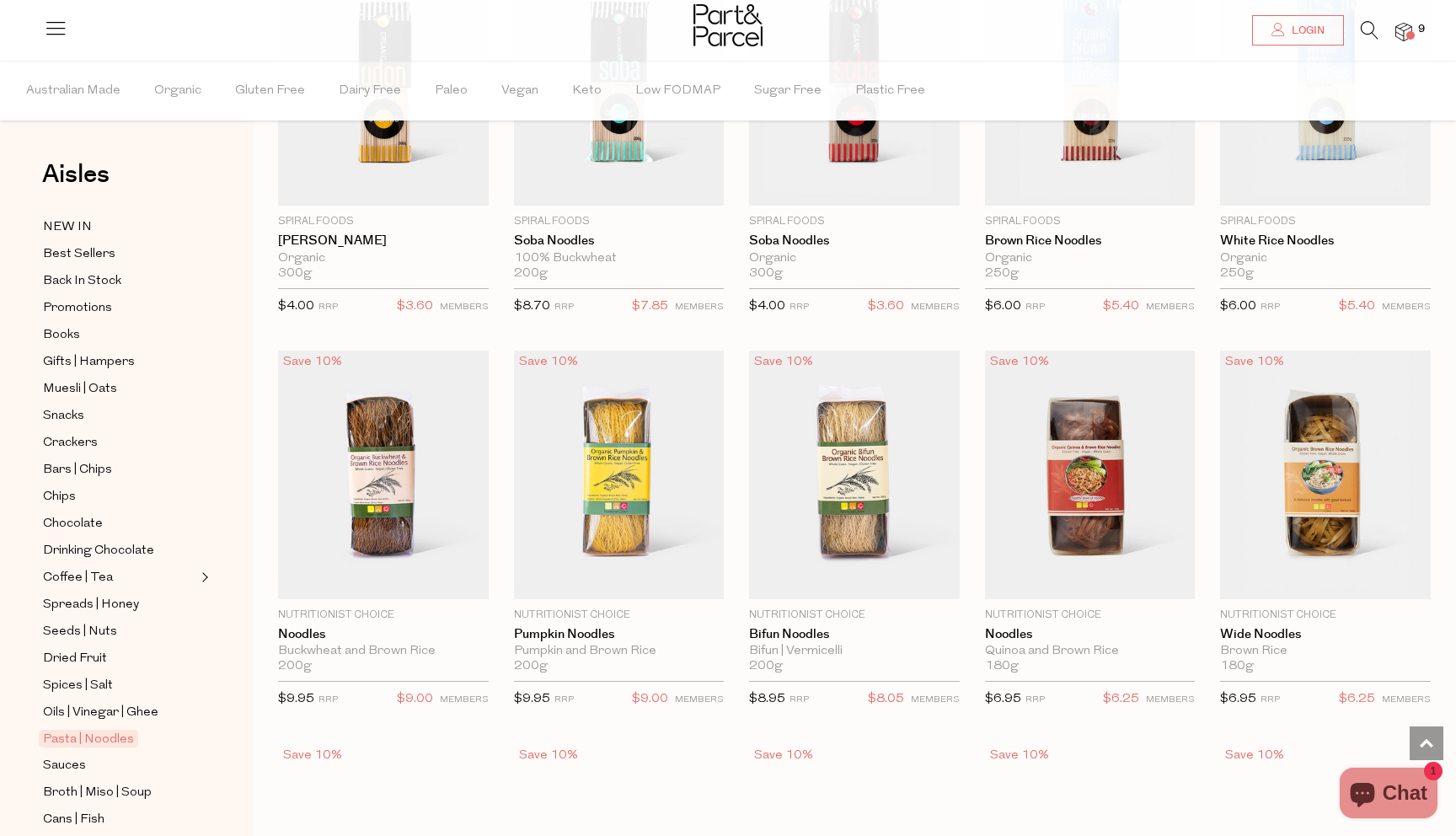
scroll to position [3158, 0]
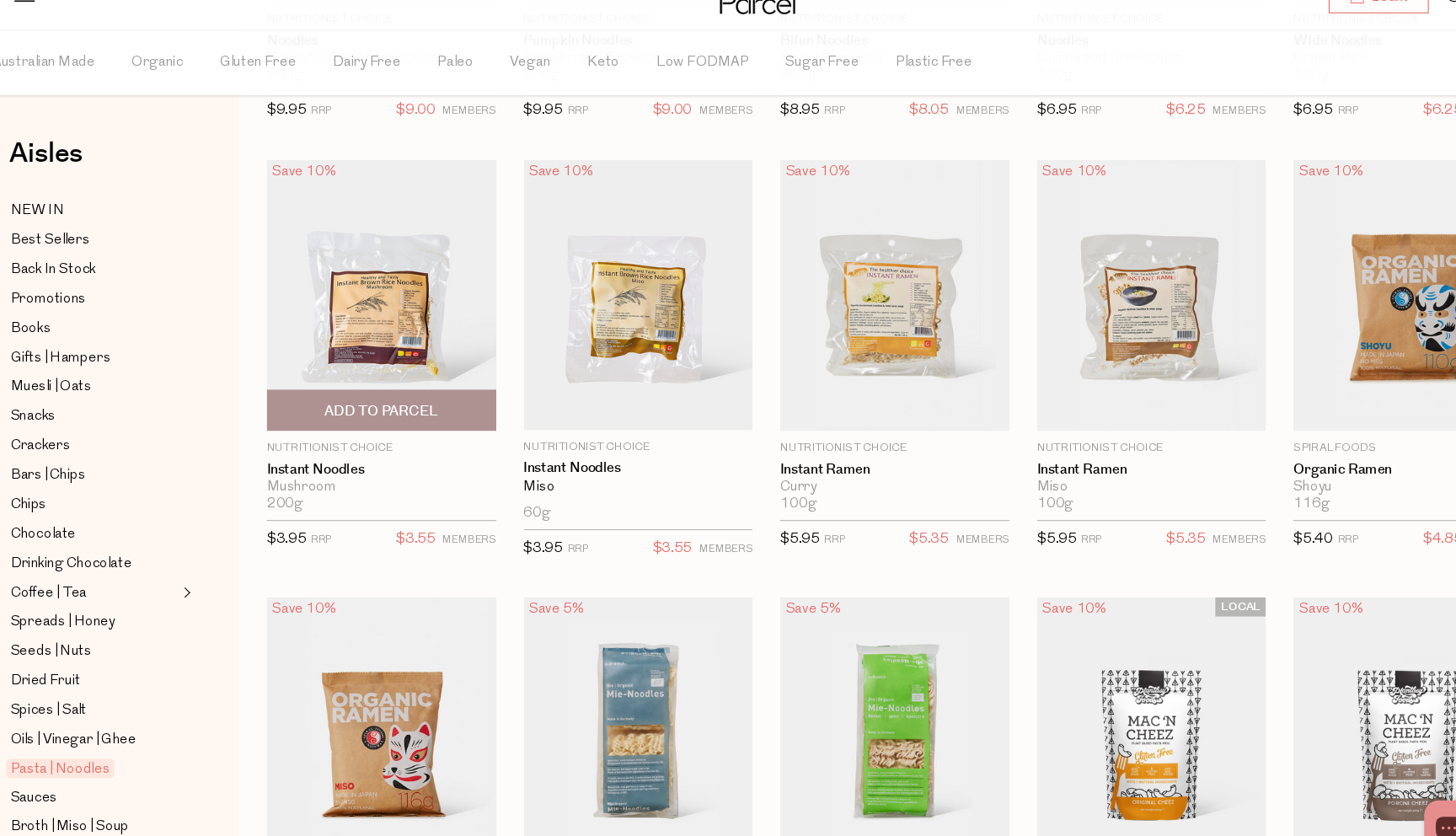
scroll to position [3591, 0]
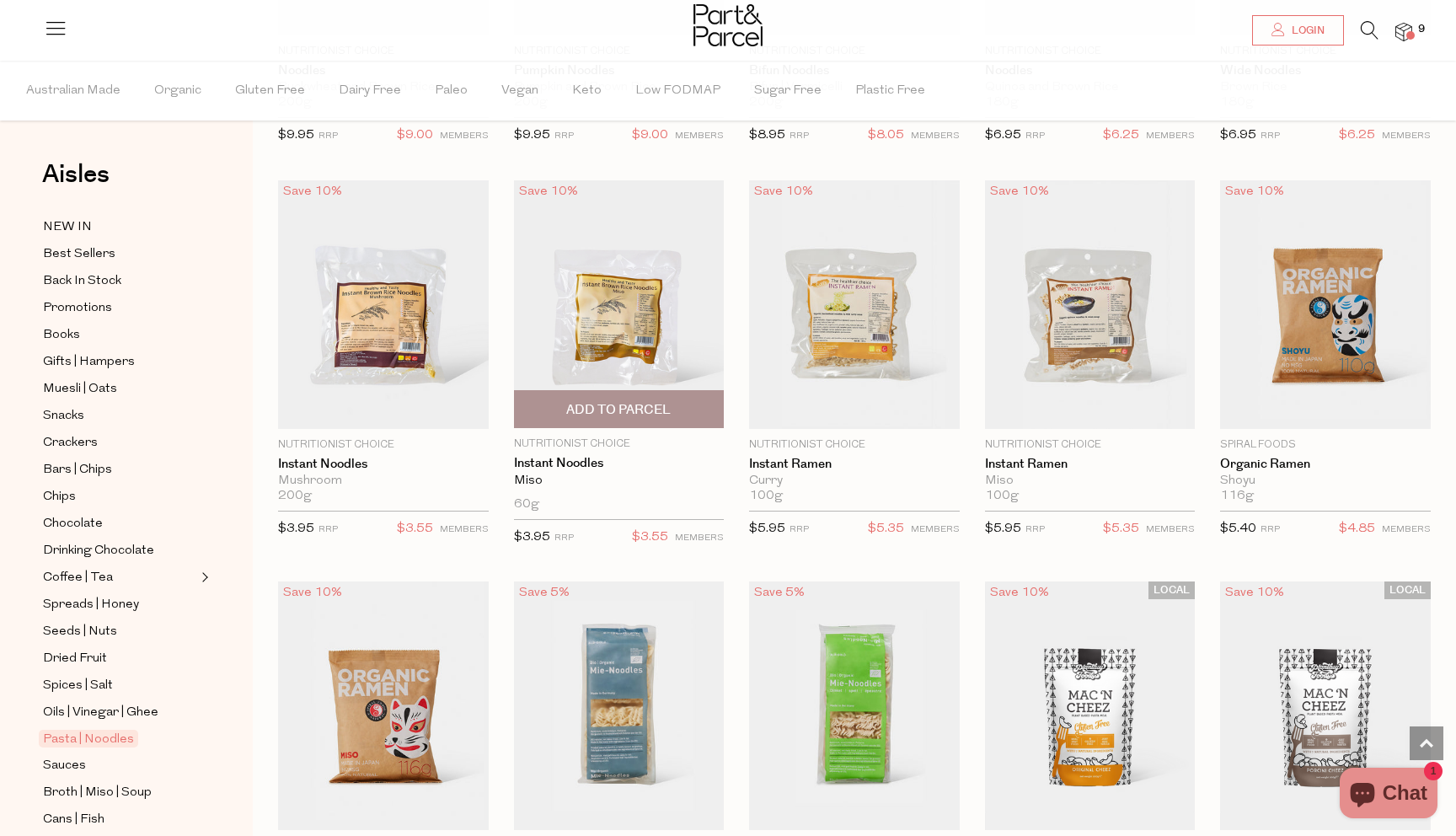
click at [602, 403] on span "Add To Parcel" at bounding box center [618, 410] width 104 height 18
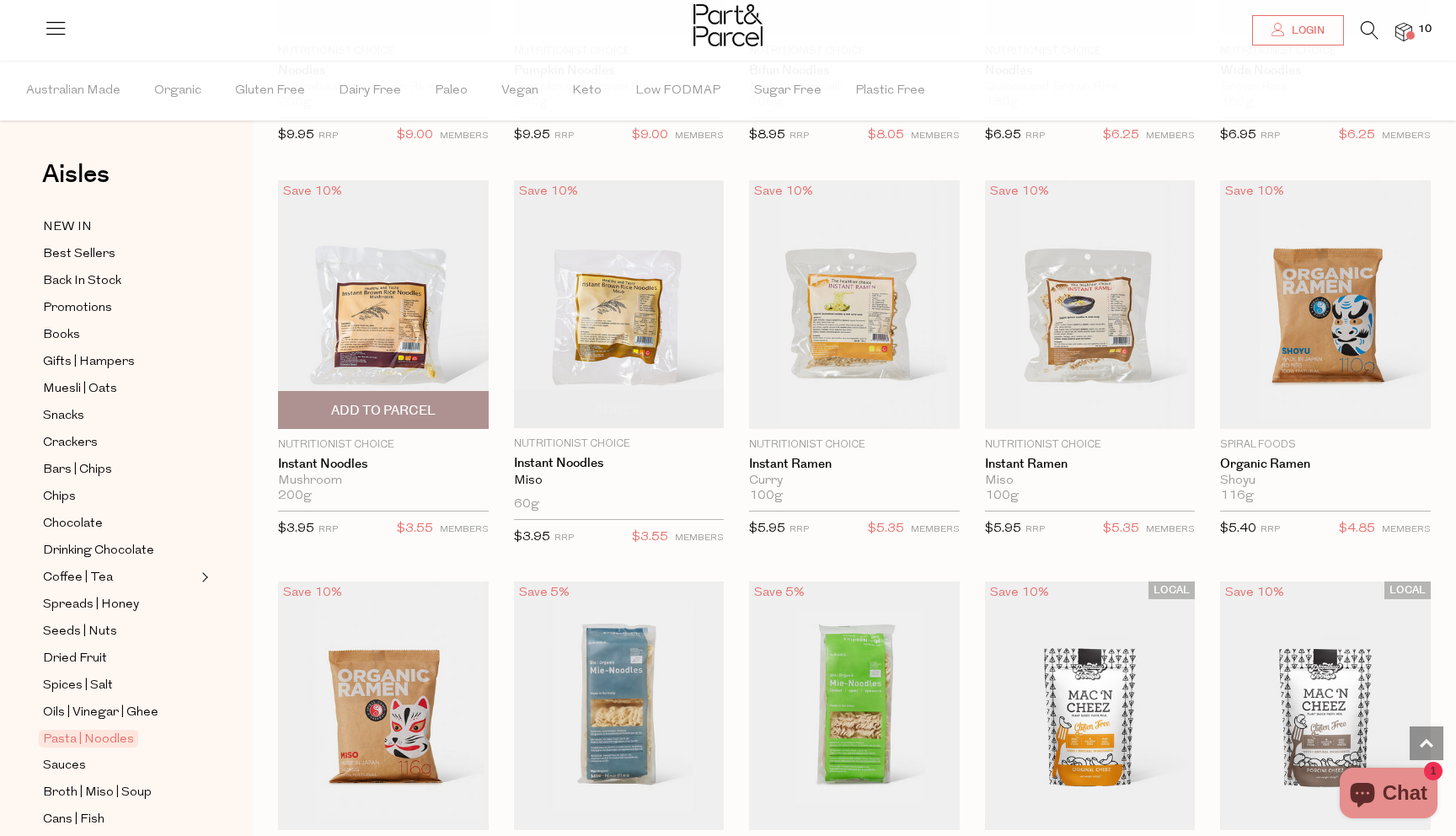
click at [410, 405] on span "Add To Parcel" at bounding box center [383, 411] width 104 height 18
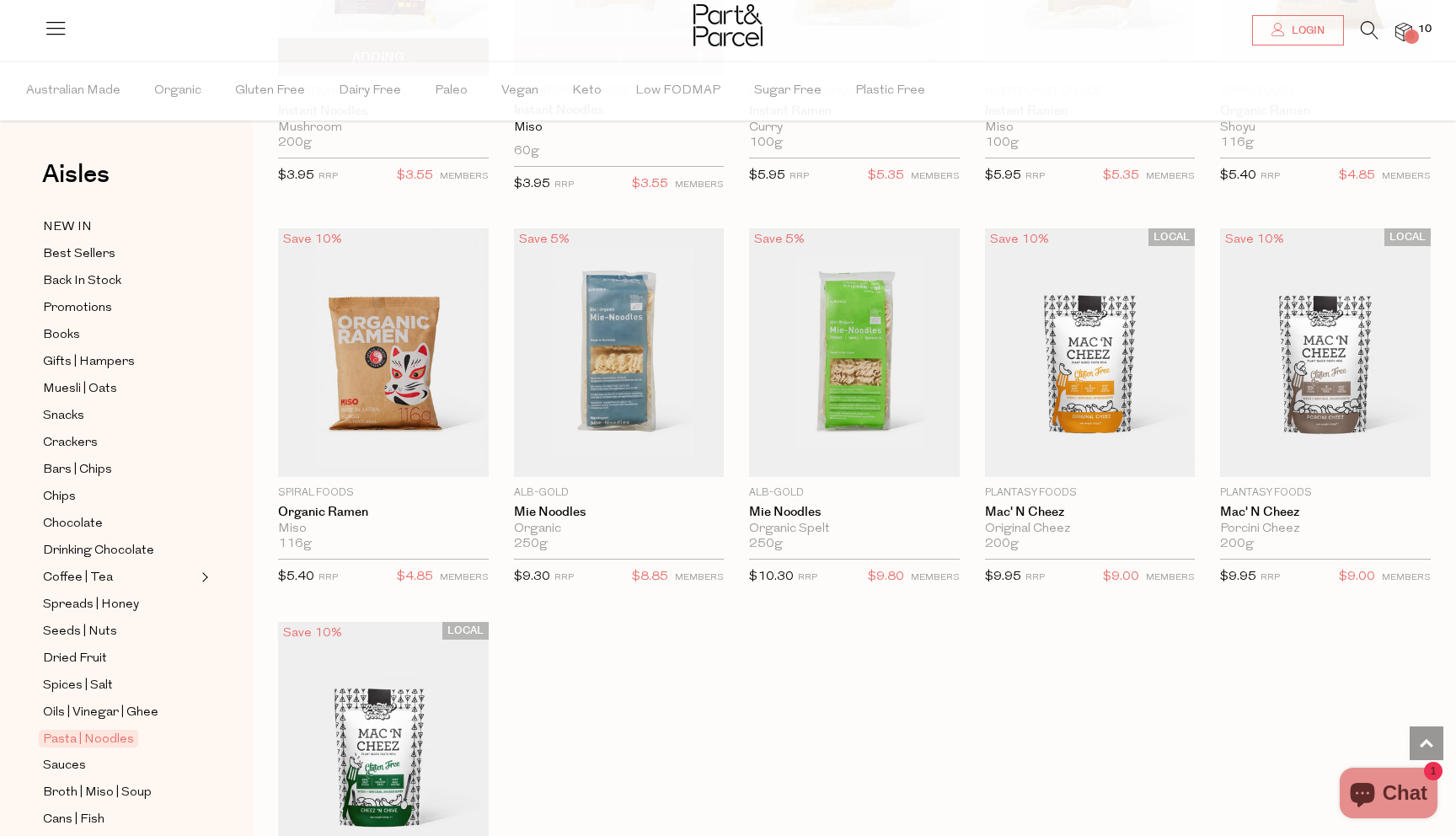
scroll to position [3993, 0]
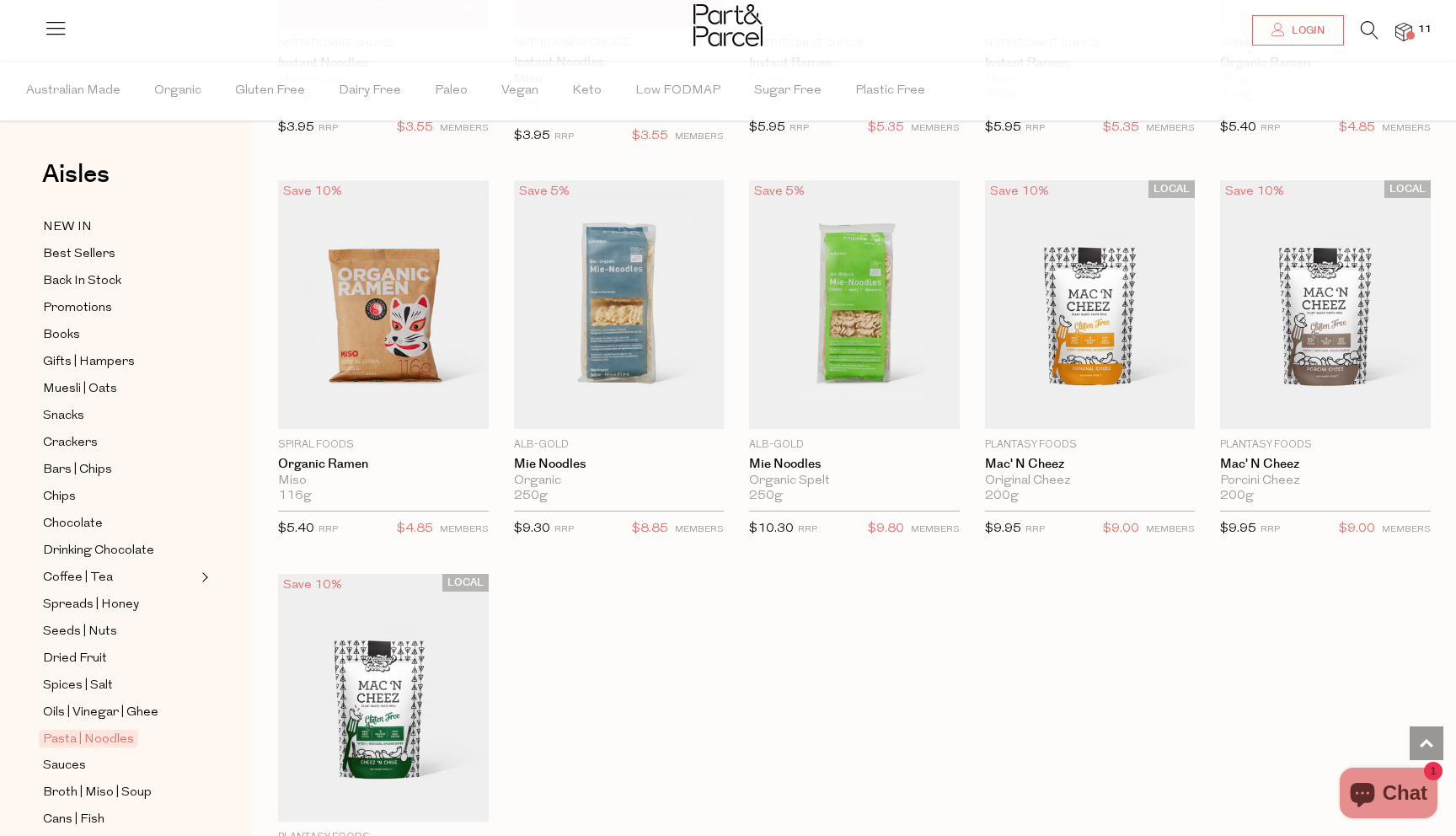
click at [1361, 30] on icon at bounding box center [1370, 30] width 18 height 19
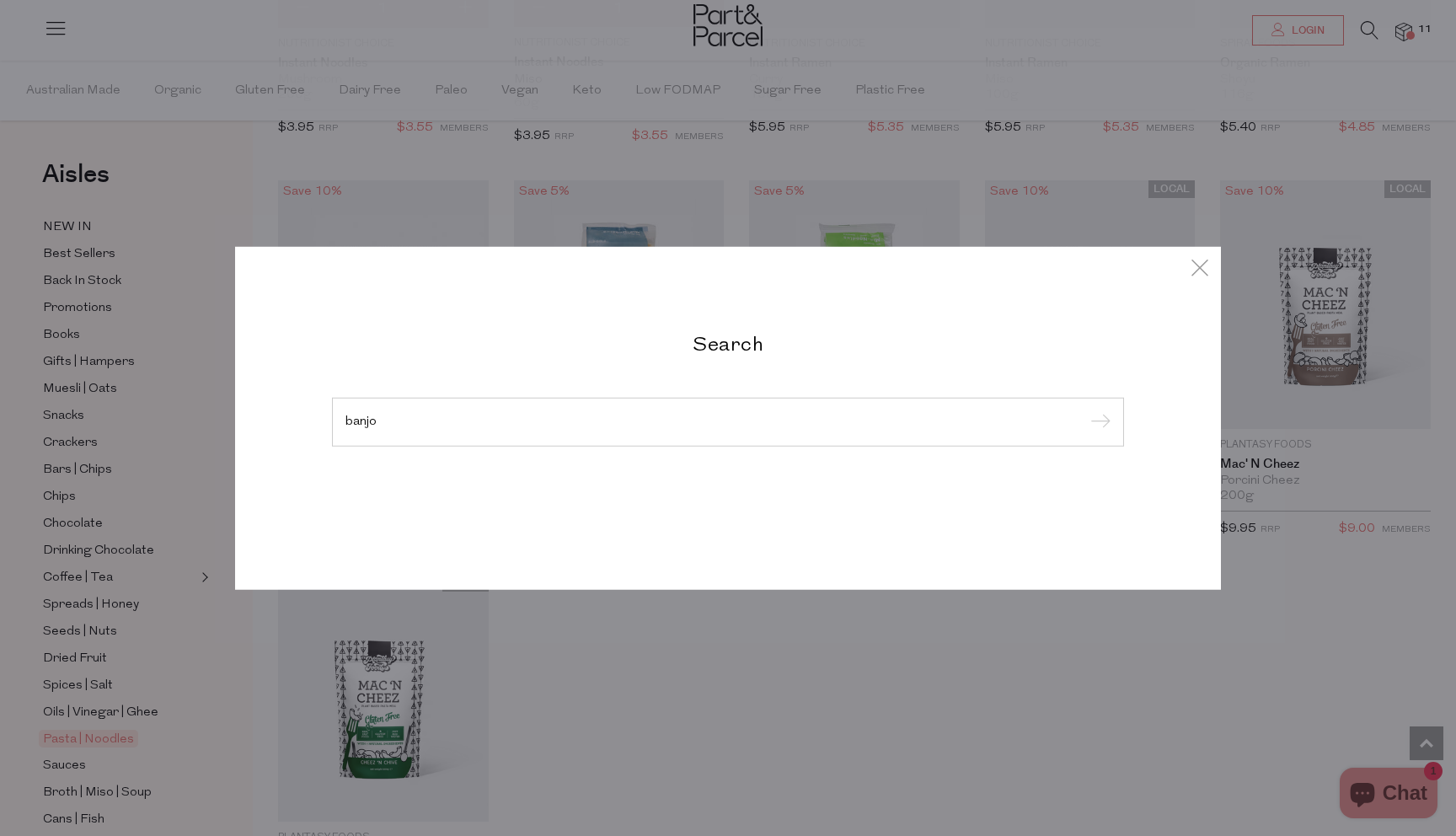
type input "banjo"
click at [1085, 411] on input "submit" at bounding box center [1098, 423] width 25 height 25
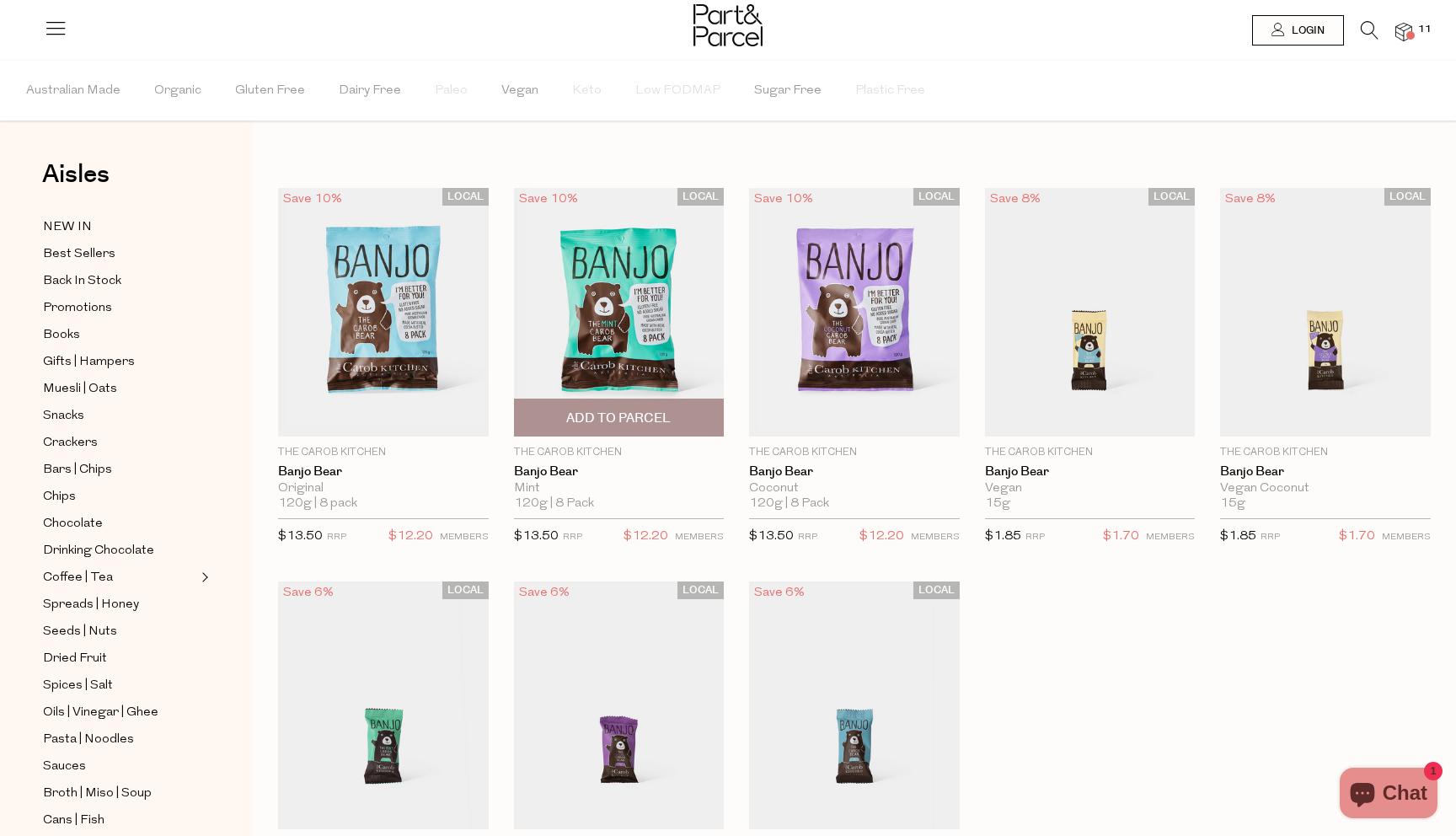
click at [646, 411] on span "Add To Parcel" at bounding box center [618, 418] width 104 height 18
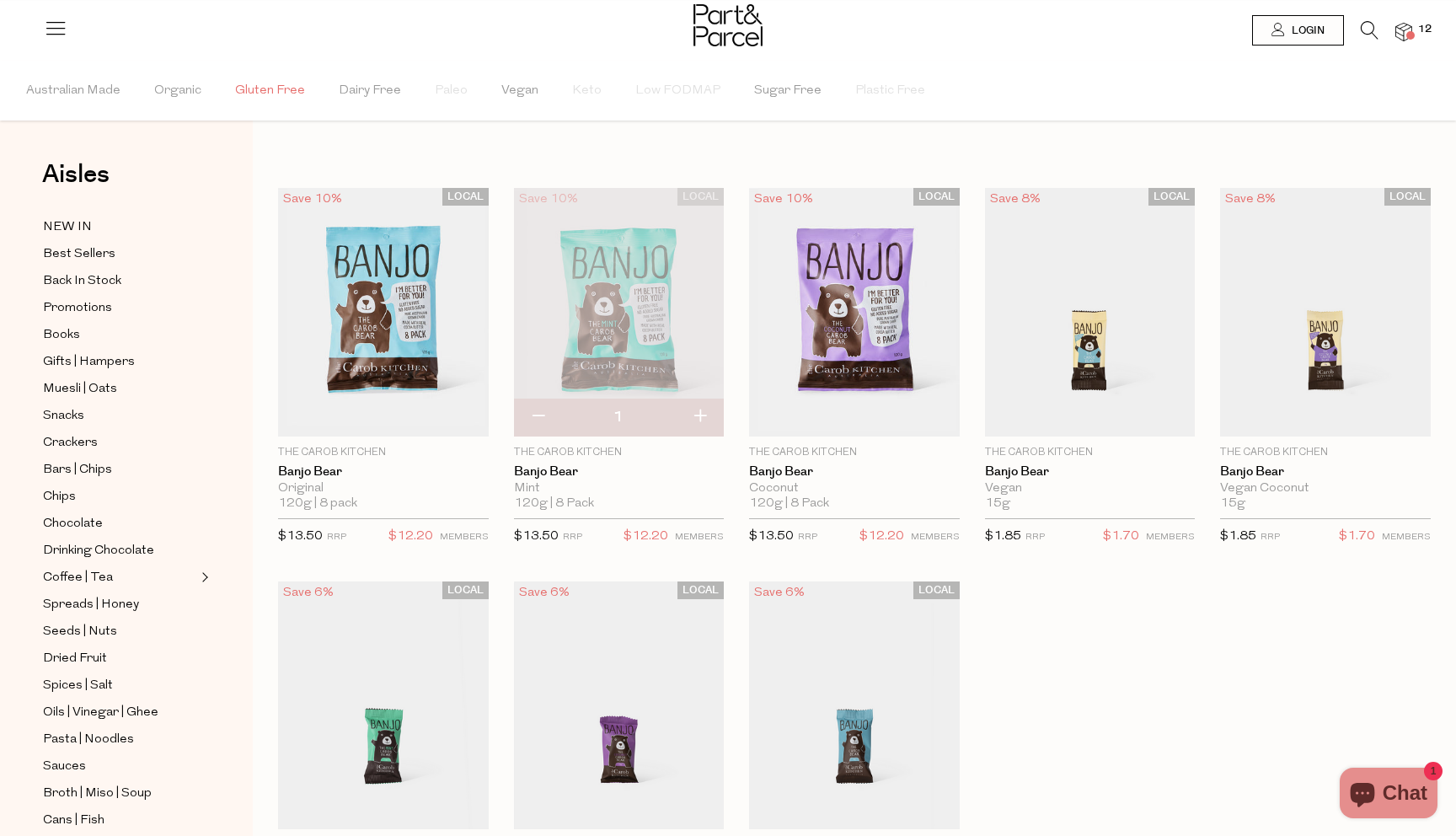
click at [286, 89] on span "Gluten Free" at bounding box center [270, 91] width 70 height 59
click at [258, 93] on span "Gluten Free" at bounding box center [270, 90] width 78 height 18
click at [258, 93] on span "Gluten Free" at bounding box center [270, 91] width 70 height 59
click at [98, 359] on span "Gifts | Hampers" at bounding box center [89, 362] width 92 height 20
